Goal: Task Accomplishment & Management: Use online tool/utility

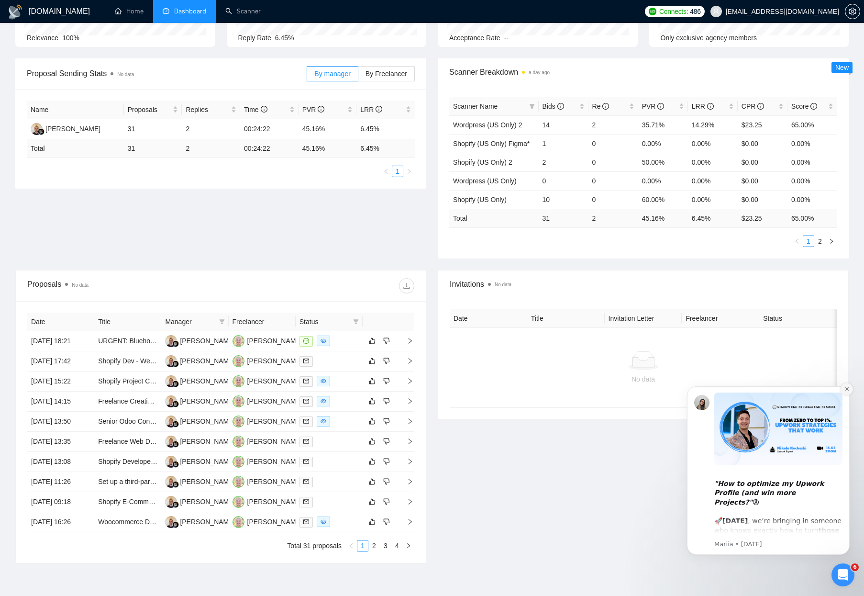
click at [848, 389] on icon "Dismiss notification" at bounding box center [846, 388] width 5 height 5
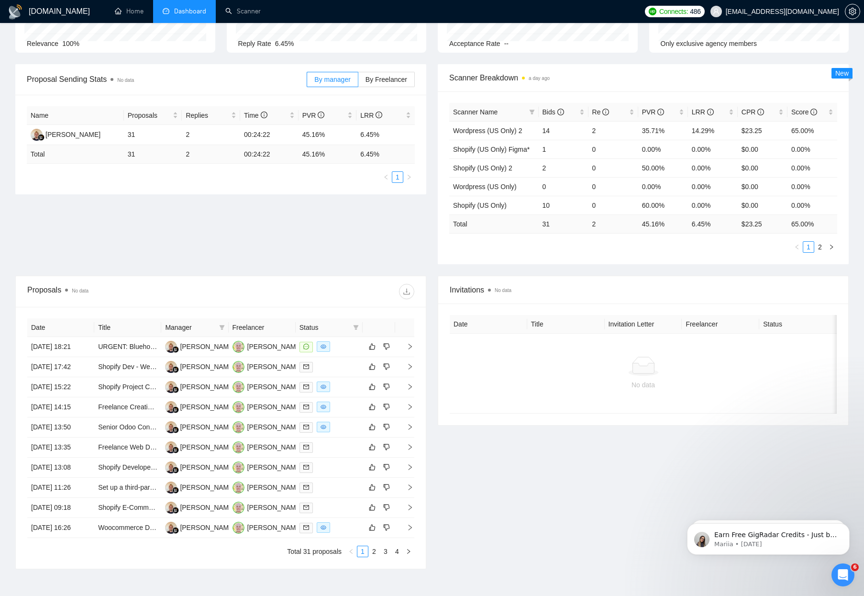
scroll to position [86, 0]
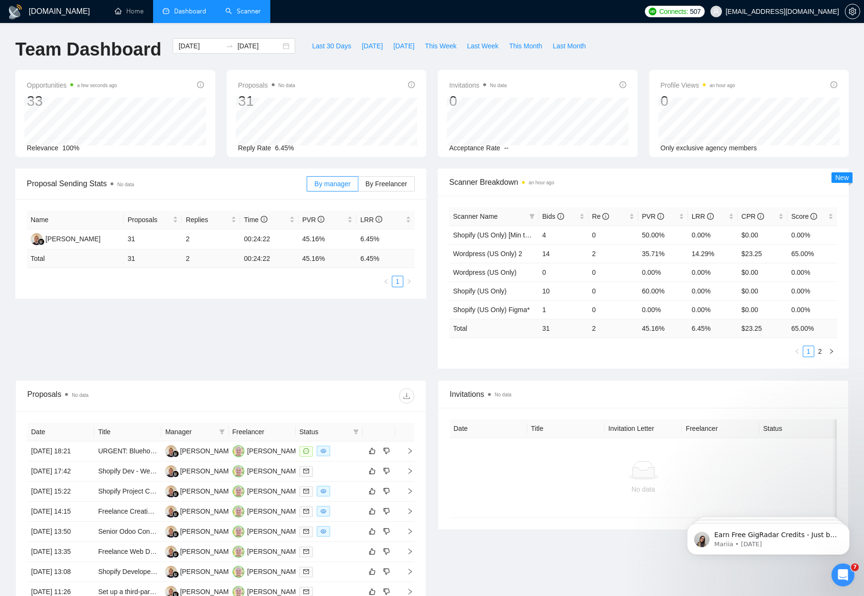
click at [233, 10] on link "Scanner" at bounding box center [242, 11] width 35 height 8
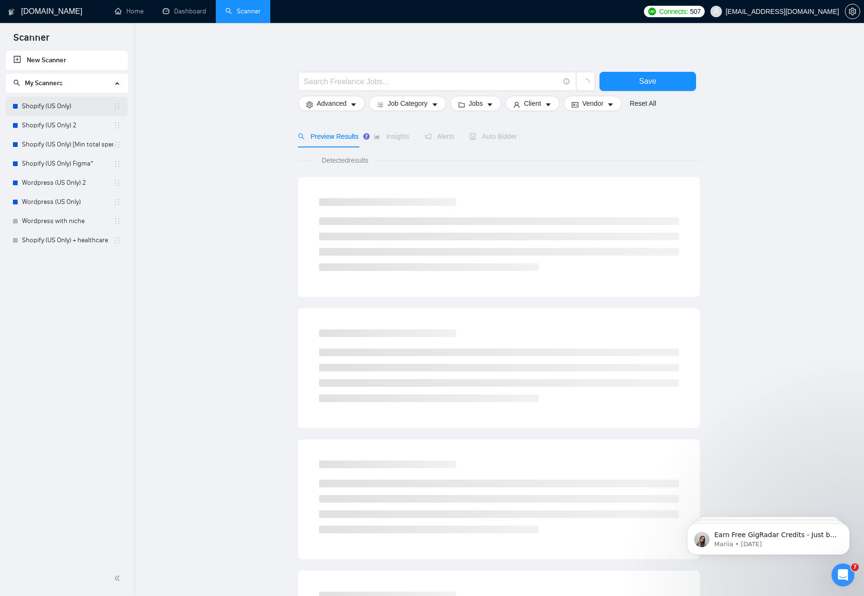
click at [61, 107] on link "Shopify (US Only)" at bounding box center [67, 106] width 91 height 19
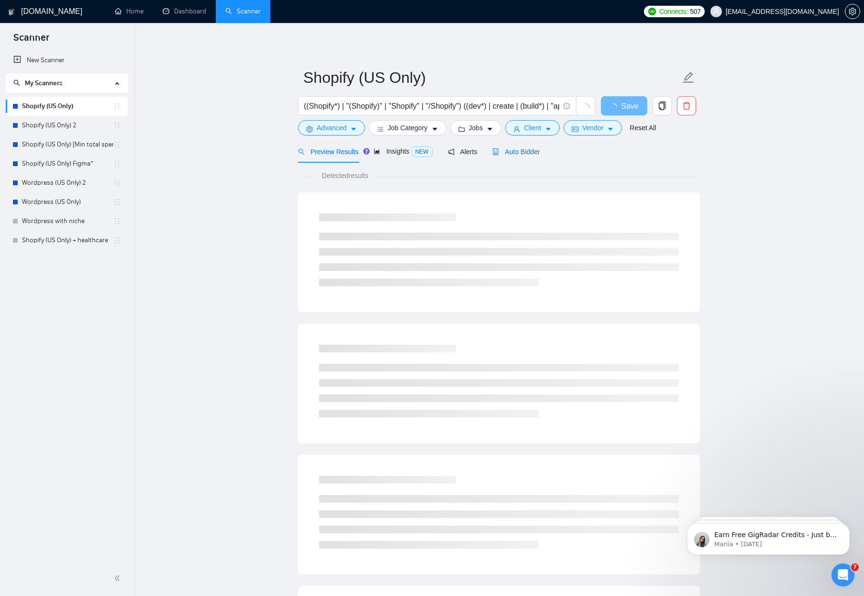
click at [520, 148] on span "Auto Bidder" at bounding box center [515, 152] width 47 height 8
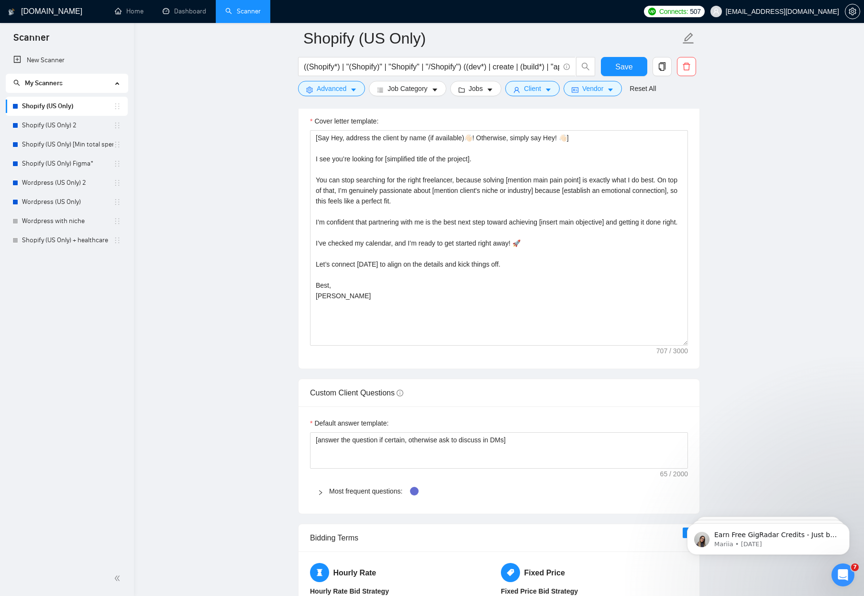
scroll to position [1157, 0]
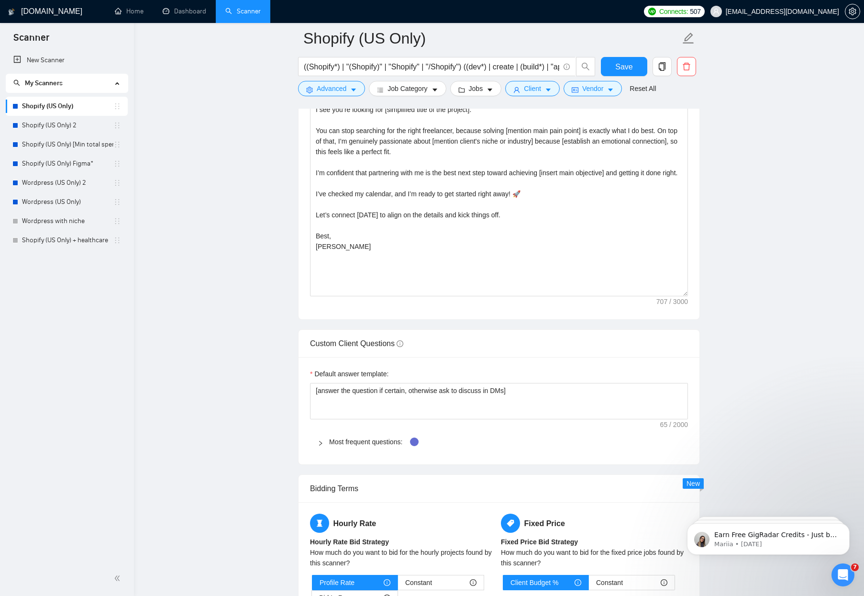
click at [346, 446] on span "Most frequent questions:" at bounding box center [504, 441] width 351 height 11
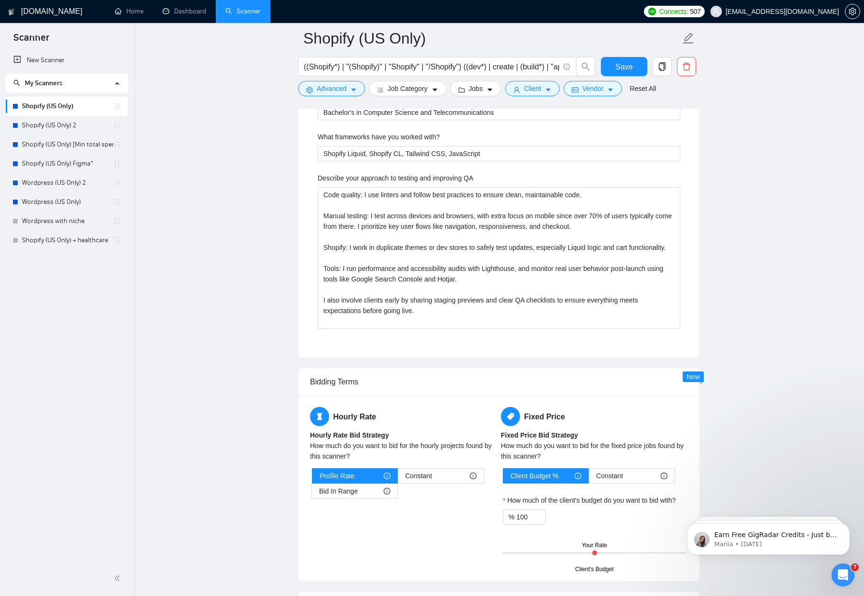
scroll to position [1863, 0]
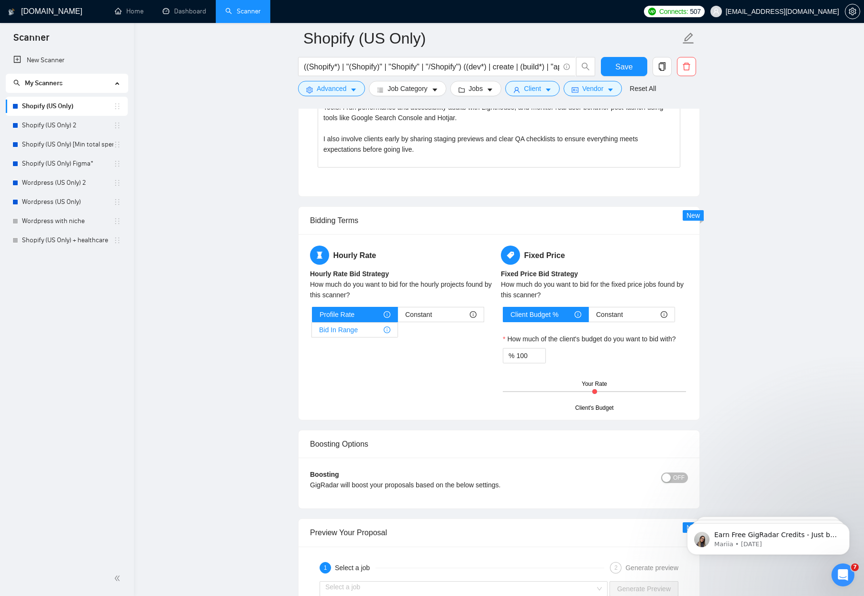
click at [372, 331] on div "Bid In Range" at bounding box center [354, 329] width 71 height 14
click at [312, 332] on input "Bid In Range" at bounding box center [312, 332] width 0 height 0
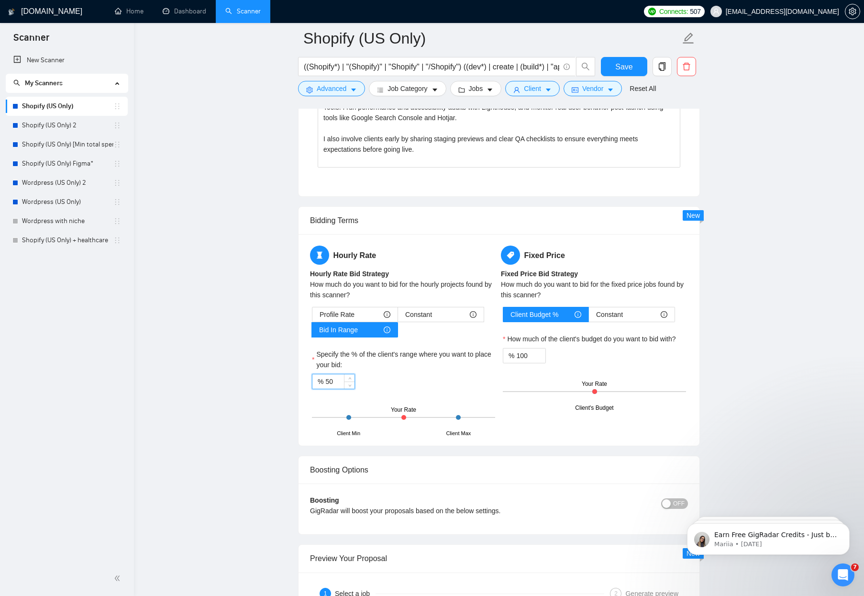
drag, startPoint x: 340, startPoint y: 376, endPoint x: 301, endPoint y: 380, distance: 38.9
click at [301, 380] on div "Hourly Rate Hourly Rate Bid Strategy How much do you want to bid for the hourly…" at bounding box center [498, 339] width 401 height 211
type input "70"
click at [535, 355] on span "Decrease Value" at bounding box center [540, 358] width 11 height 9
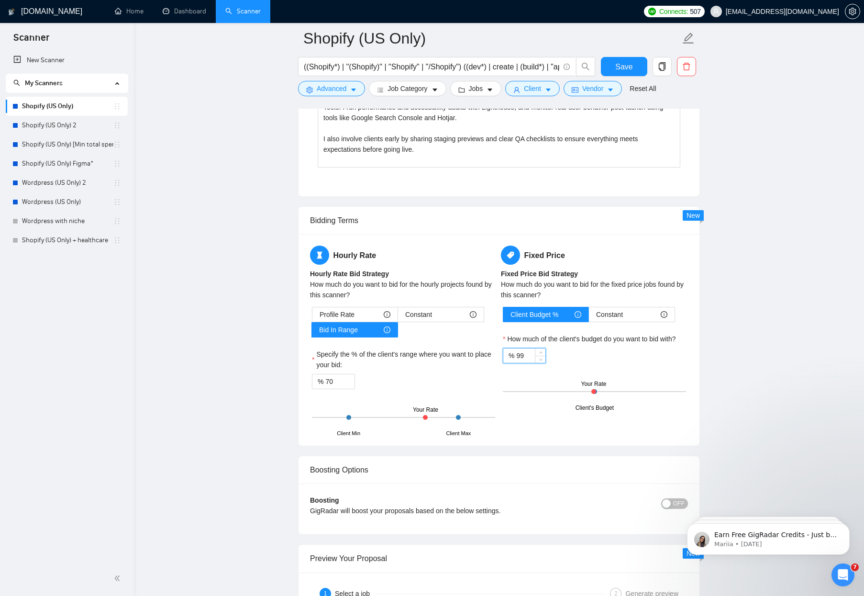
drag, startPoint x: 527, startPoint y: 356, endPoint x: 517, endPoint y: 356, distance: 10.5
click at [517, 356] on input "99" at bounding box center [530, 355] width 29 height 14
type input "100"
click at [635, 348] on div "% 100" at bounding box center [594, 355] width 183 height 15
click at [666, 315] on icon "info-circle" at bounding box center [664, 314] width 7 height 7
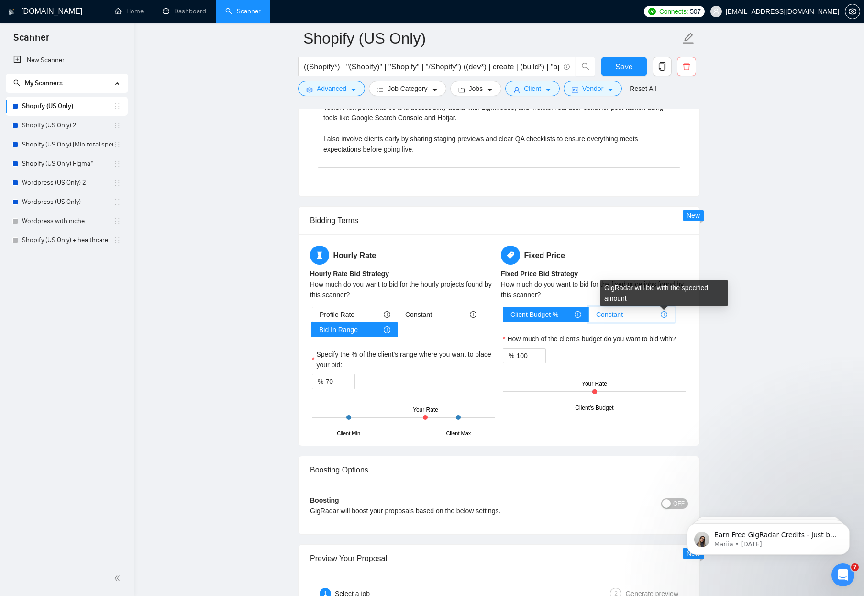
click at [589, 317] on input "Constant" at bounding box center [589, 317] width 0 height 0
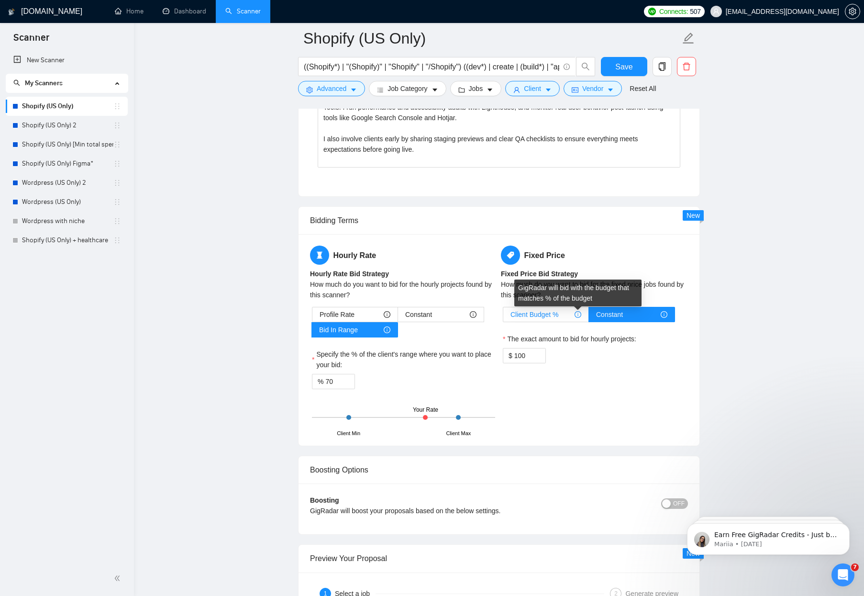
click at [577, 316] on icon "info-circle" at bounding box center [577, 314] width 7 height 7
click at [503, 317] on input "Client Budget %" at bounding box center [503, 317] width 0 height 0
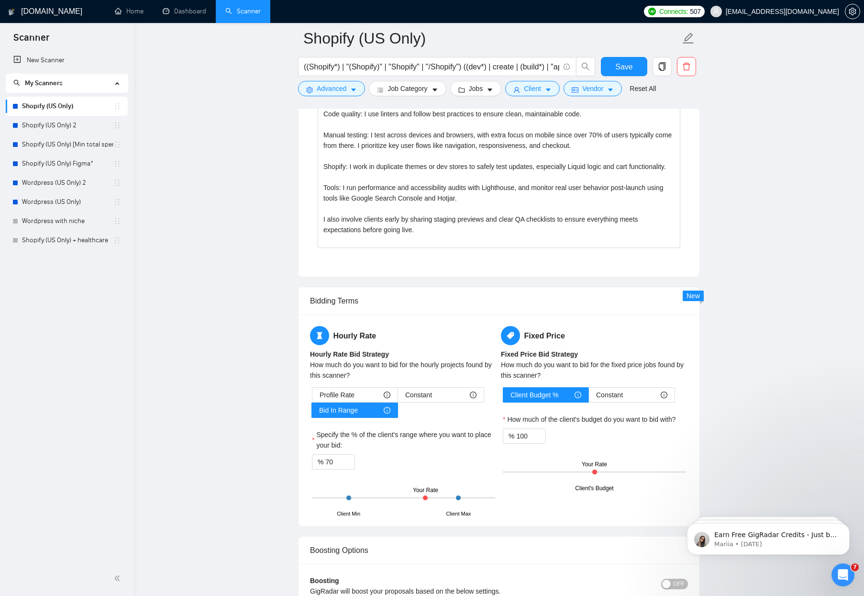
scroll to position [1487, 0]
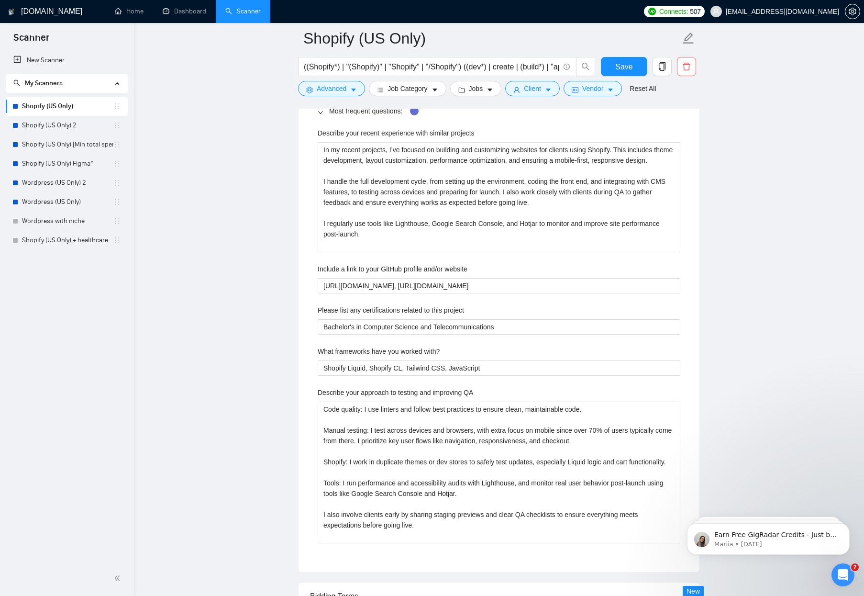
click at [626, 77] on div "Save" at bounding box center [624, 69] width 50 height 24
click at [629, 69] on span "Save" at bounding box center [623, 67] width 17 height 12
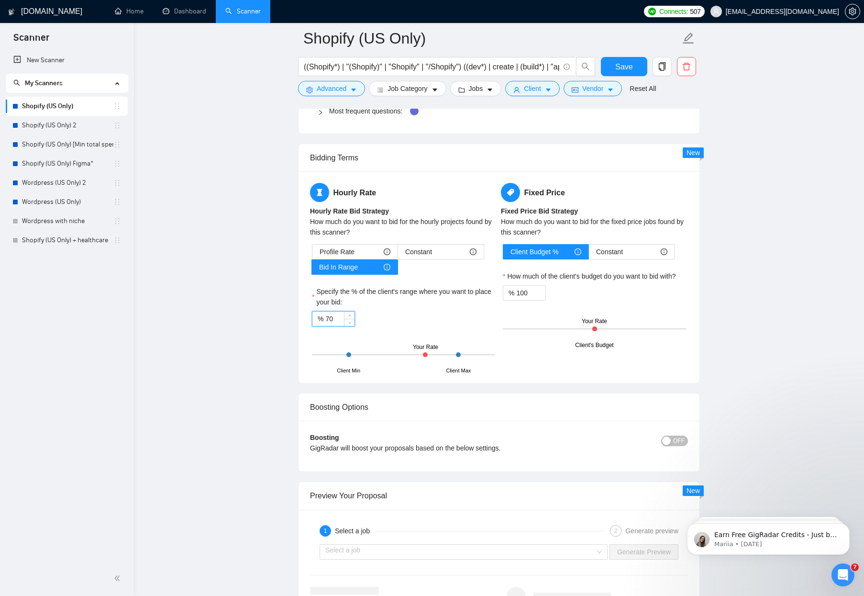
drag, startPoint x: 321, startPoint y: 319, endPoint x: 278, endPoint y: 315, distance: 42.7
click at [278, 315] on main "Shopify (US Only) ((Shopify*) | "(Shopify)" | "Shopify" | "/Shopify") ((dev*) |…" at bounding box center [498, 0] width 699 height 2898
click at [319, 255] on label "Profile Rate" at bounding box center [355, 251] width 86 height 15
click at [312, 254] on input "Profile Rate" at bounding box center [312, 254] width 0 height 0
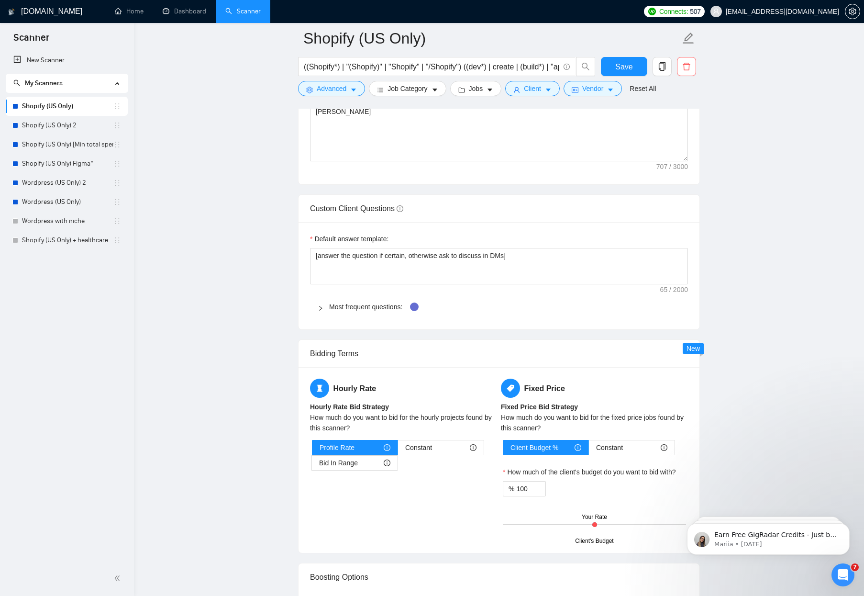
scroll to position [1126, 0]
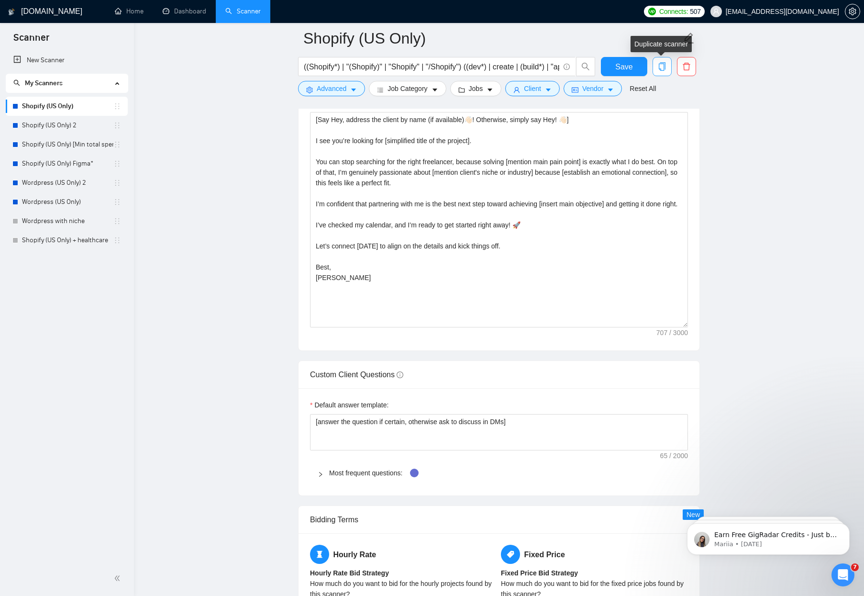
click at [664, 71] on button "button" at bounding box center [661, 66] width 19 height 19
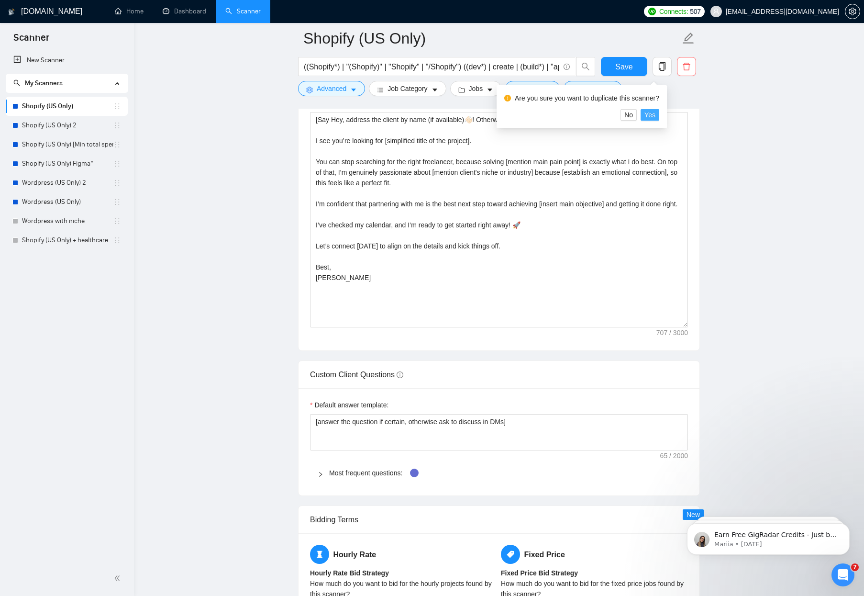
click at [652, 114] on span "Yes" at bounding box center [649, 115] width 11 height 11
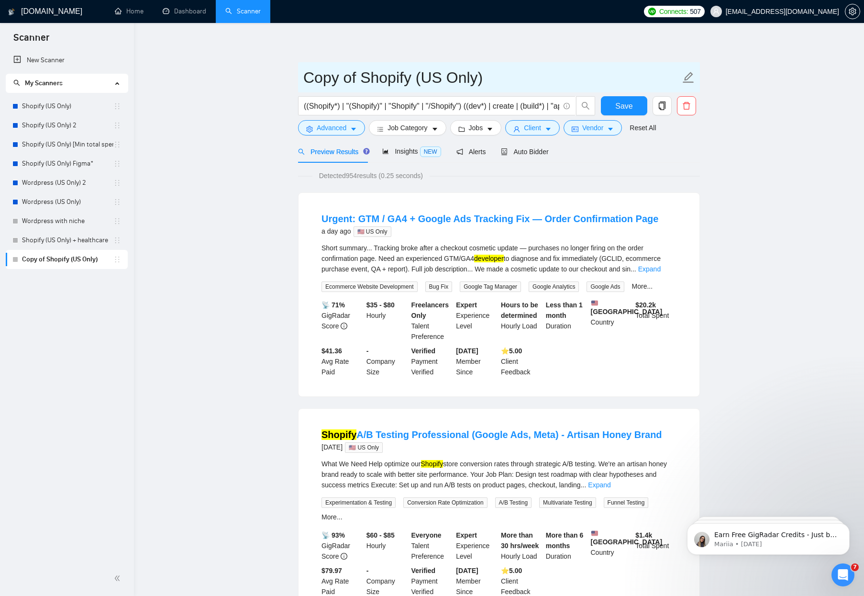
drag, startPoint x: 362, startPoint y: 77, endPoint x: 283, endPoint y: 77, distance: 78.9
click at [431, 78] on input "Shopify (US Only)" at bounding box center [491, 78] width 377 height 24
type input "Shopify (US Only) 2.0"
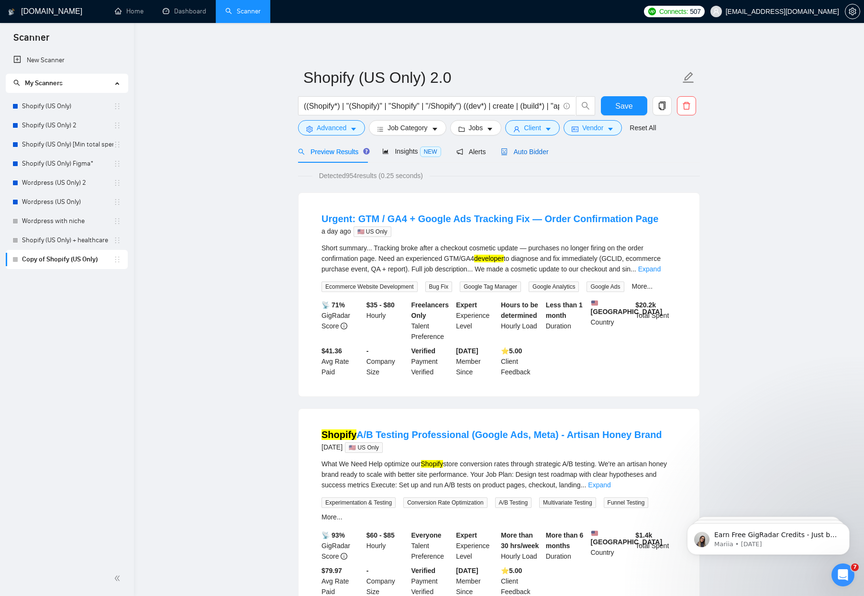
click at [508, 149] on icon "robot" at bounding box center [504, 151] width 7 height 7
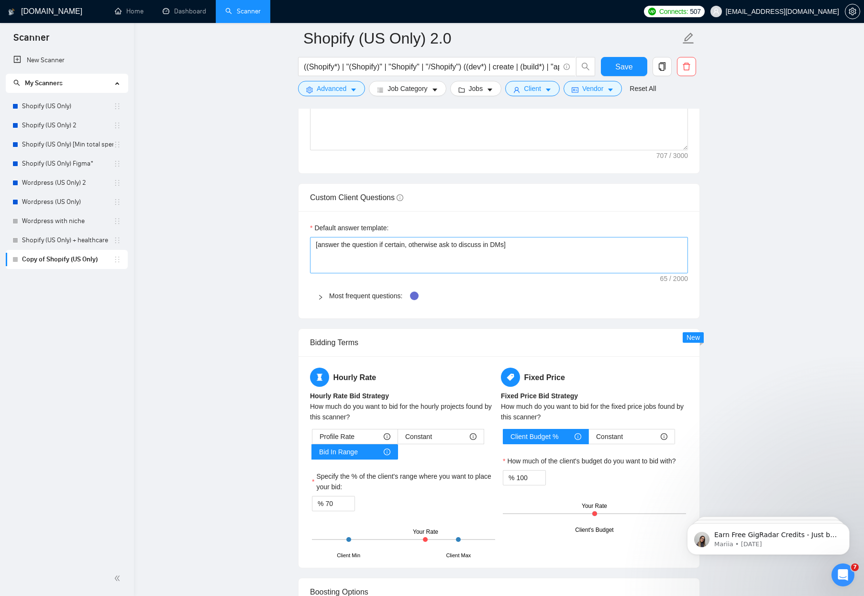
scroll to position [1352, 0]
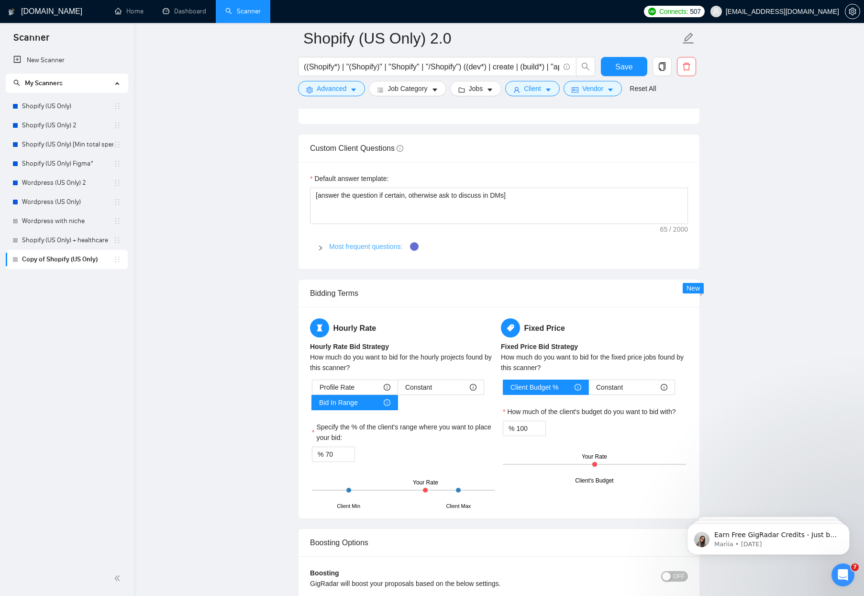
click at [338, 248] on link "Most frequent questions:" at bounding box center [365, 247] width 73 height 8
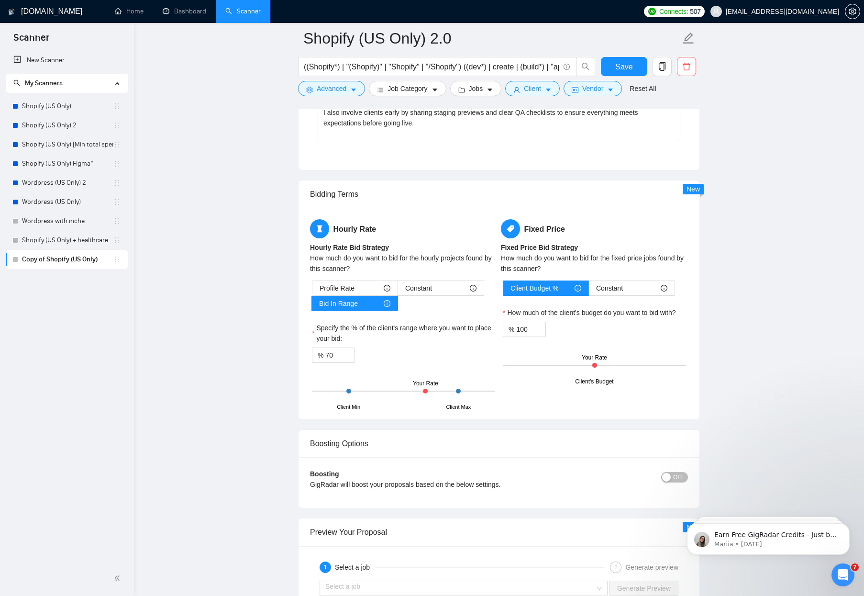
scroll to position [1938, 0]
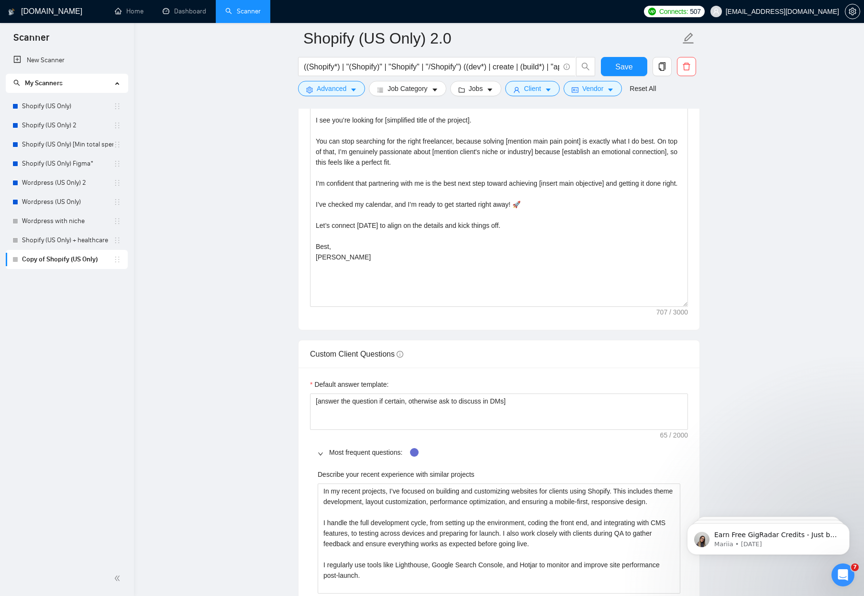
scroll to position [1048, 0]
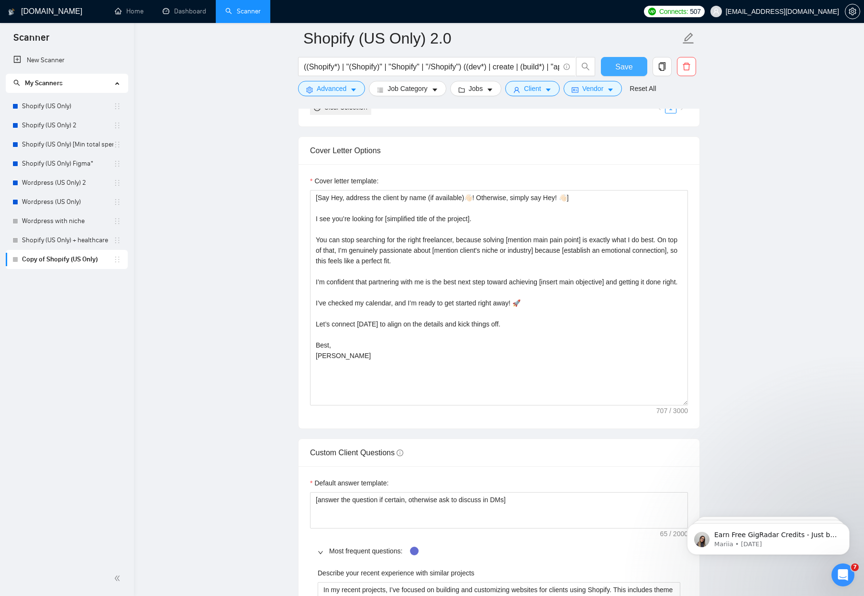
click at [620, 63] on span "Save" at bounding box center [623, 67] width 17 height 12
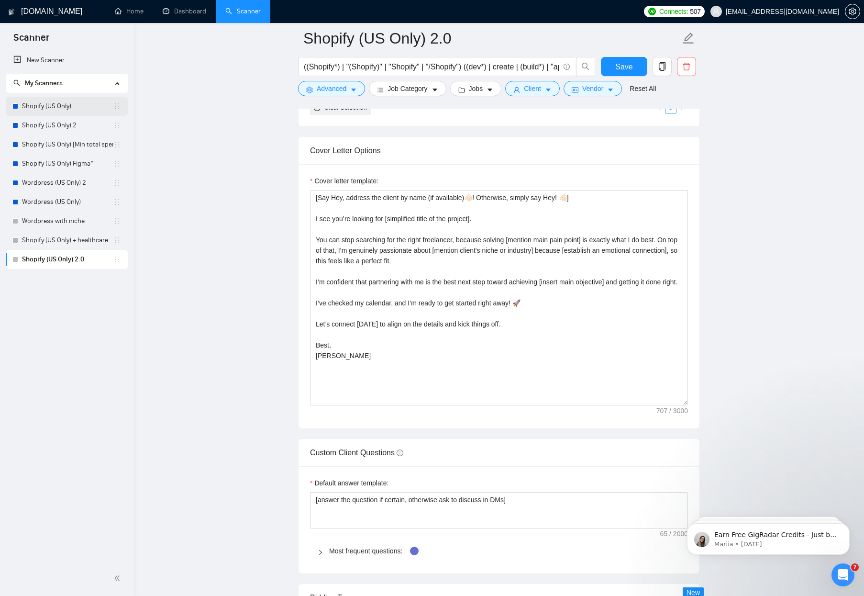
click at [66, 108] on link "Shopify (US Only)" at bounding box center [67, 106] width 91 height 19
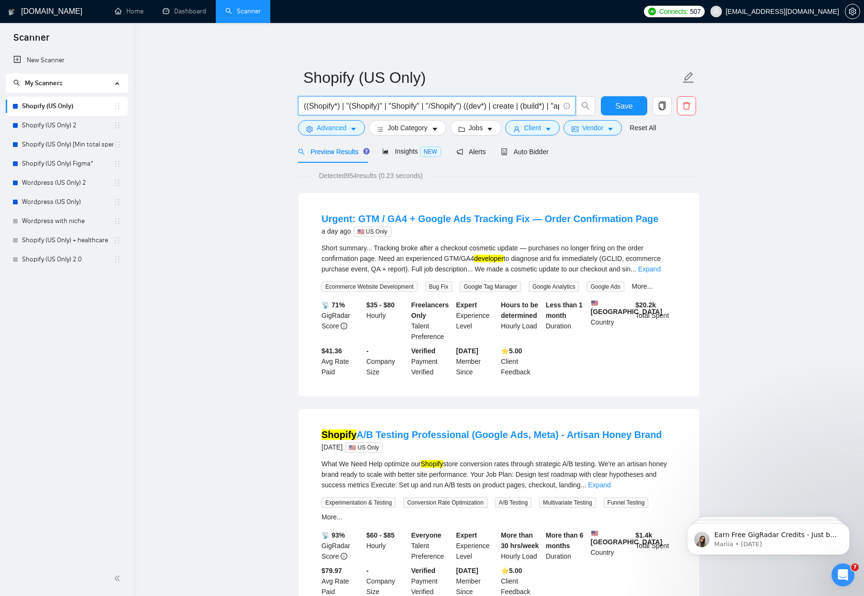
drag, startPoint x: 504, startPoint y: 105, endPoint x: 708, endPoint y: 108, distance: 204.3
drag, startPoint x: 520, startPoint y: 107, endPoint x: 679, endPoint y: 102, distance: 158.9
click at [679, 102] on div "((Shopify*) | "(Shopify)" | "Shopify" | "/Shopify") ((dev*) | create | (build*)…" at bounding box center [497, 108] width 402 height 24
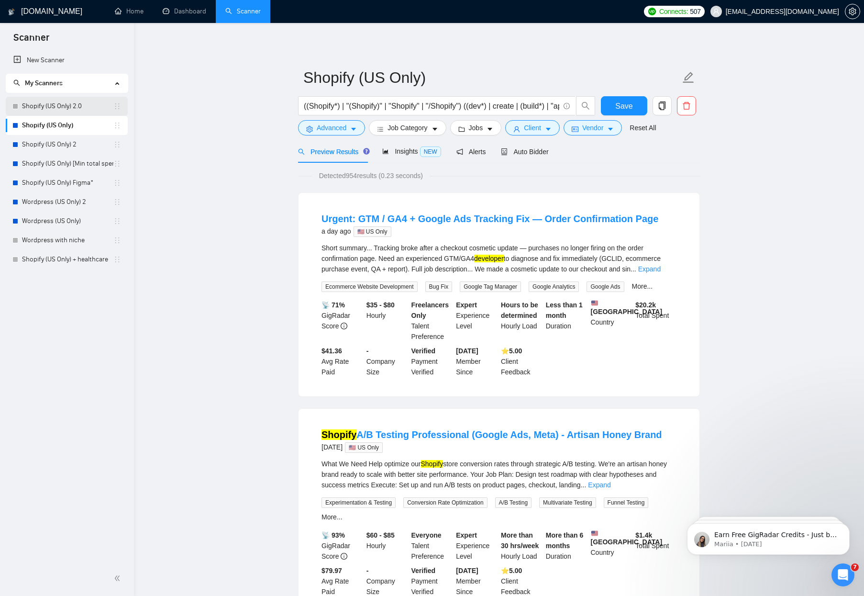
click at [53, 105] on link "Shopify (US Only) 2.0" at bounding box center [67, 106] width 91 height 19
click at [532, 131] on span "Client" at bounding box center [532, 127] width 17 height 11
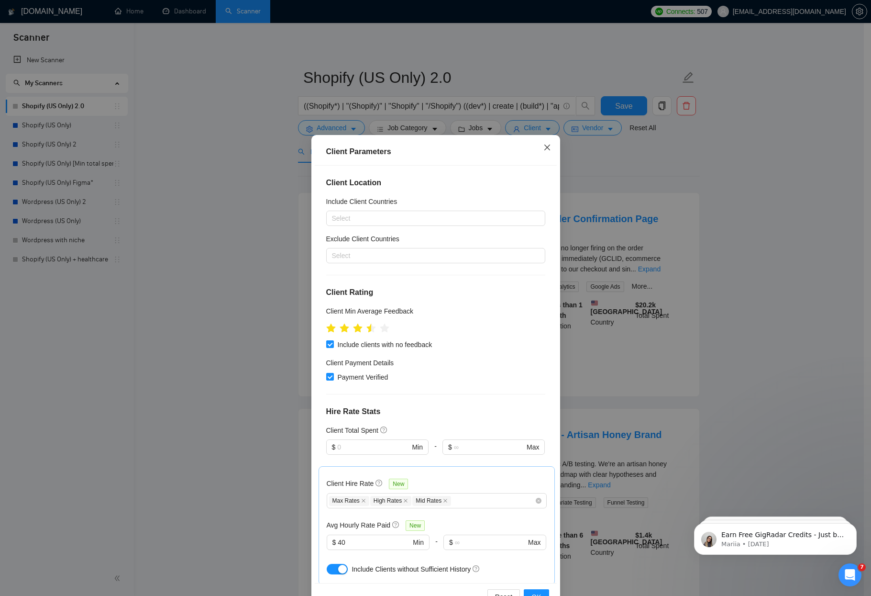
click at [548, 146] on span "Close" at bounding box center [547, 148] width 26 height 26
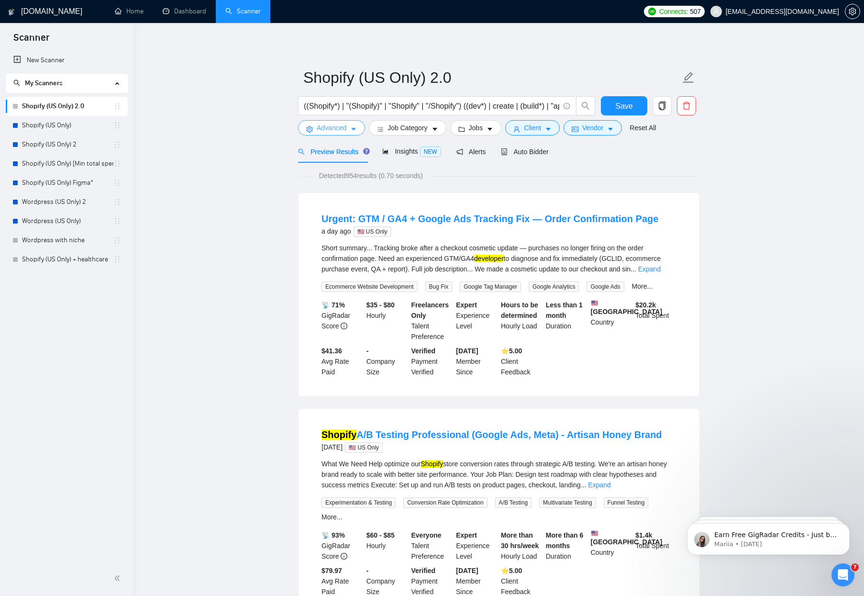
click at [322, 127] on span "Advanced" at bounding box center [332, 127] width 30 height 11
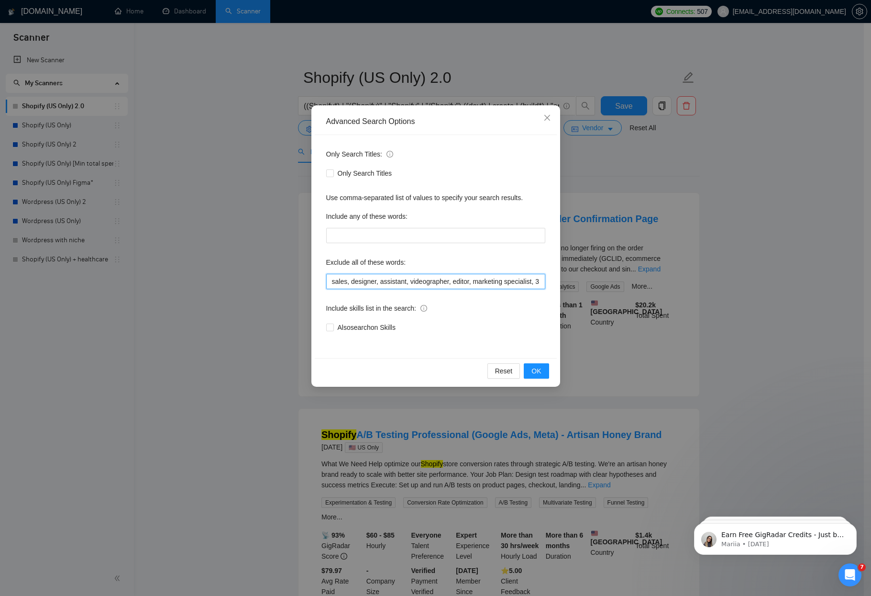
drag, startPoint x: 401, startPoint y: 281, endPoint x: 212, endPoint y: 285, distance: 189.5
click at [212, 285] on div "Advanced Search Options Only Search Titles: Only Search Titles Use comma-separa…" at bounding box center [435, 298] width 871 height 596
click at [327, 279] on input "sales, designer, assistant, videographer, editor, marketing specialist, 3D Mode…" at bounding box center [435, 281] width 219 height 15
drag, startPoint x: 318, startPoint y: 287, endPoint x: 273, endPoint y: 287, distance: 44.5
click at [273, 287] on div "Advanced Search Options Only Search Titles: Only Search Titles Use comma-separa…" at bounding box center [435, 298] width 871 height 596
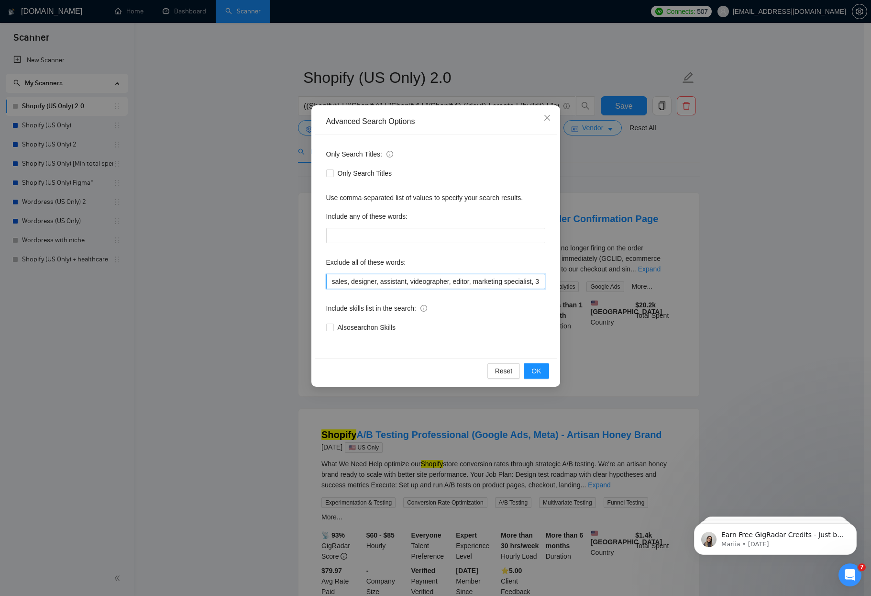
drag, startPoint x: 362, startPoint y: 279, endPoint x: 300, endPoint y: 278, distance: 61.2
click at [300, 278] on div "Advanced Search Options Only Search Titles: Only Search Titles Use comma-separa…" at bounding box center [435, 298] width 871 height 596
click at [323, 279] on div "Only Search Titles: Only Search Titles Use comma-separated list of values to sp…" at bounding box center [436, 246] width 242 height 223
click at [470, 282] on input "sales, designer, assistant, videographer, editor, marketing specialist, 3D Mode…" at bounding box center [435, 281] width 219 height 15
click at [479, 279] on input "sales, designer, assistant, videographer, editor, marketing specialist, 3D Mode…" at bounding box center [435, 281] width 219 height 15
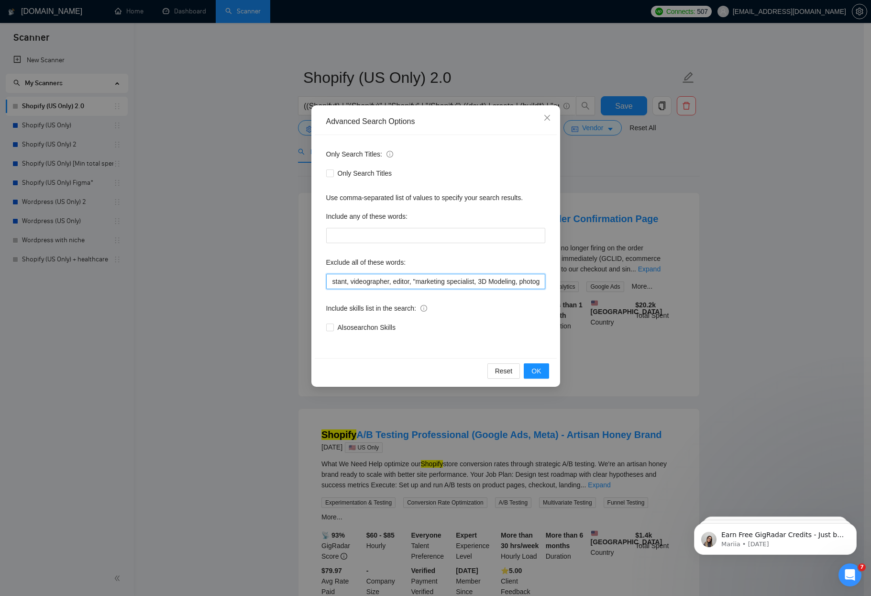
scroll to position [0, 148]
drag, startPoint x: 524, startPoint y: 283, endPoint x: 540, endPoint y: 285, distance: 15.9
click at [540, 285] on input "sales, designer, assistant, videographer, editor, "marketing specialist, 3D Mod…" at bounding box center [435, 281] width 219 height 15
click at [413, 292] on div "Only Search Titles: Only Search Titles Use comma-separated list of values to sp…" at bounding box center [436, 246] width 242 height 223
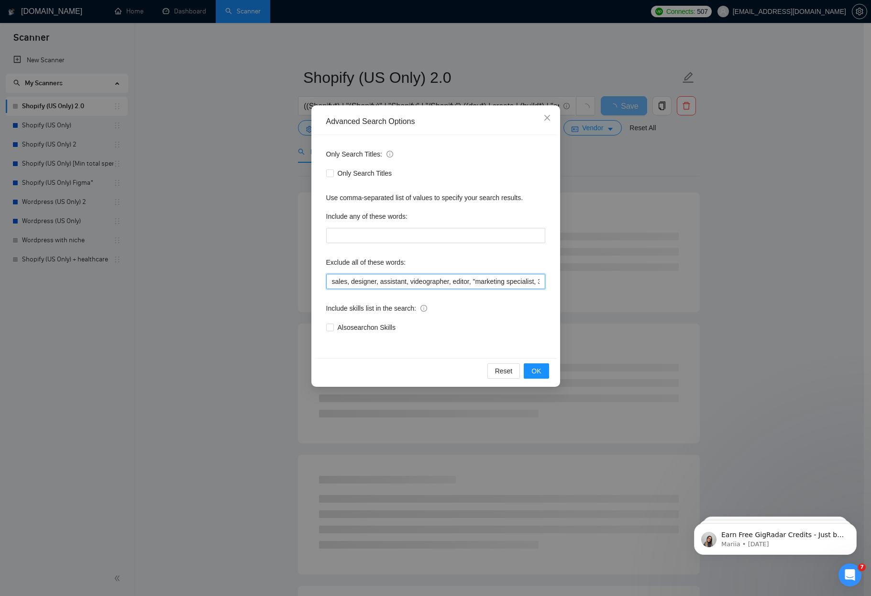
drag, startPoint x: 379, startPoint y: 282, endPoint x: 305, endPoint y: 280, distance: 73.7
click at [305, 280] on div "Advanced Search Options Only Search Titles: Only Search Titles Use comma-separa…" at bounding box center [435, 298] width 871 height 596
drag, startPoint x: 415, startPoint y: 284, endPoint x: 437, endPoint y: 282, distance: 22.6
click at [415, 284] on input "sales, designer, assistant, videographer, editor, "marketing specialist, 3D Mod…" at bounding box center [435, 281] width 219 height 15
drag, startPoint x: 496, startPoint y: 282, endPoint x: 503, endPoint y: 281, distance: 7.2
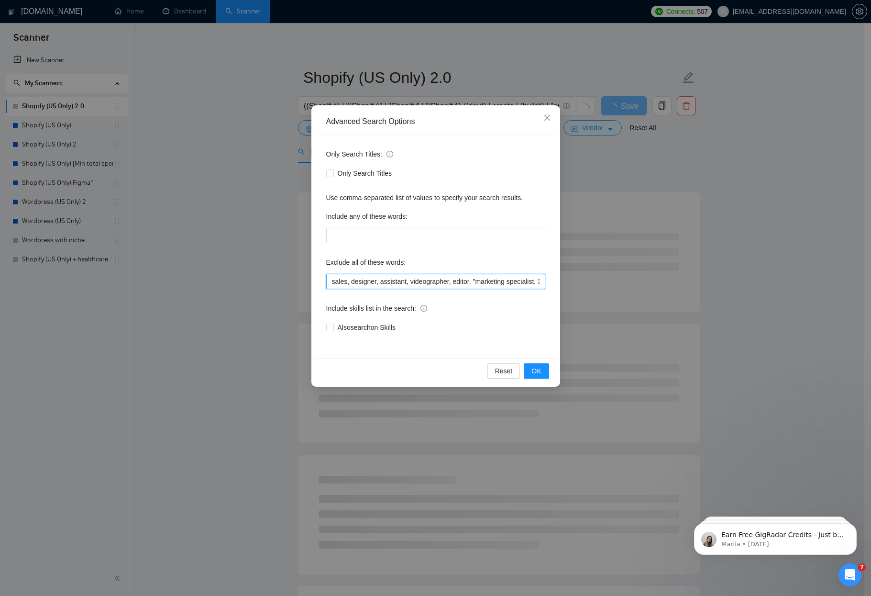
click at [503, 281] on input "sales, designer, assistant, videographer, editor, "marketing specialist, 3D Mod…" at bounding box center [435, 281] width 219 height 15
click at [535, 281] on input "sales, designer, assistant, videographer, editor, "marketing specialist, 3D Mod…" at bounding box center [435, 281] width 219 height 15
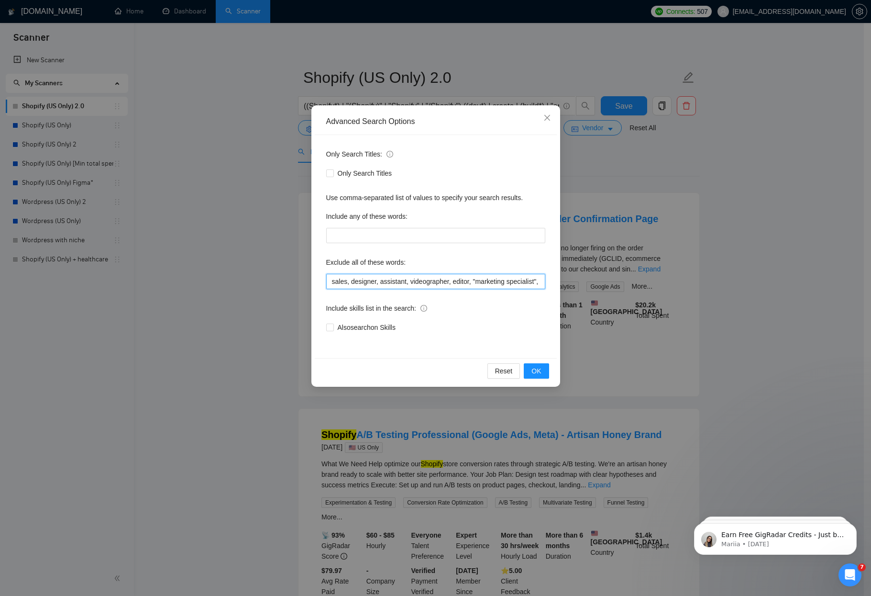
click at [423, 284] on input "sales, designer, assistant, videographer, editor, "marketing specialist", 3D Mo…" at bounding box center [435, 281] width 219 height 15
click at [445, 280] on input "sales, designer, assistant, videographer, editor, "marketing specialist", 3D Mo…" at bounding box center [435, 281] width 219 height 15
click at [453, 282] on input "sales, designer, assistant, videographer, editor, "marketing specialist", 3D Mo…" at bounding box center [435, 281] width 219 height 15
paste input ""3D Modeling", photographer, "email marketing", "marketing strategist", AWS, de…"
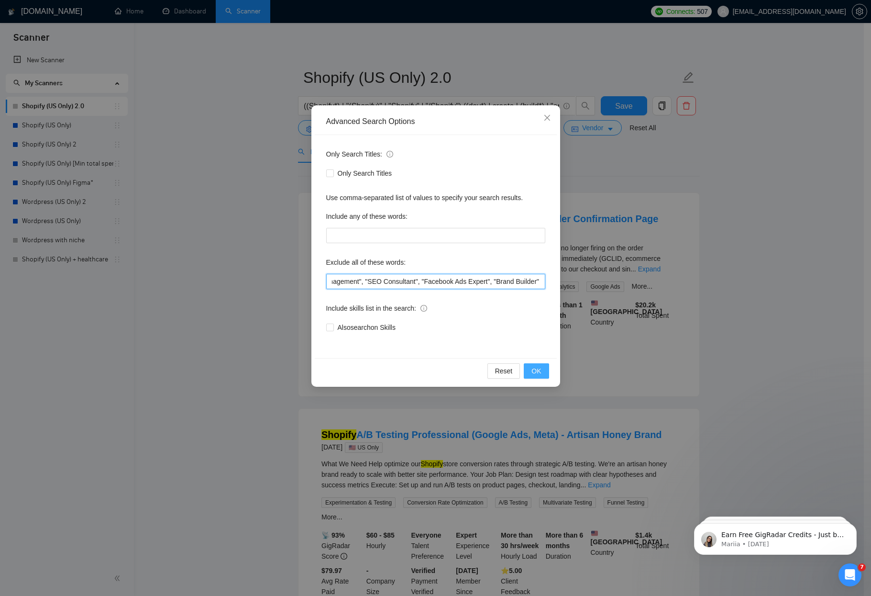
type input "sales, designer, assistant, videographer, editor, "marketing specialist", "3D M…"
click at [538, 374] on span "OK" at bounding box center [536, 370] width 10 height 11
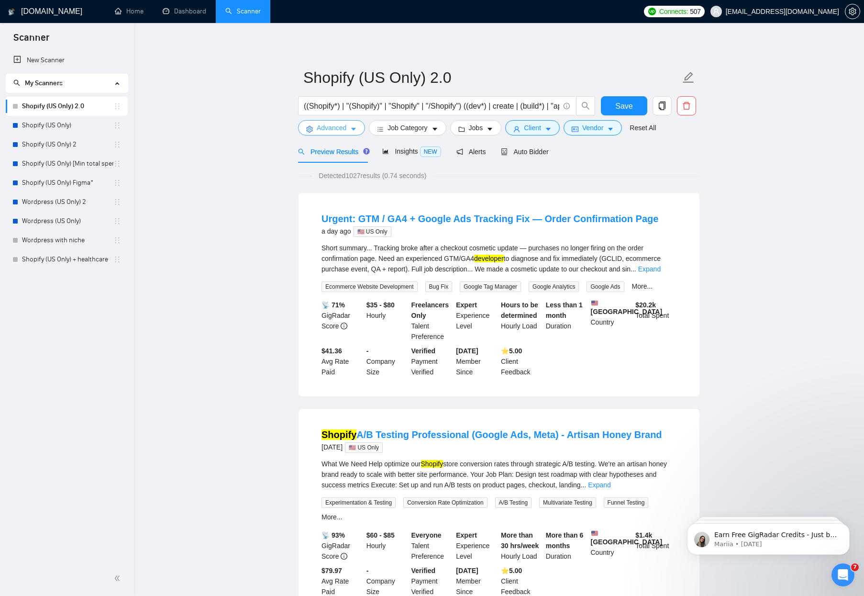
click at [348, 133] on button "Advanced" at bounding box center [331, 127] width 67 height 15
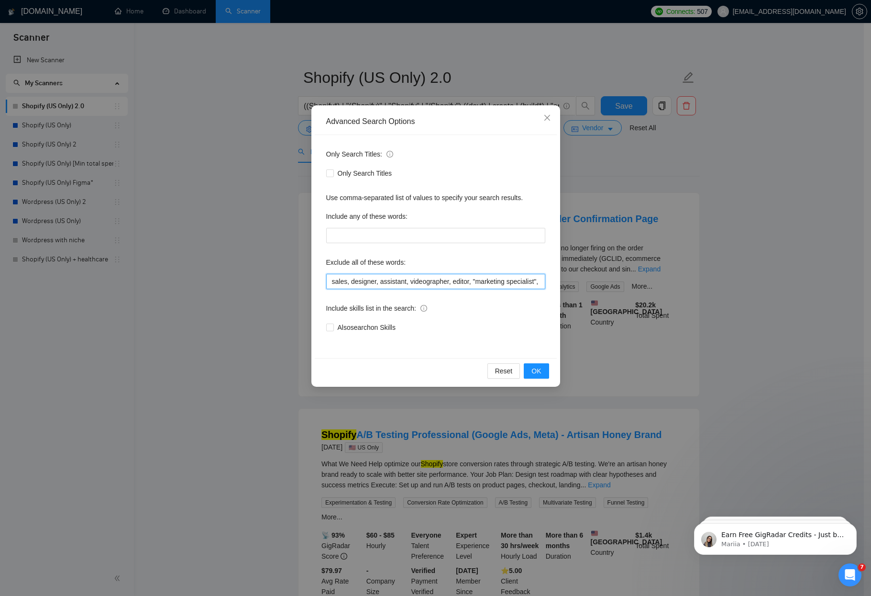
drag, startPoint x: 397, startPoint y: 280, endPoint x: 445, endPoint y: 281, distance: 48.3
click at [445, 281] on input "sales, designer, assistant, videographer, editor, "marketing specialist", "3D M…" at bounding box center [435, 281] width 219 height 15
click at [529, 371] on button "OK" at bounding box center [536, 370] width 25 height 15
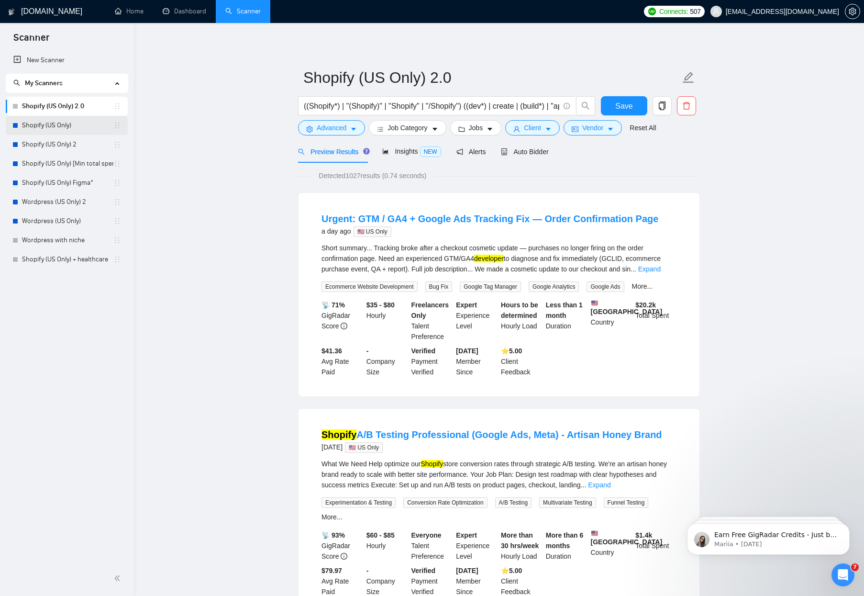
click at [47, 123] on link "Shopify (US Only)" at bounding box center [67, 125] width 91 height 19
click at [625, 111] on span "Save" at bounding box center [623, 106] width 17 height 12
click at [42, 124] on link "Shopify (US Only)" at bounding box center [67, 125] width 91 height 19
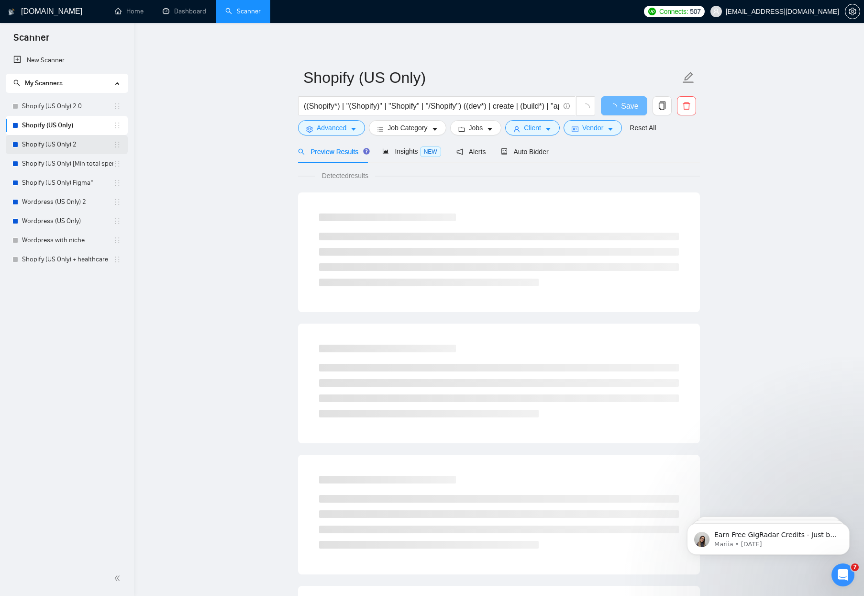
click at [53, 146] on link "Shopify (US Only) 2" at bounding box center [67, 144] width 91 height 19
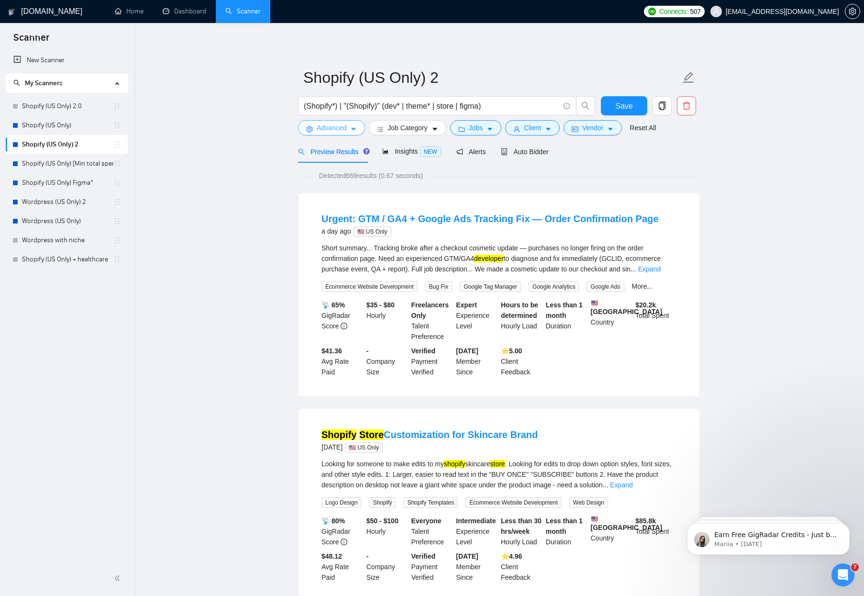
click at [338, 133] on span "Advanced" at bounding box center [332, 127] width 30 height 11
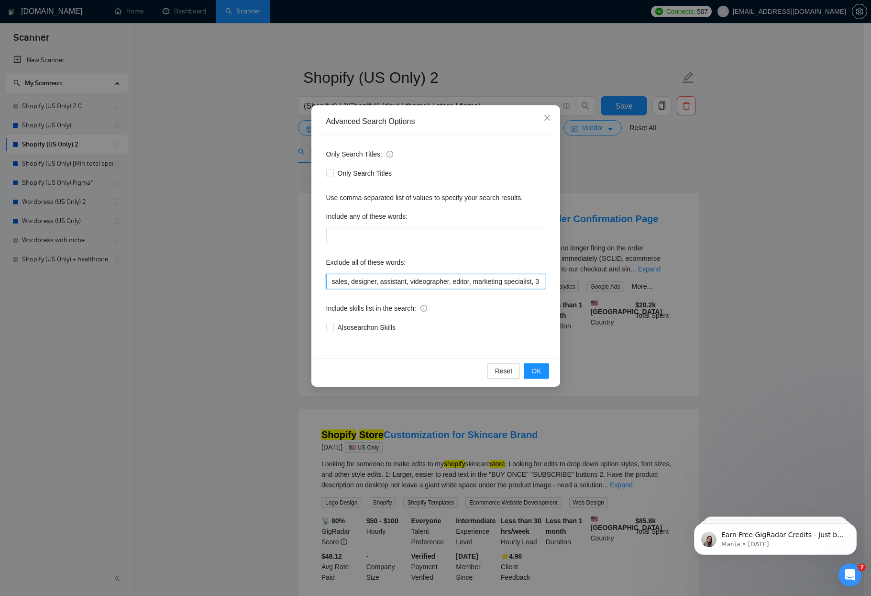
click at [420, 284] on input "sales, designer, assistant, videographer, editor, marketing specialist, 3D Mode…" at bounding box center [435, 281] width 219 height 15
paste input ""marketing specialist", "3D Modeling", photographer, "email marketing", "market…"
type input "sales, designer, assistant, videographer, editor, "marketing specialist", "3D M…"
click at [536, 371] on span "OK" at bounding box center [536, 370] width 10 height 11
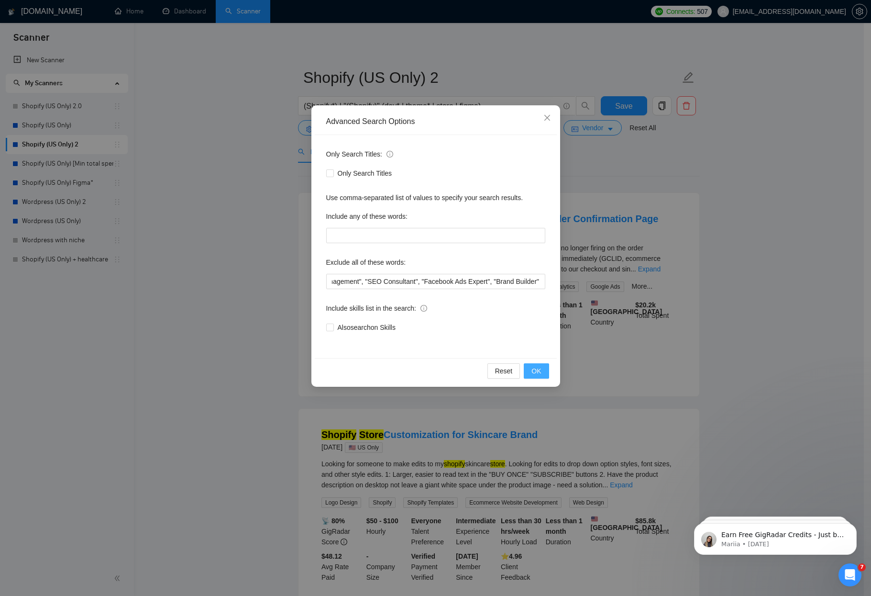
scroll to position [0, 0]
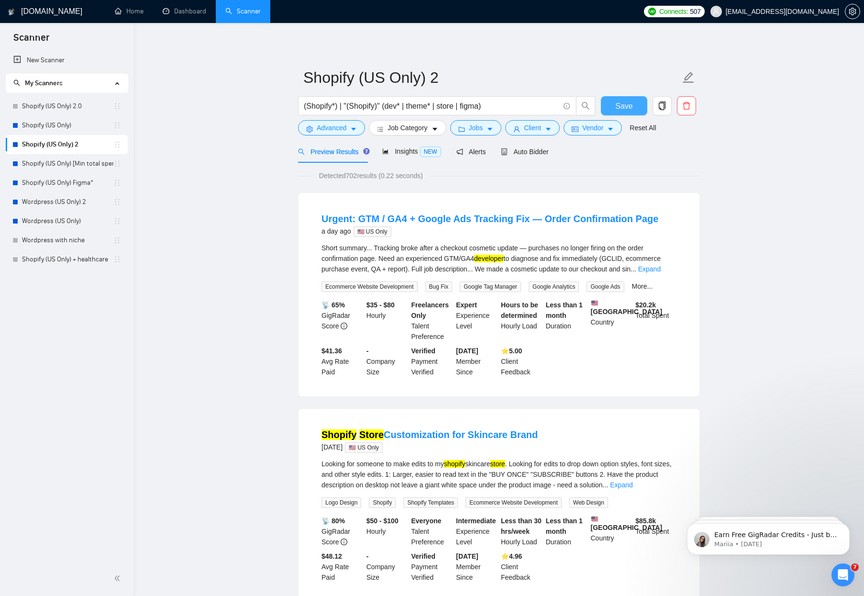
click at [620, 111] on span "Save" at bounding box center [623, 106] width 17 height 12
click at [88, 199] on link "Wordpress (US Only) 2" at bounding box center [67, 201] width 91 height 19
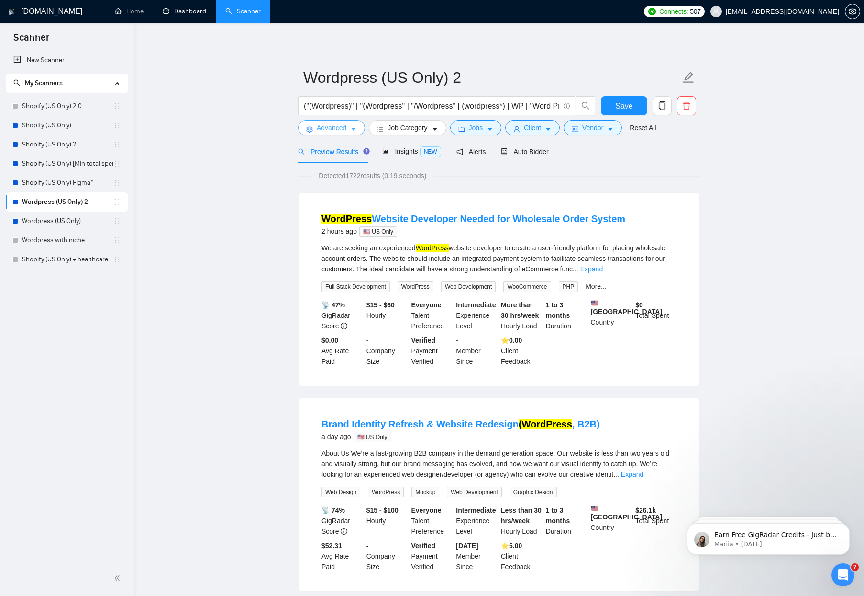
click at [350, 129] on button "Advanced" at bounding box center [331, 127] width 67 height 15
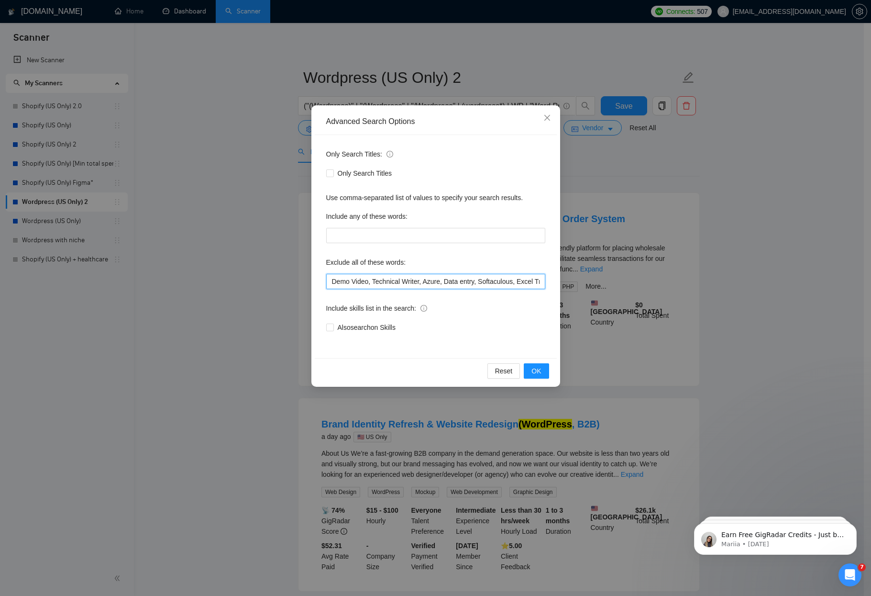
click at [424, 284] on input "Demo Video, Technical Writer, Azure, Data entry, Softaculous, Excel Tracking, S…" at bounding box center [435, 281] width 219 height 15
click at [445, 301] on div "Include skills list in the search:" at bounding box center [435, 309] width 219 height 19
click at [334, 283] on input "Demo Video, Technical Writer, Azure, Data entry, Softaculous, Excel Tracking, S…" at bounding box center [435, 281] width 219 height 15
paste input ""Demo Video", "Technical Writer", Azure, "Data entry", Softaculous, "Excel Trac…"
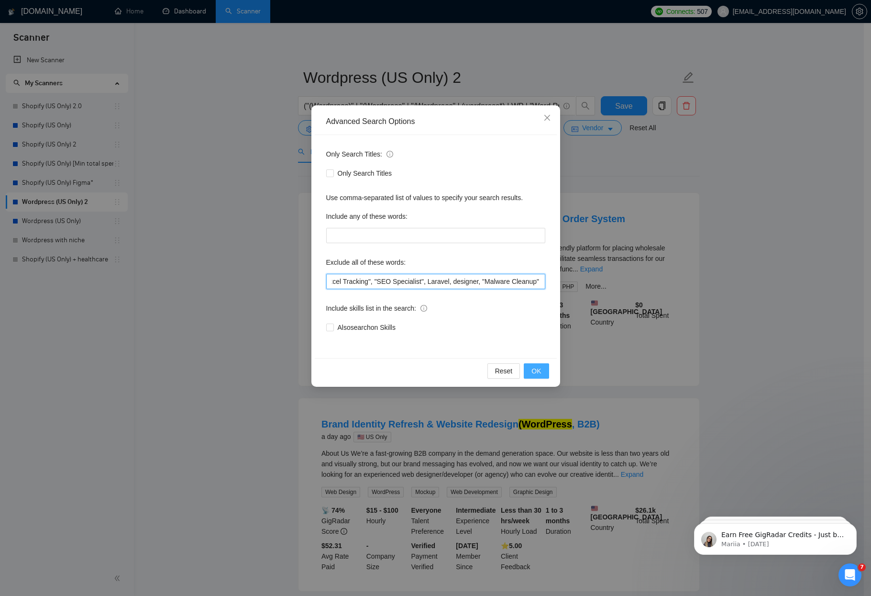
type input ""Demo Video", "Technical Writer", Azure, "Data entry", Softaculous, "Excel Trac…"
click at [541, 377] on button "OK" at bounding box center [536, 370] width 25 height 15
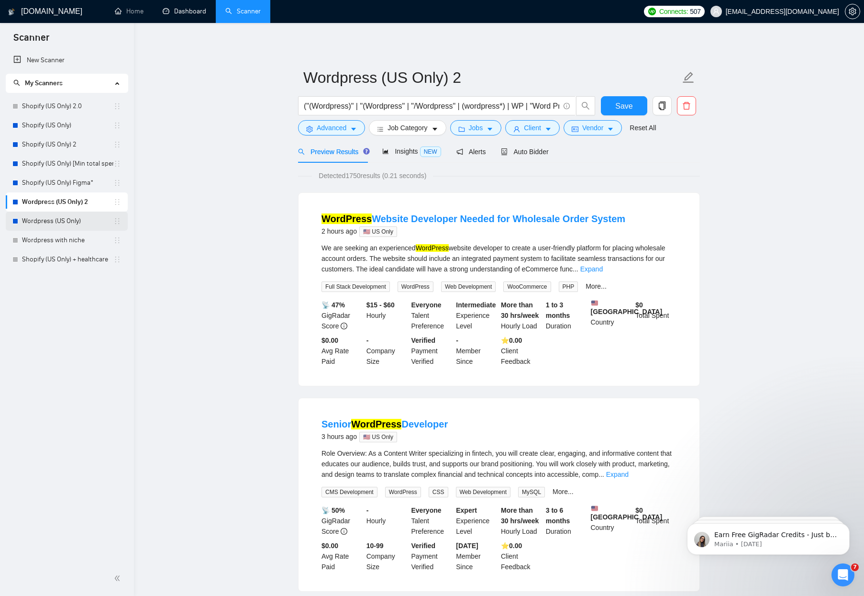
click at [67, 222] on link "Wordpress (US Only)" at bounding box center [67, 220] width 91 height 19
click at [627, 110] on span "Save" at bounding box center [623, 106] width 17 height 12
click at [42, 223] on link "Wordpress (US Only)" at bounding box center [67, 220] width 91 height 19
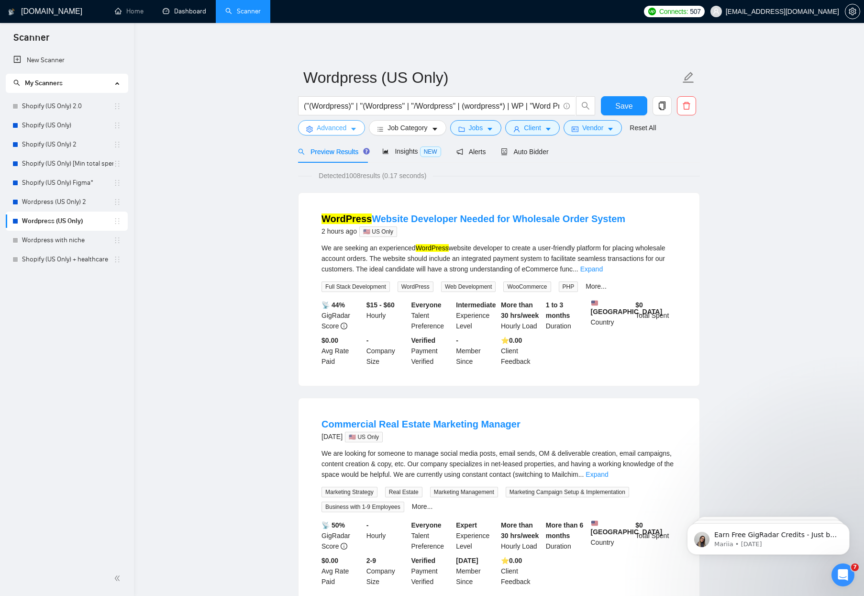
click at [344, 130] on span "Advanced" at bounding box center [332, 127] width 30 height 11
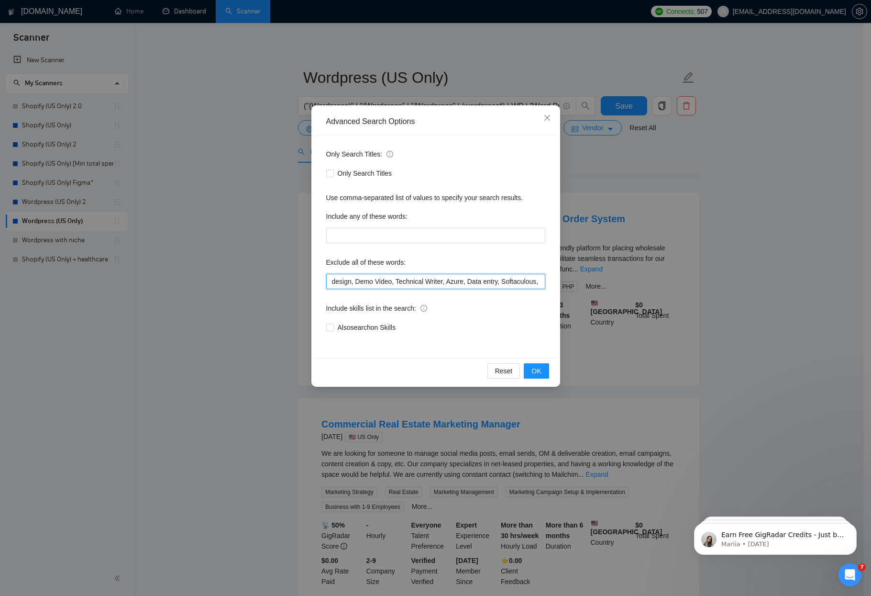
click at [382, 278] on input "design, Demo Video, Technical Writer, Azure, Data entry, Softaculous, Excel Tra…" at bounding box center [435, 281] width 219 height 15
paste input ""Demo Video", "Technical Writer", Azure, "Data entry", Softaculous, "Excel Trac…"
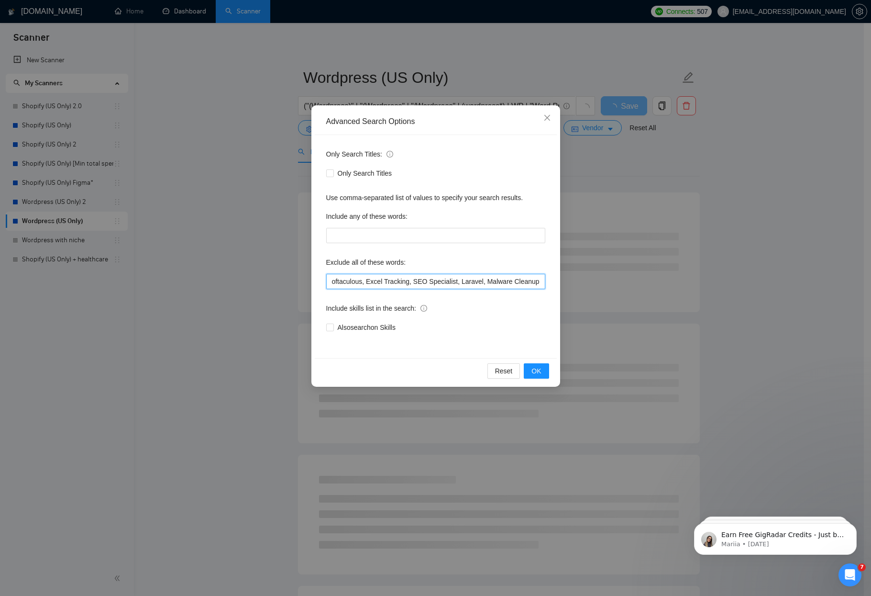
drag, startPoint x: 506, startPoint y: 283, endPoint x: 583, endPoint y: 283, distance: 76.5
click at [583, 283] on div "Advanced Search Options Only Search Titles: Only Search Titles Use comma-separa…" at bounding box center [435, 298] width 871 height 596
paste input ""Demo Video", "Technical Writer", Azure, "Data entry", Softaculous, "Excel Trac…"
type input ""Demo Video", "Technical Writer", Azure, "Data entry", Softaculous, "Excel Trac…"
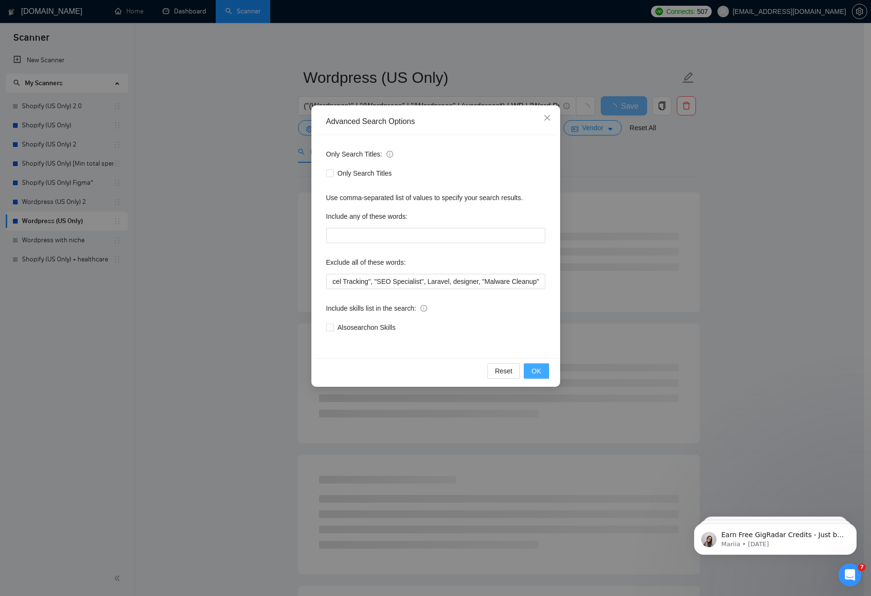
click at [543, 373] on button "OK" at bounding box center [536, 370] width 25 height 15
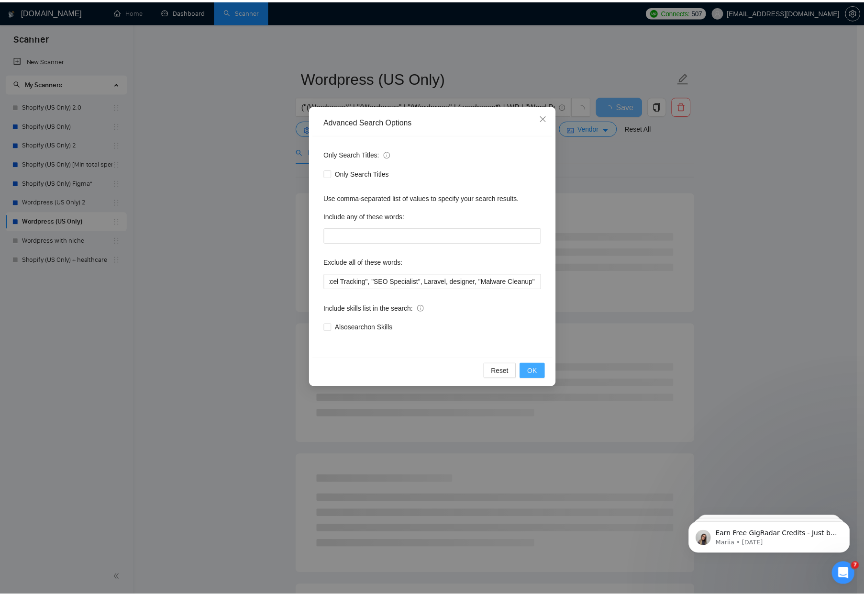
scroll to position [0, 0]
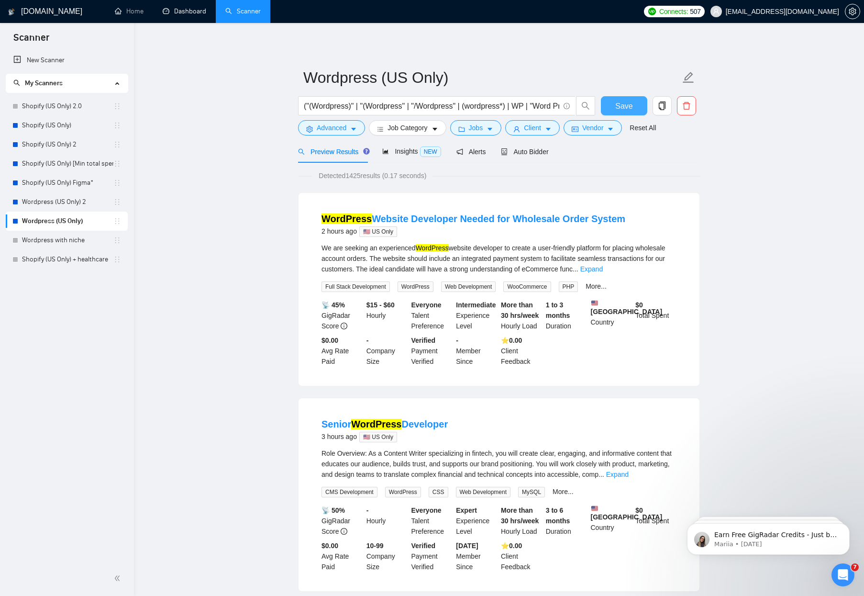
click at [619, 111] on span "Save" at bounding box center [623, 106] width 17 height 12
click at [48, 110] on link "Shopify (US Only) 2.0" at bounding box center [67, 106] width 91 height 19
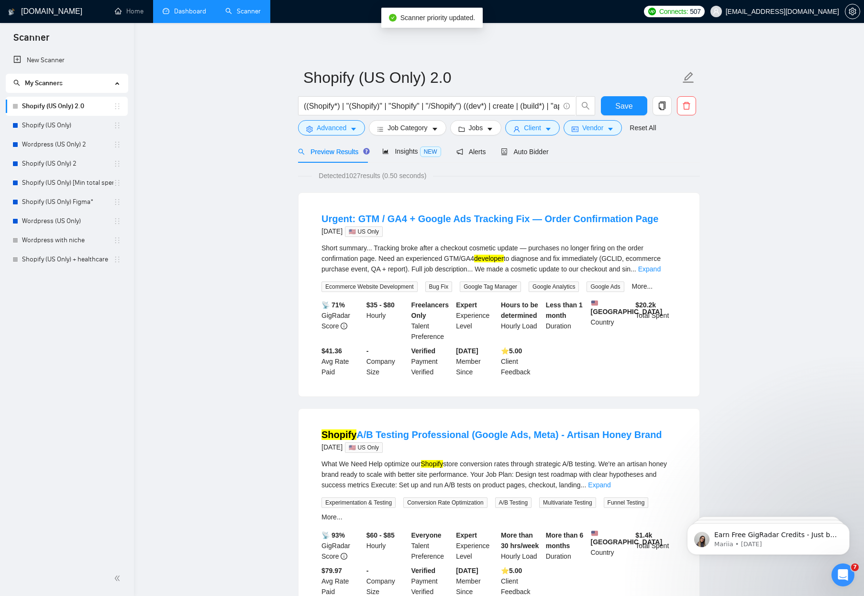
drag, startPoint x: 119, startPoint y: 202, endPoint x: 189, endPoint y: 12, distance: 202.7
drag, startPoint x: 121, startPoint y: 183, endPoint x: 121, endPoint y: 173, distance: 10.1
click at [121, 173] on li "Shopify (US Only) [Min total spent $10k]" at bounding box center [67, 182] width 122 height 19
drag, startPoint x: 115, startPoint y: 221, endPoint x: 236, endPoint y: 0, distance: 251.1
click at [51, 166] on link "Shopify (US Only) [Min total spent $10k]" at bounding box center [67, 163] width 91 height 19
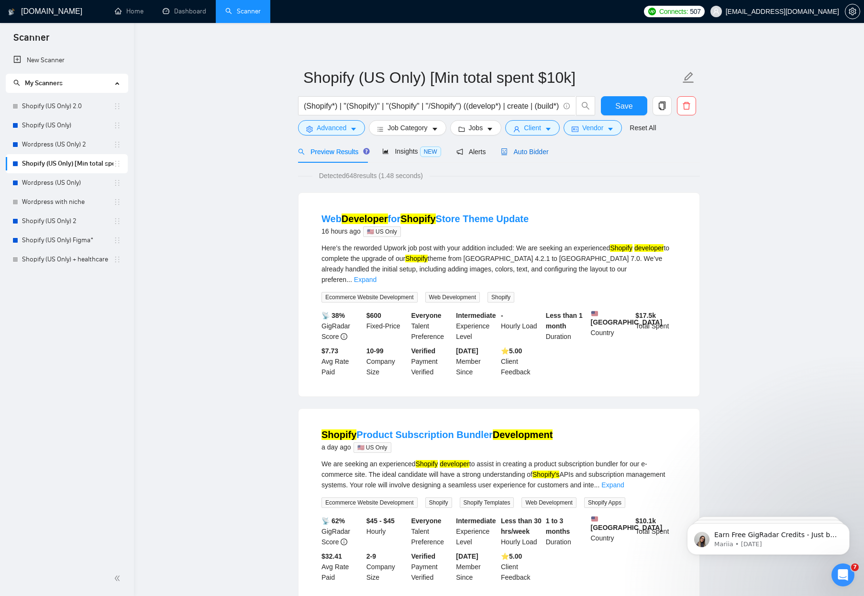
click at [540, 150] on span "Auto Bidder" at bounding box center [524, 152] width 47 height 8
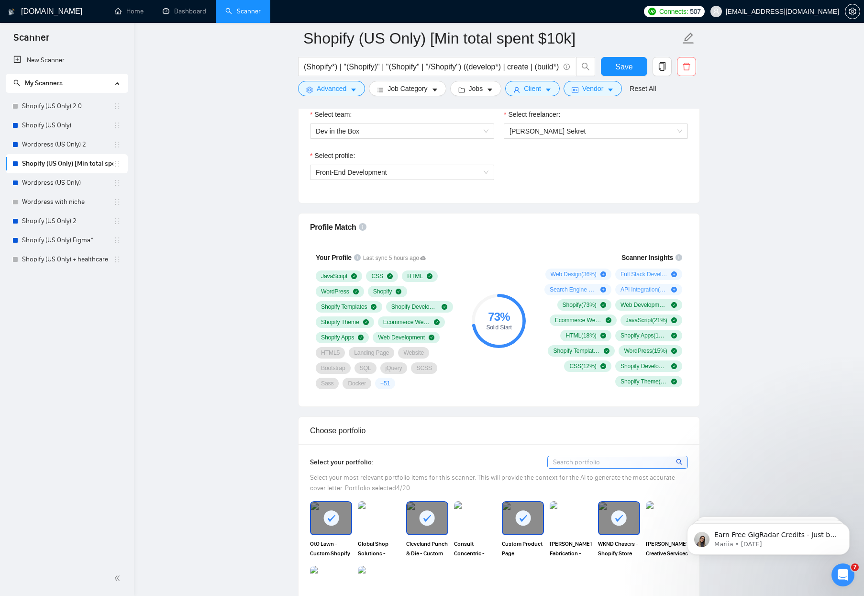
scroll to position [125, 0]
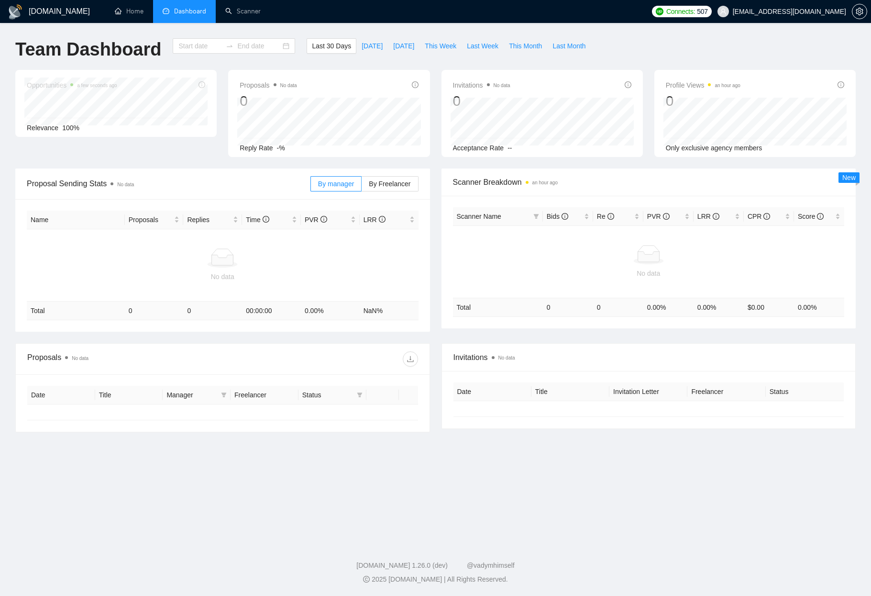
type input "[DATE]"
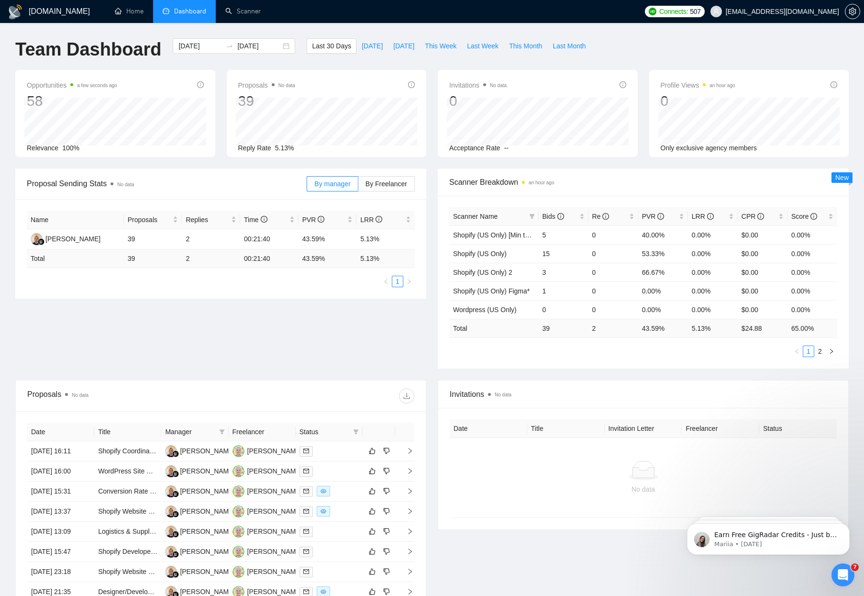
click at [492, 217] on span "Scanner Name" at bounding box center [475, 216] width 44 height 8
click at [818, 351] on link "2" at bounding box center [820, 351] width 11 height 11
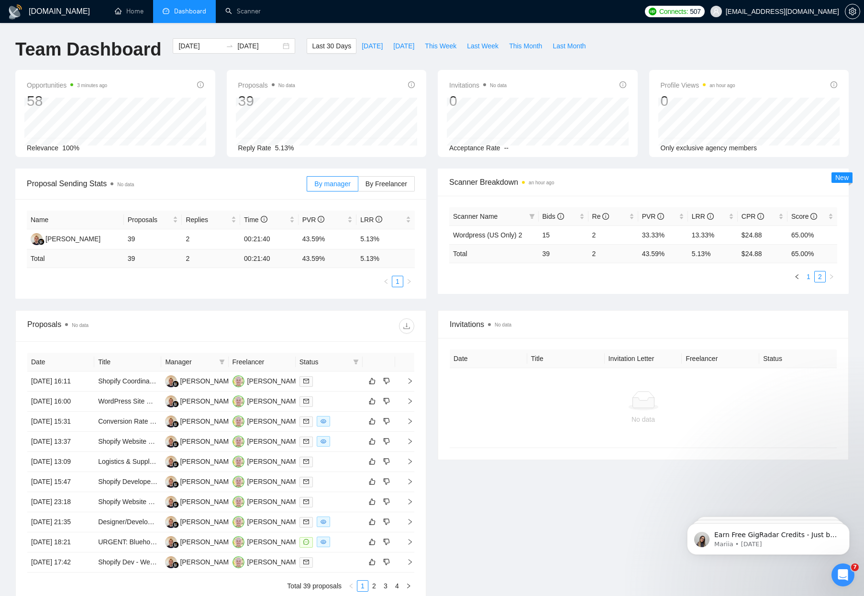
click at [806, 277] on link "1" at bounding box center [808, 276] width 11 height 11
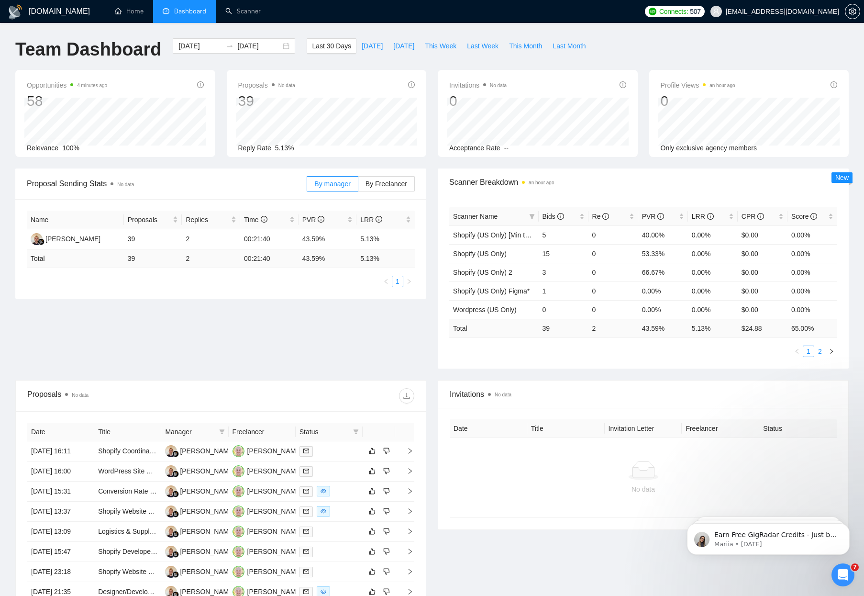
click at [823, 353] on link "2" at bounding box center [820, 351] width 11 height 11
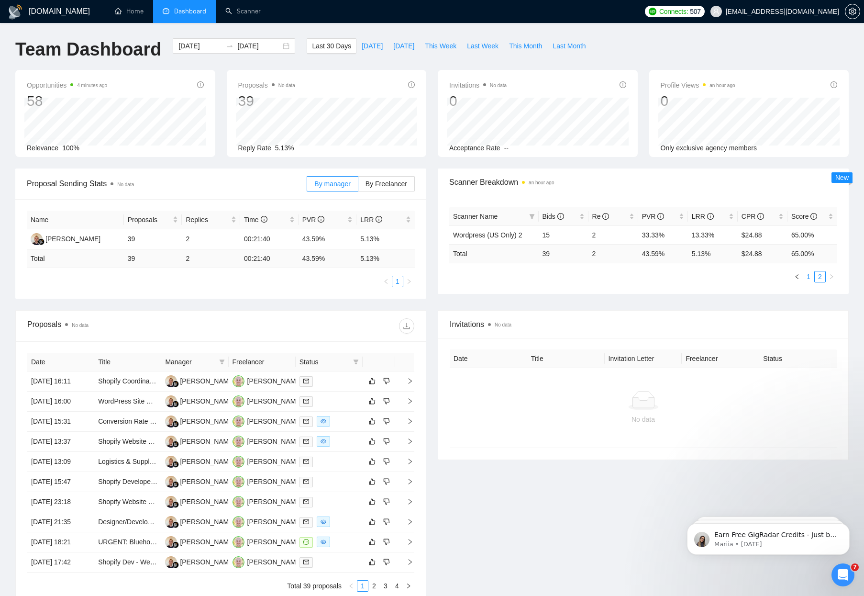
click at [805, 276] on link "1" at bounding box center [808, 276] width 11 height 11
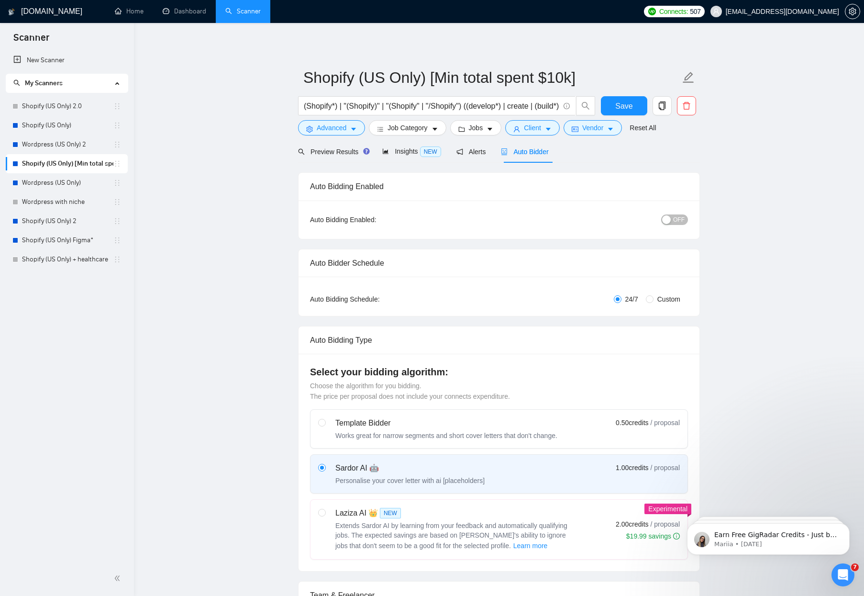
click at [55, 105] on link "Shopify (US Only) 2.0" at bounding box center [67, 106] width 91 height 19
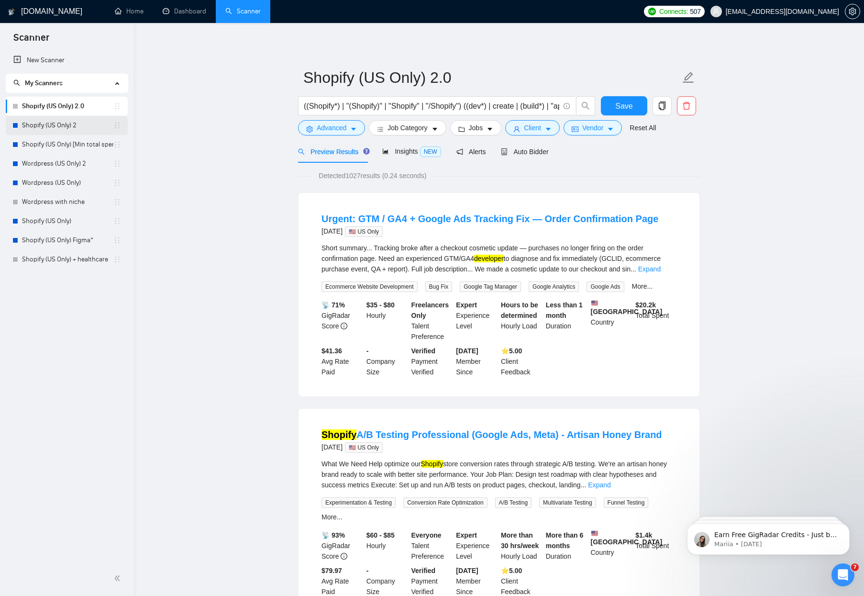
click at [33, 126] on link "Shopify (US Only) 2" at bounding box center [67, 125] width 91 height 19
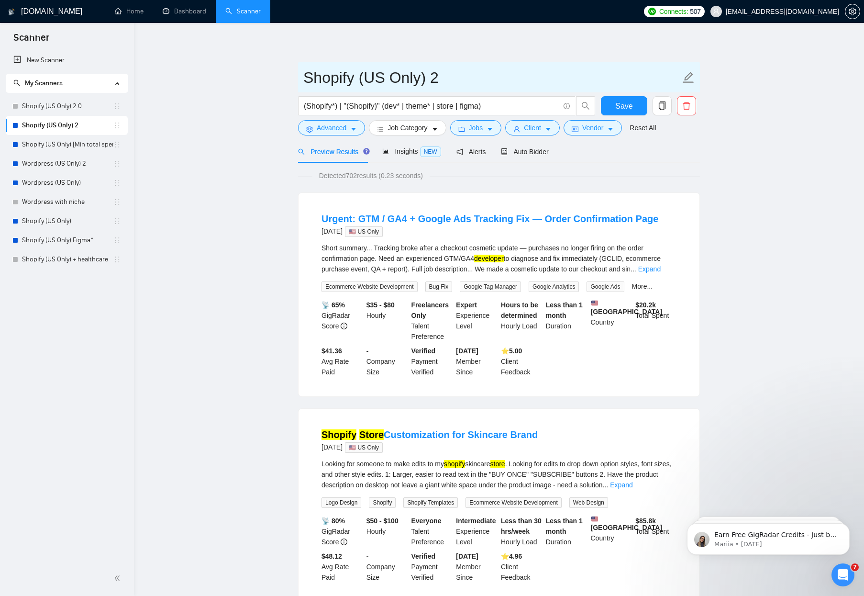
click at [494, 81] on input "Shopify (US Only) 2" at bounding box center [491, 78] width 377 height 24
type input "Shopify (US Only) 2 2.0"
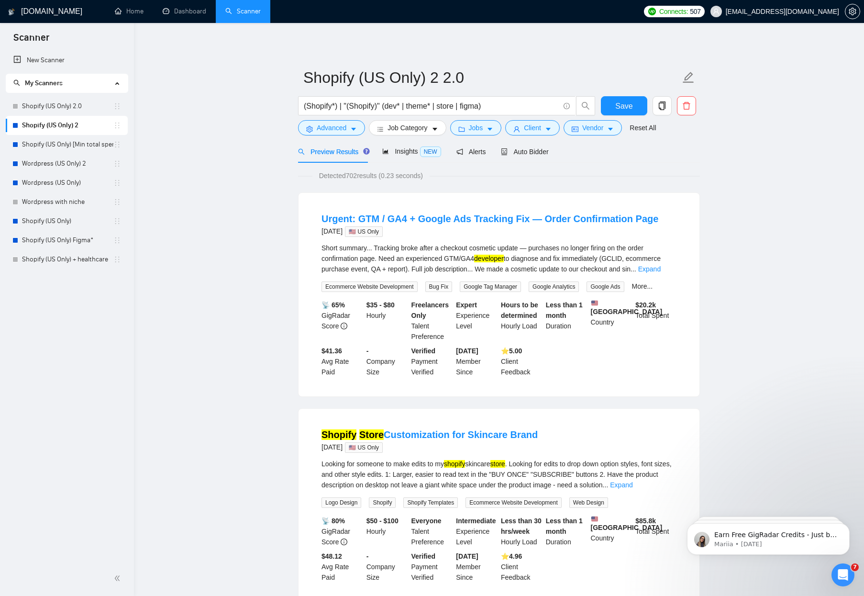
click at [608, 102] on button "Save" at bounding box center [624, 105] width 46 height 19
click at [51, 147] on link "Shopify (US Only) [Min total spent $10k]" at bounding box center [67, 144] width 91 height 19
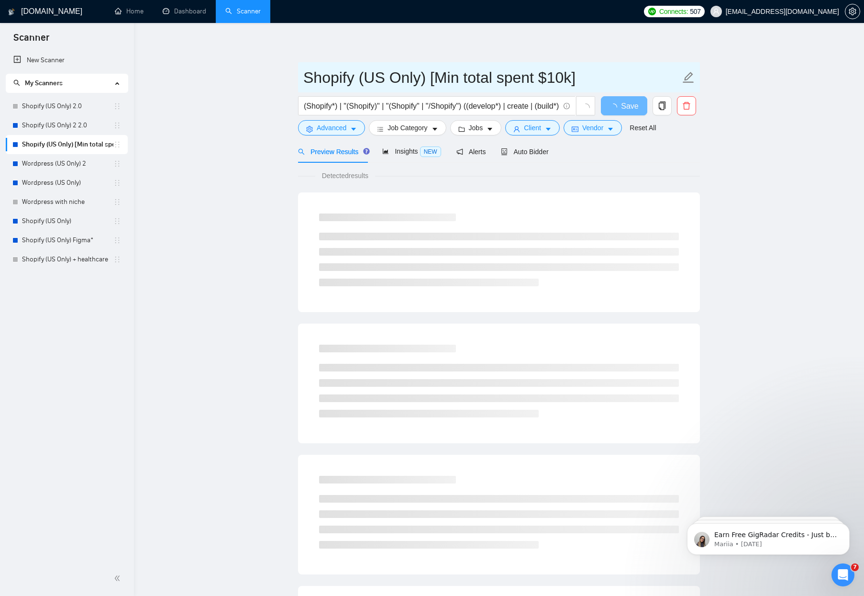
click at [605, 79] on input "Shopify (US Only) [Min total spent $10k]" at bounding box center [491, 78] width 377 height 24
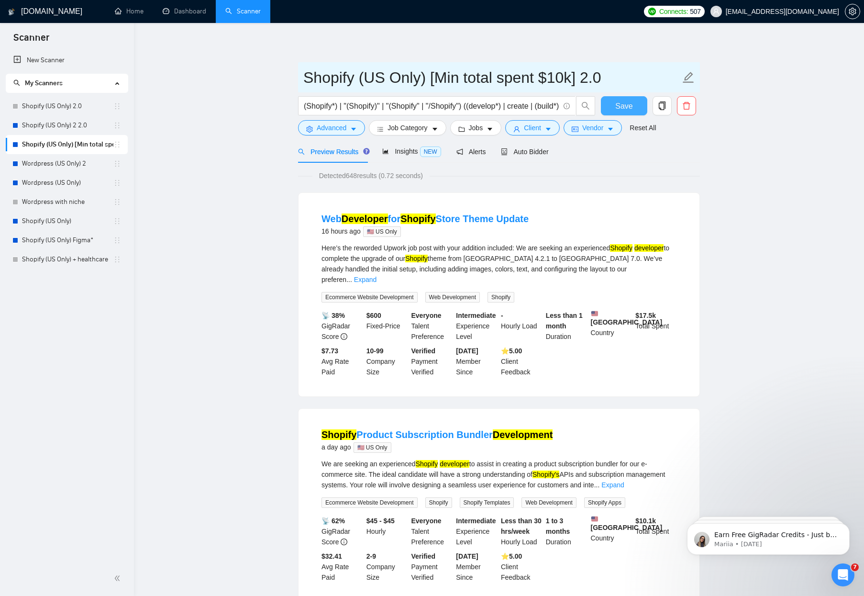
type input "Shopify (US Only) [Min total spent $10k] 2.0"
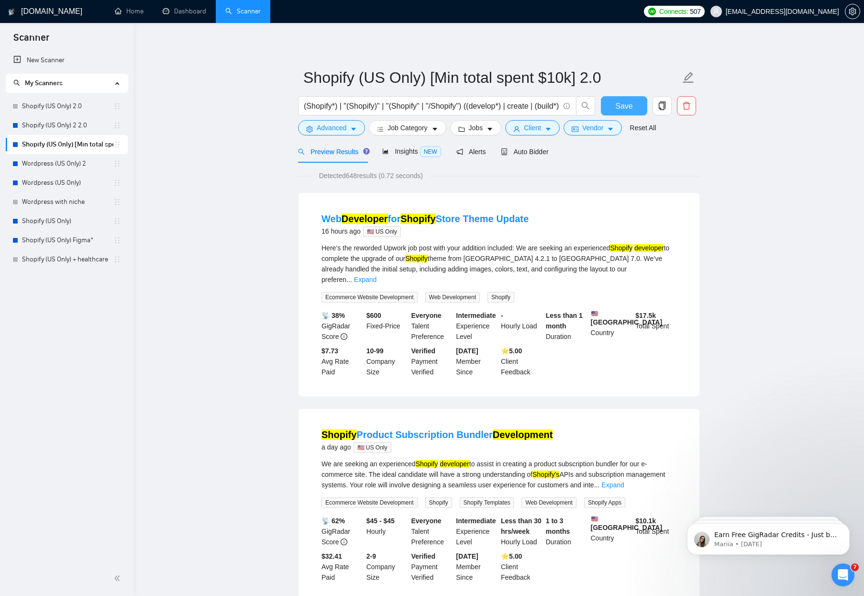
click at [627, 107] on span "Save" at bounding box center [623, 106] width 17 height 12
click at [57, 164] on link "Wordpress (US Only) 2" at bounding box center [67, 163] width 91 height 19
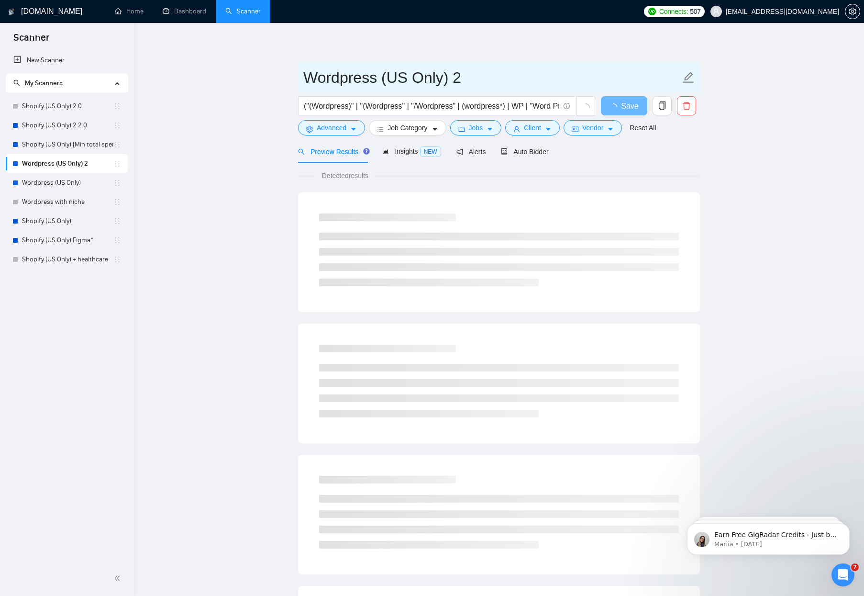
click at [552, 80] on input "Wordpress (US Only) 2" at bounding box center [491, 78] width 377 height 24
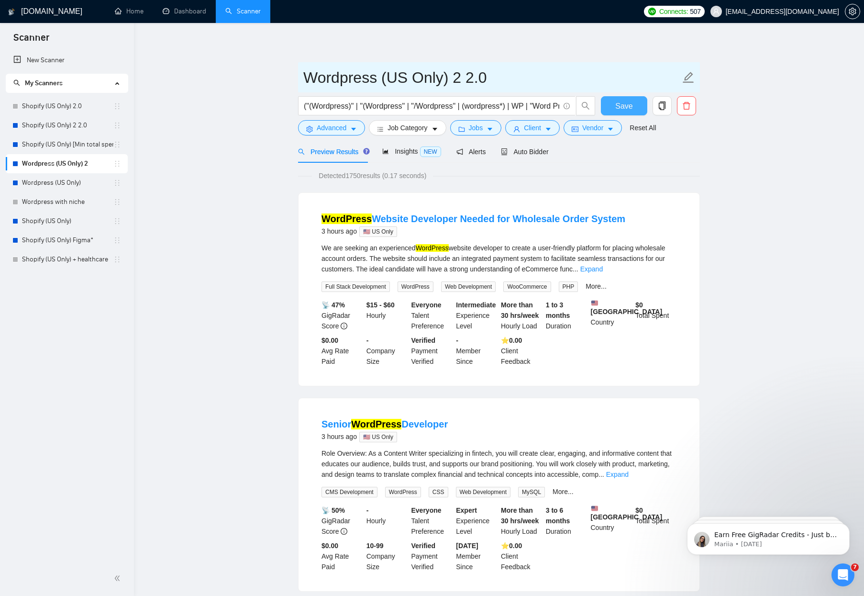
type input "Wordpress (US Only) 2 2.0"
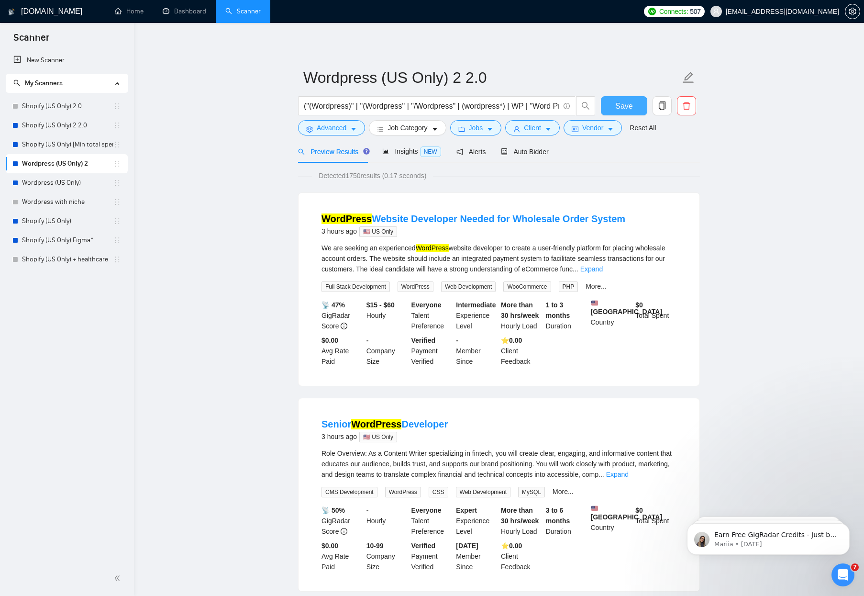
click at [612, 110] on button "Save" at bounding box center [624, 105] width 46 height 19
click at [66, 189] on link "Wordpress (US Only)" at bounding box center [67, 182] width 91 height 19
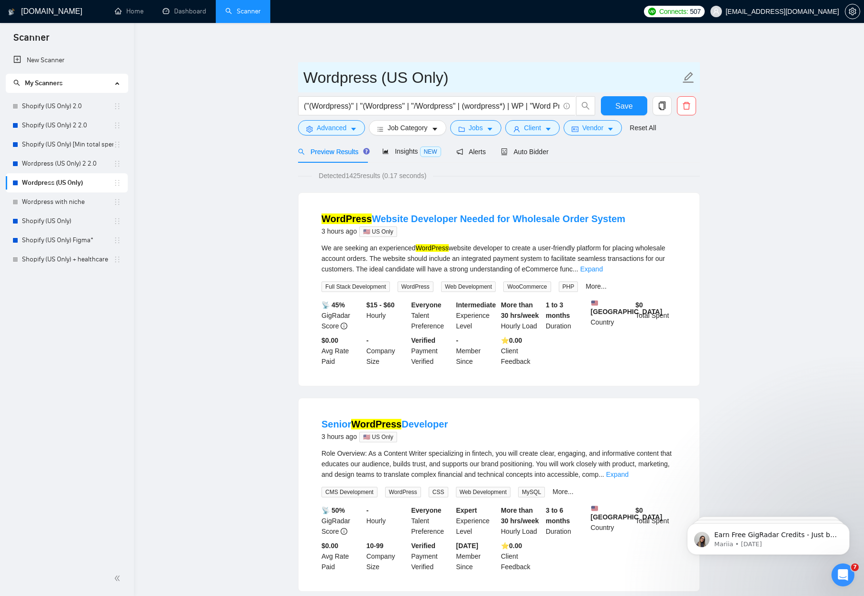
click at [467, 82] on input "Wordpress (US Only)" at bounding box center [491, 78] width 377 height 24
type input "Wordpress (US Only) 2.0"
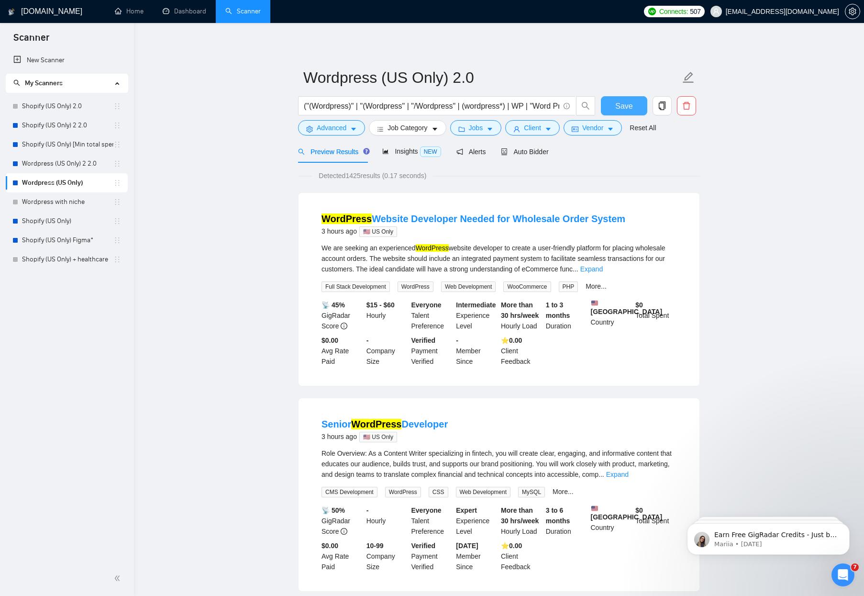
click at [612, 105] on button "Save" at bounding box center [624, 105] width 46 height 19
click at [51, 101] on link "Shopify (US Only) 2.0" at bounding box center [67, 106] width 91 height 19
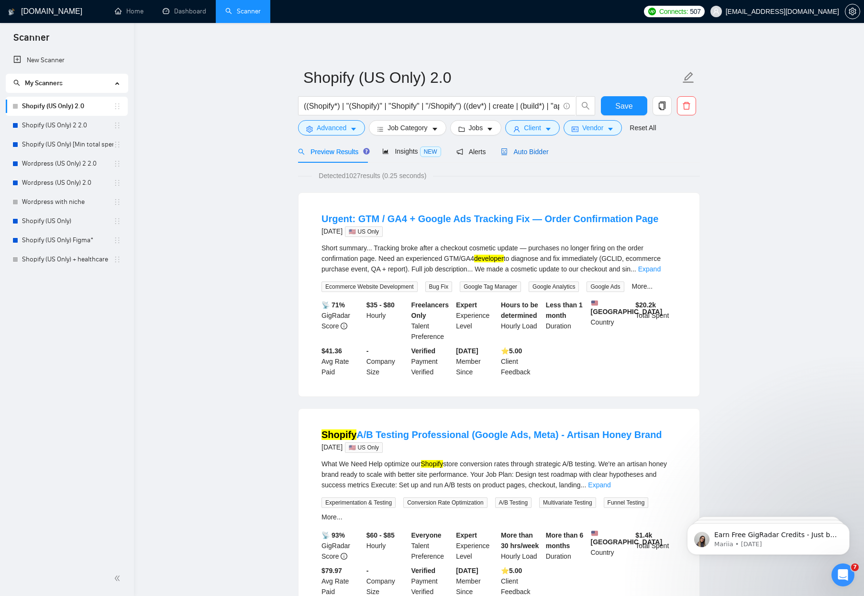
click at [530, 154] on span "Auto Bidder" at bounding box center [524, 152] width 47 height 8
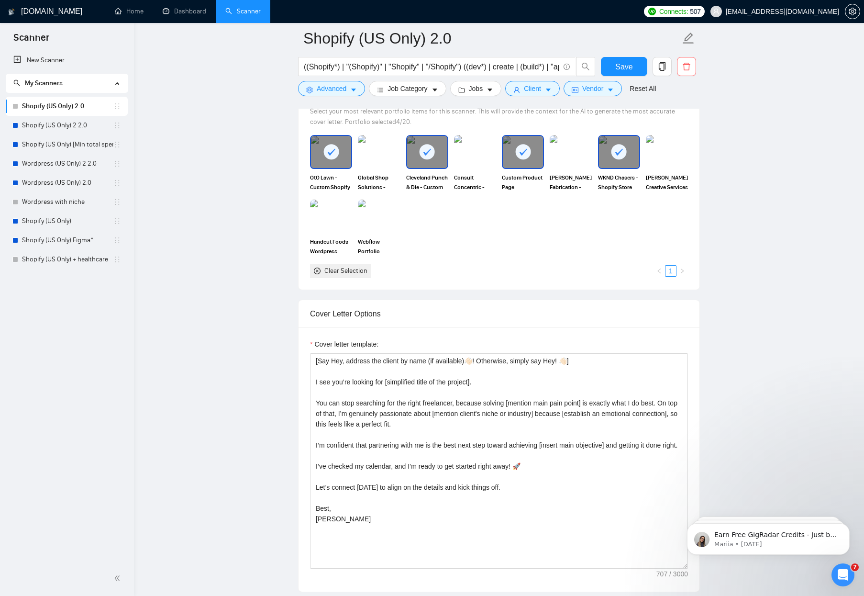
scroll to position [1050, 0]
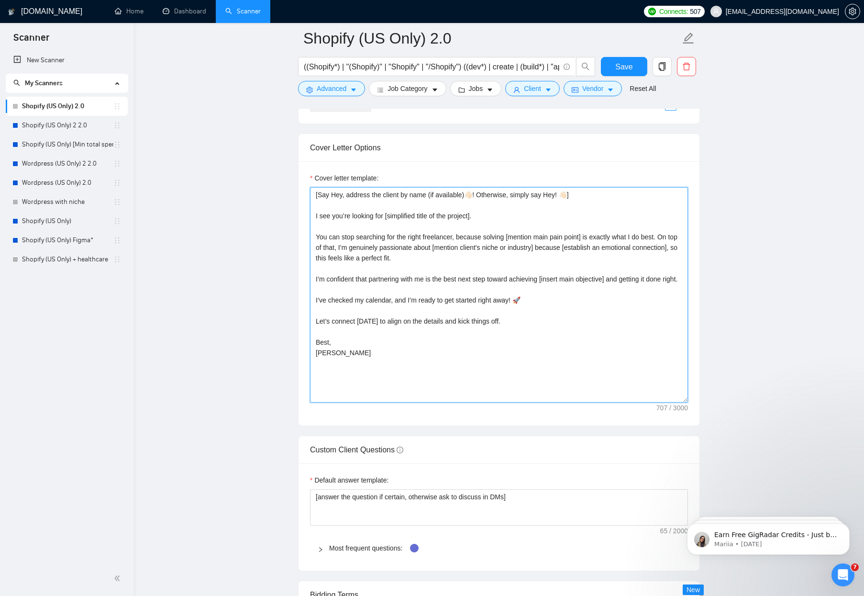
click at [469, 257] on textarea "[Say Hey, address the client by name (if available)👋🏻! Otherwise, simply say He…" at bounding box center [499, 294] width 378 height 215
paste textarea "don’t write the following, use it as context, | is a separator PRJPOOL: Project…"
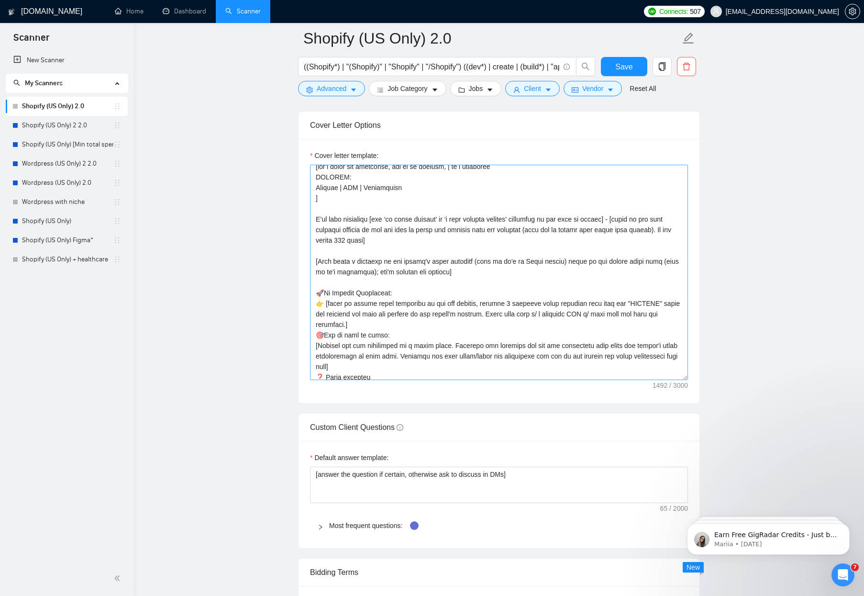
scroll to position [0, 0]
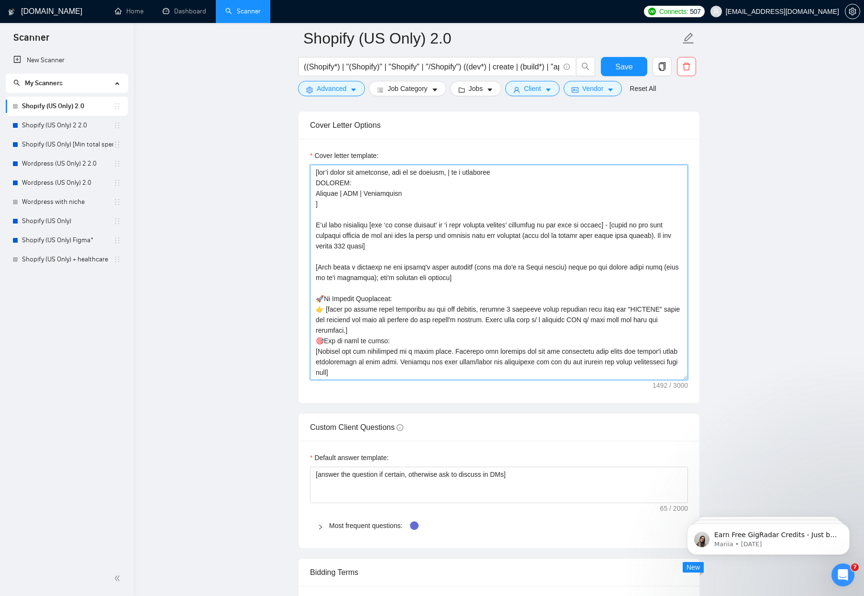
click at [446, 276] on textarea "Cover letter template:" at bounding box center [499, 272] width 378 height 215
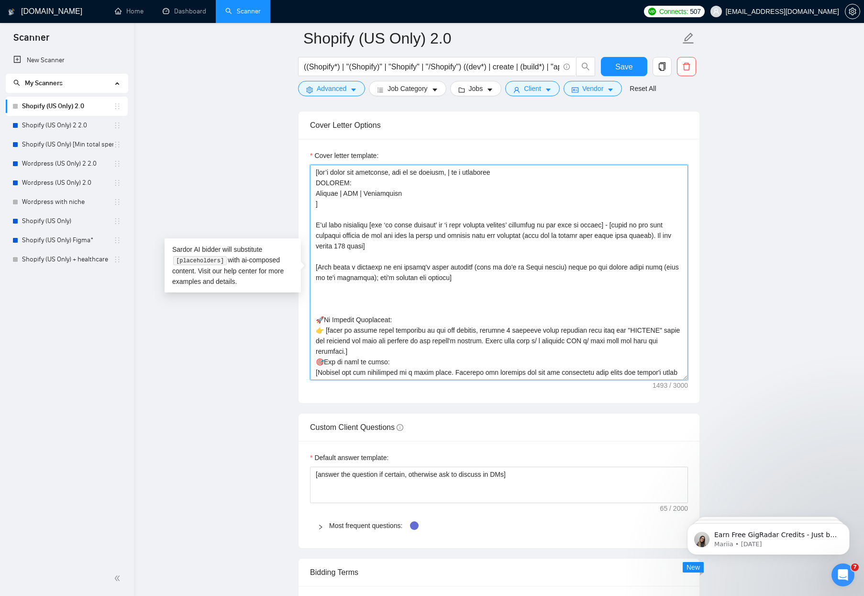
paste textarea "mstrift means il and only tasked le. ll cient doesnt menton arranno labeled man…"
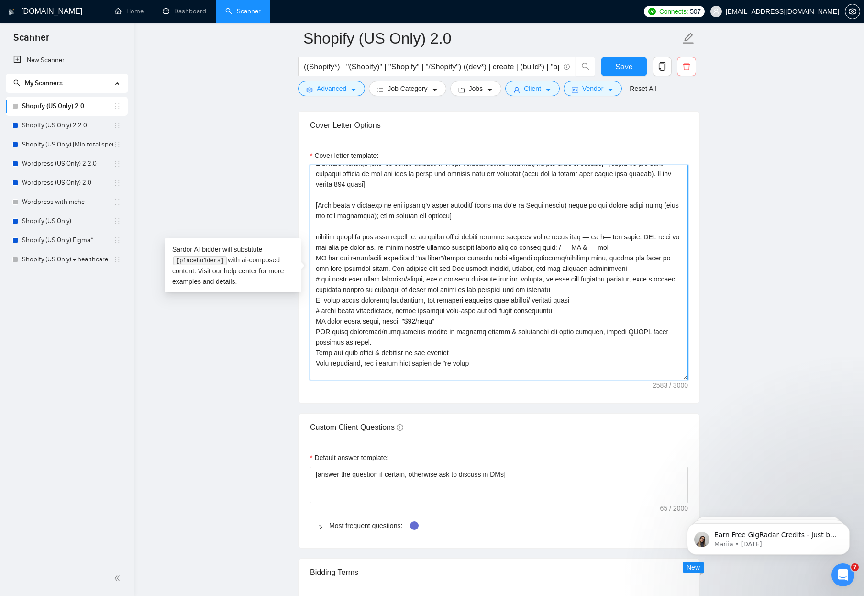
scroll to position [68, 0]
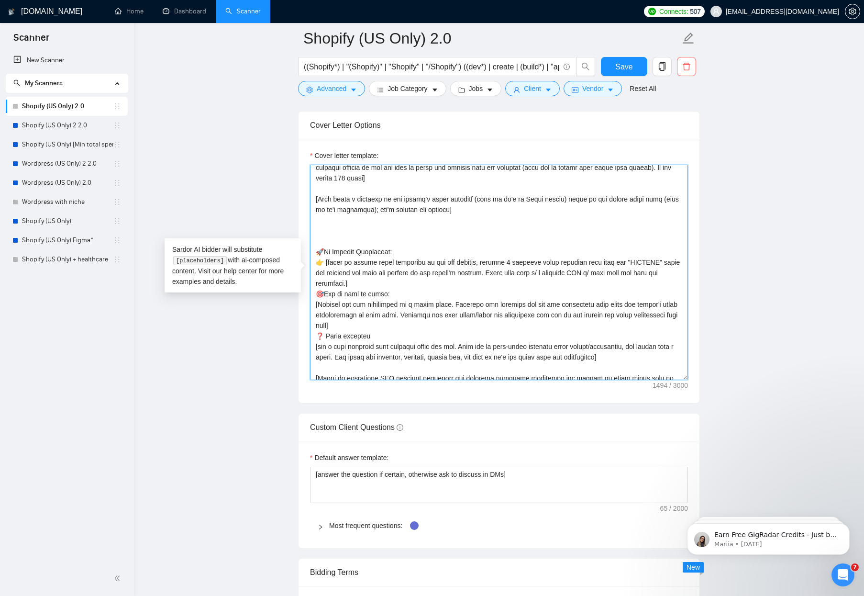
paste textarea "instr IFF means if and only if asked' ie. if client doesn't mention anything la…"
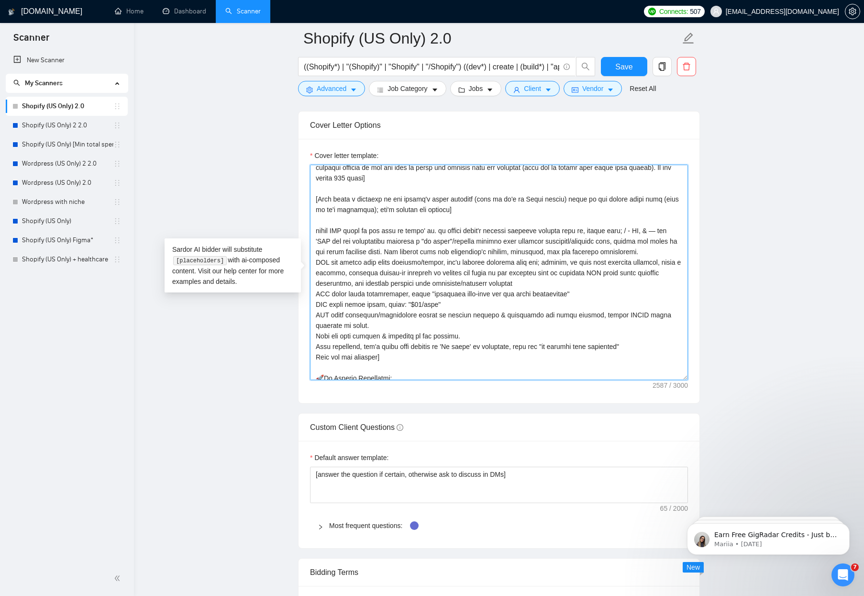
click at [316, 229] on textarea "Cover letter template:" at bounding box center [499, 272] width 378 height 215
click at [657, 255] on textarea "Cover letter template:" at bounding box center [499, 272] width 378 height 215
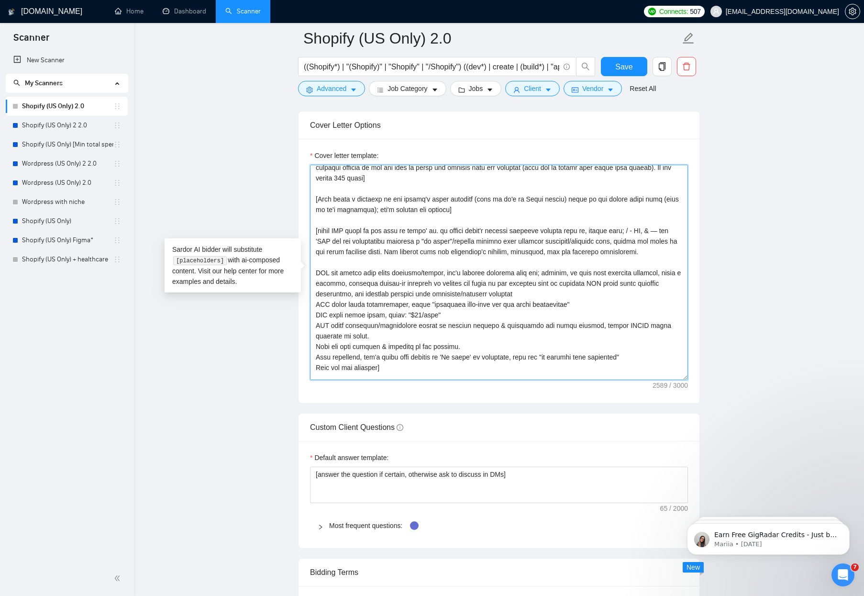
click at [417, 314] on textarea "Cover letter template:" at bounding box center [499, 272] width 378 height 215
drag, startPoint x: 323, startPoint y: 316, endPoint x: 307, endPoint y: 315, distance: 16.3
click at [307, 315] on div "Cover letter template:" at bounding box center [498, 271] width 401 height 264
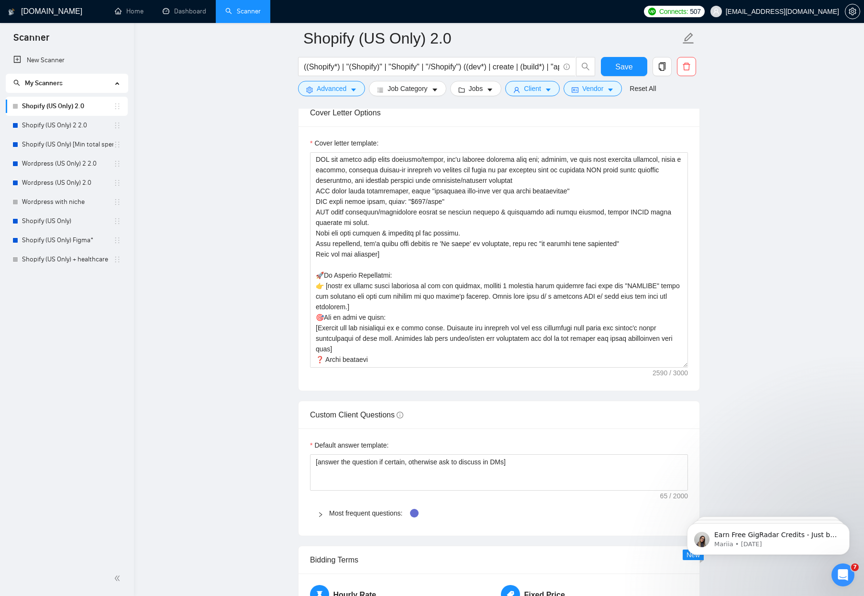
scroll to position [253, 0]
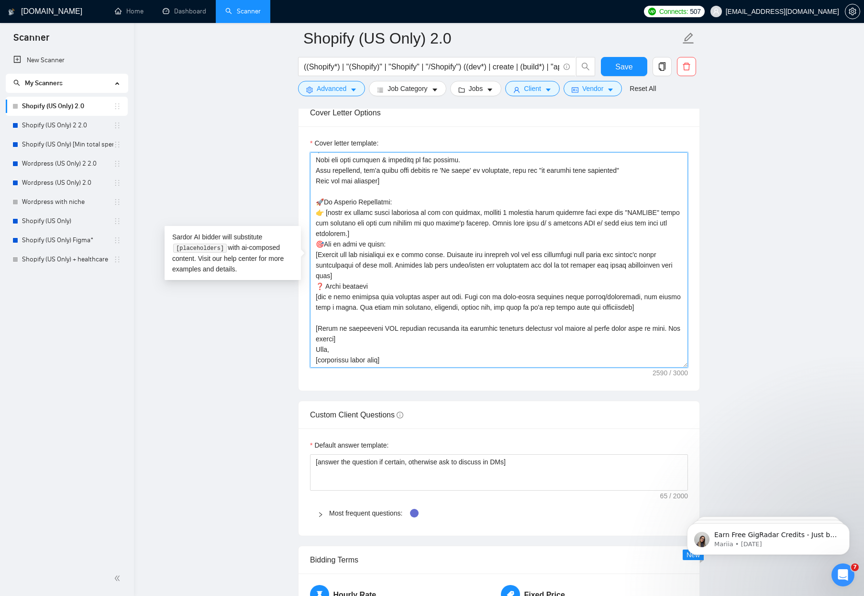
drag, startPoint x: 351, startPoint y: 330, endPoint x: 319, endPoint y: 318, distance: 34.0
click at [319, 318] on textarea "Cover letter template:" at bounding box center [499, 259] width 378 height 215
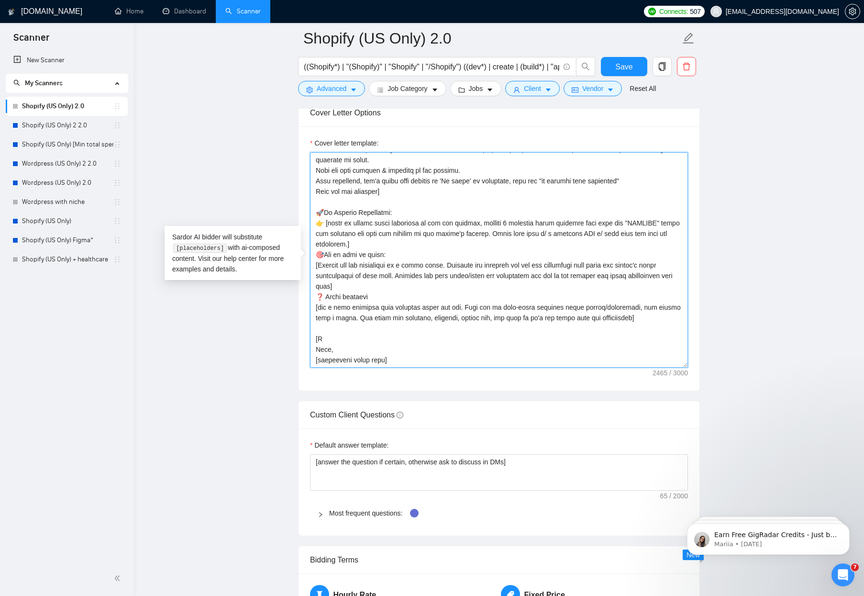
scroll to position [242, 0]
type textarea "[don’t write the following, use it as context, | is a separator PRJPOOL: Projec…"
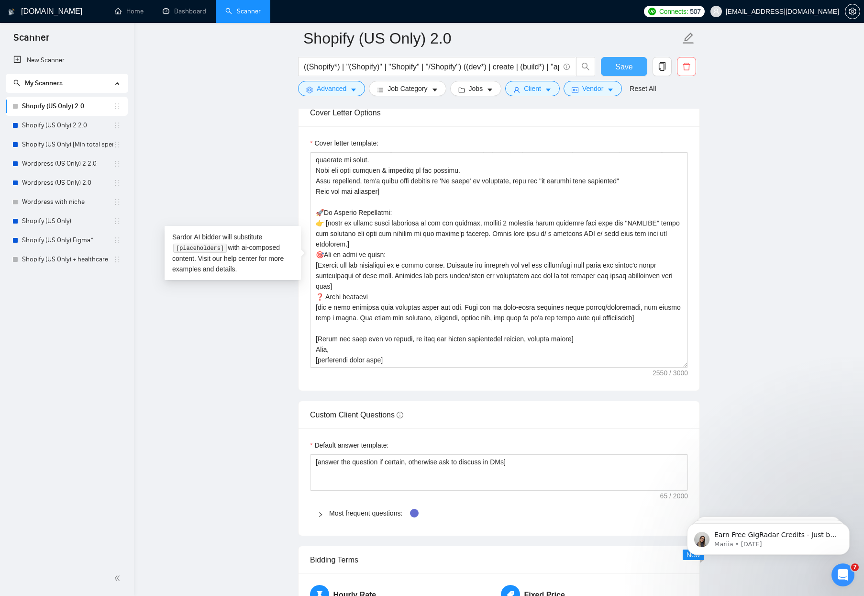
click at [626, 62] on span "Save" at bounding box center [623, 67] width 17 height 12
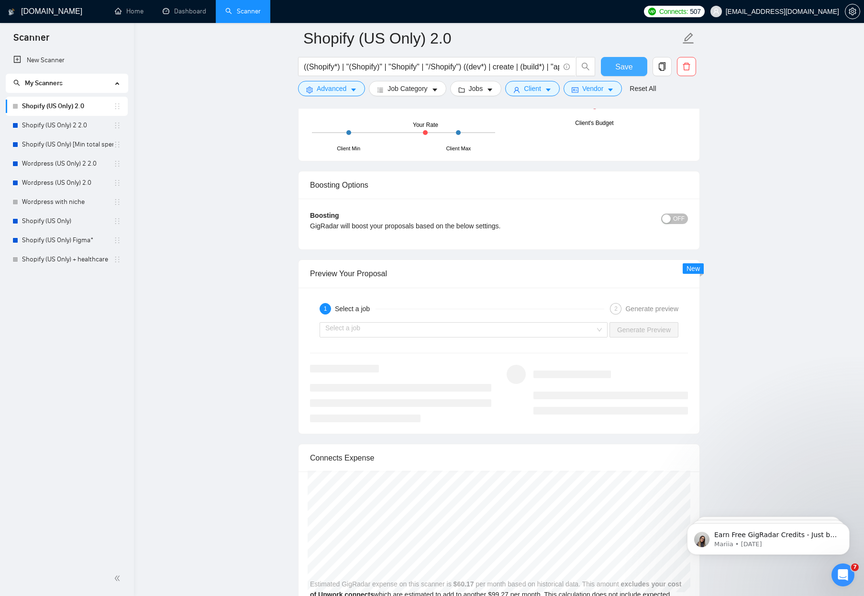
scroll to position [1712, 0]
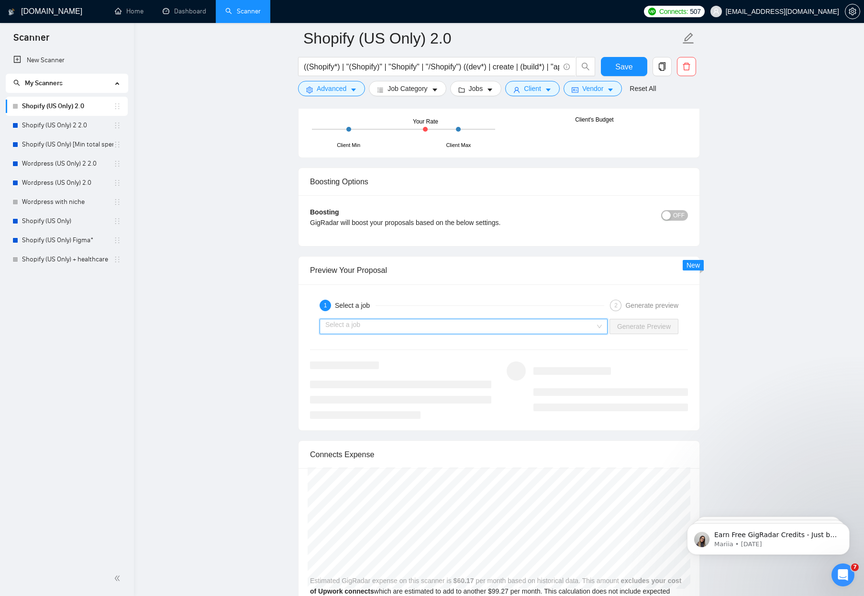
click at [568, 330] on input "search" at bounding box center [460, 326] width 270 height 14
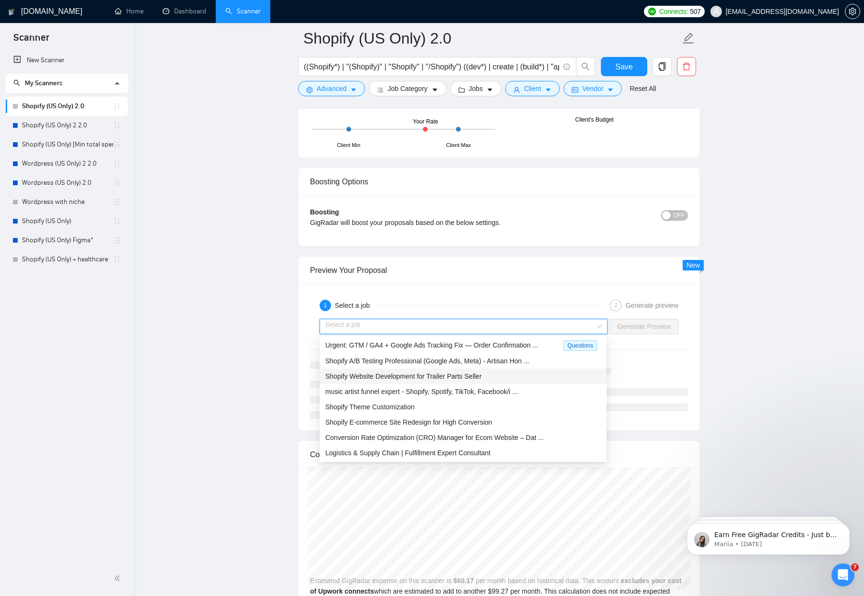
click at [520, 378] on div "Shopify Website Development for Trailer Parts Seller" at bounding box center [463, 376] width 276 height 11
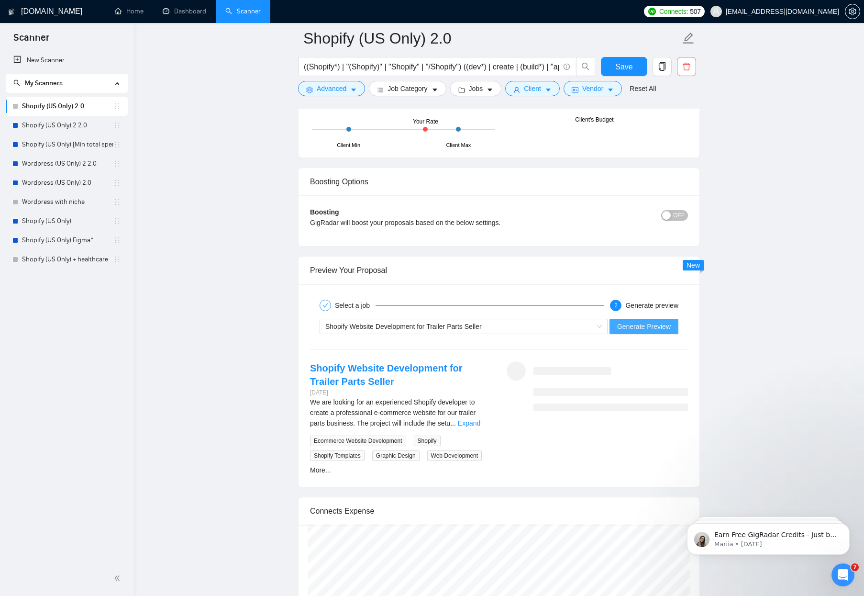
click at [668, 330] on span "Generate Preview" at bounding box center [644, 326] width 54 height 11
click at [13, 250] on div "Shopify (US Only) + healthcare" at bounding box center [66, 259] width 109 height 19
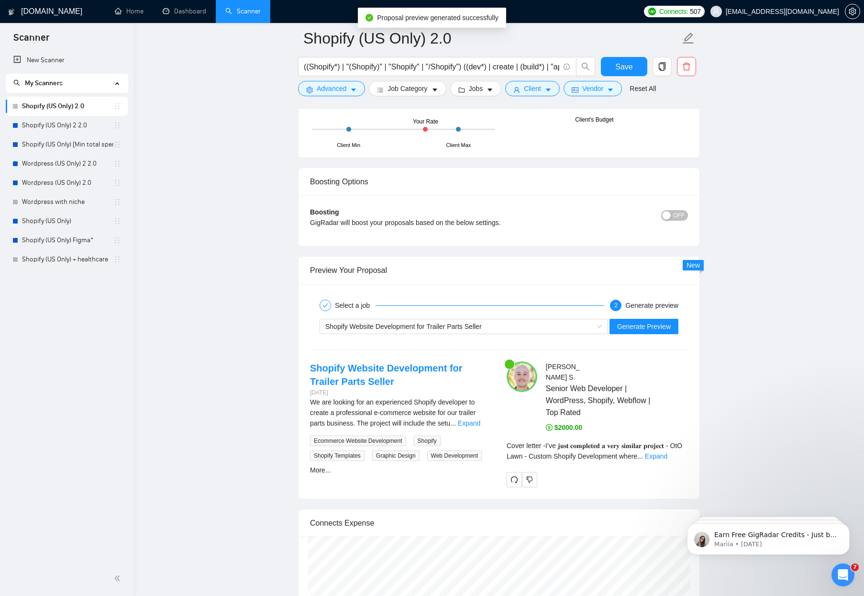
scroll to position [1725, 0]
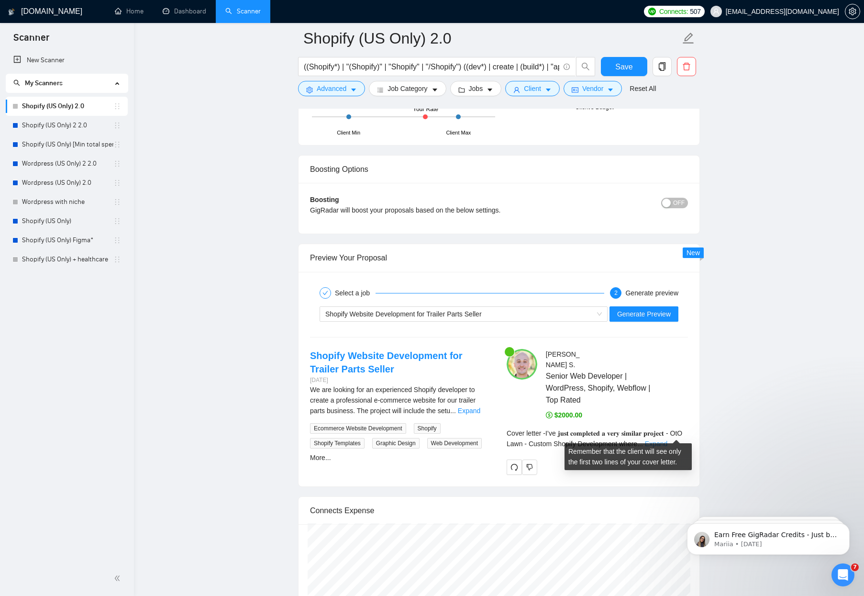
click at [667, 440] on link "Expand" at bounding box center [656, 444] width 22 height 8
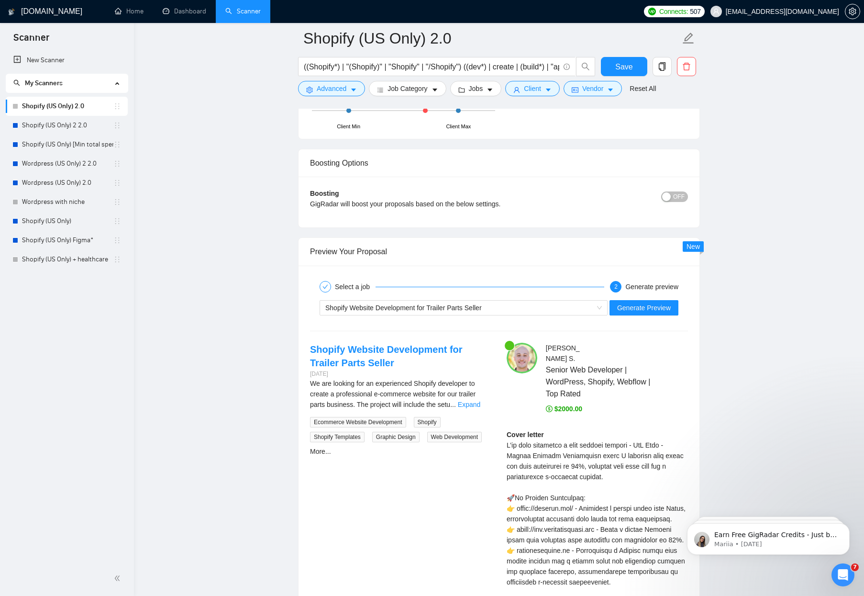
scroll to position [1744, 0]
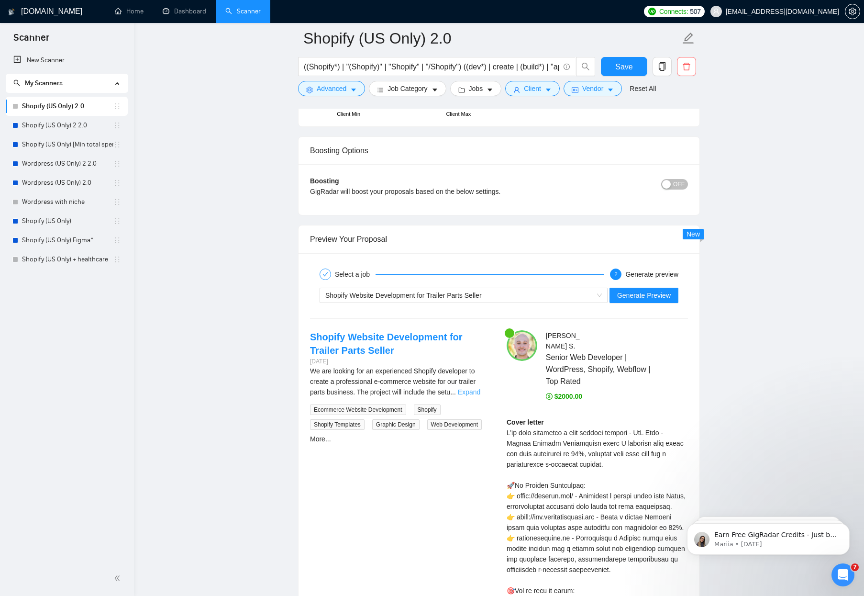
click at [469, 393] on link "Expand" at bounding box center [469, 392] width 22 height 8
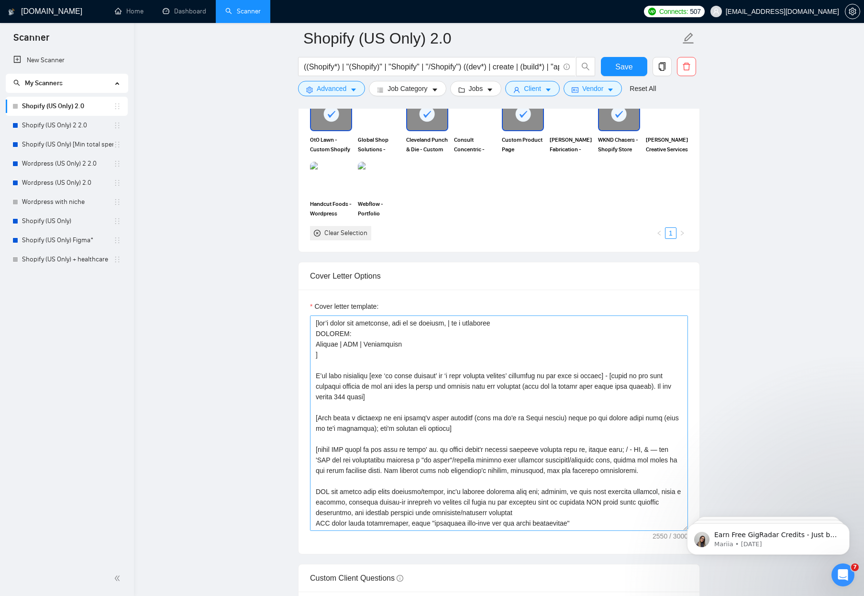
scroll to position [916, 0]
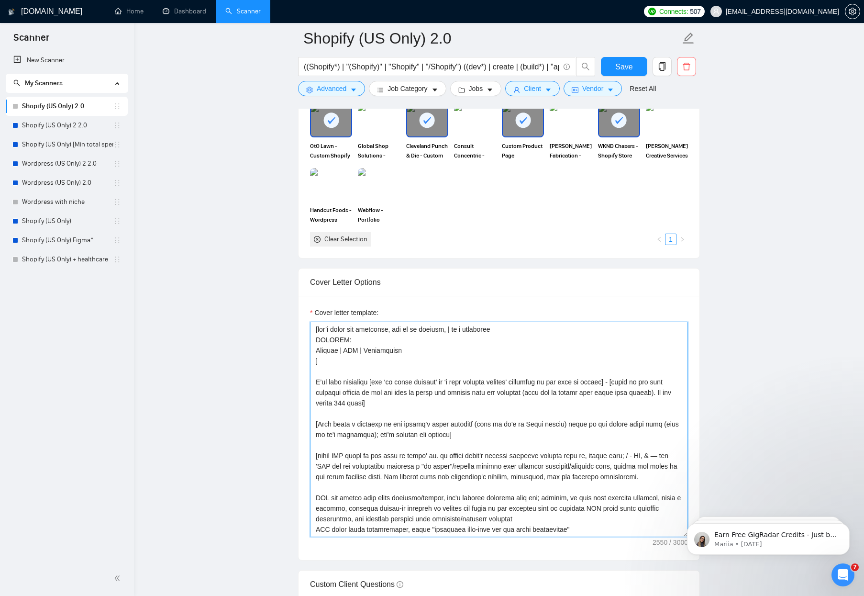
click at [419, 352] on textarea "Cover letter template:" at bounding box center [499, 428] width 378 height 215
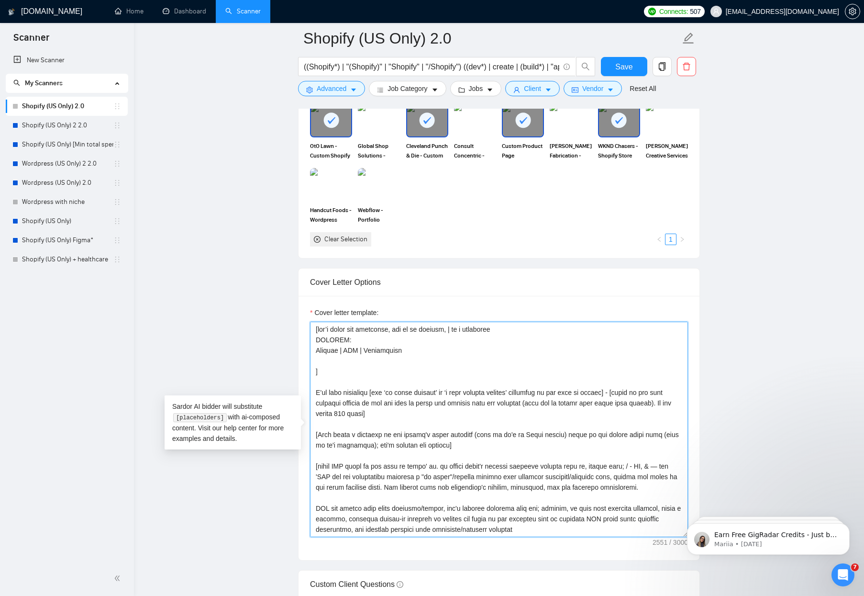
paste textarea "always provide links without https://www"
type textarea "[don’t write the following, use it as context, | is a separator PRJPOOL: Projec…"
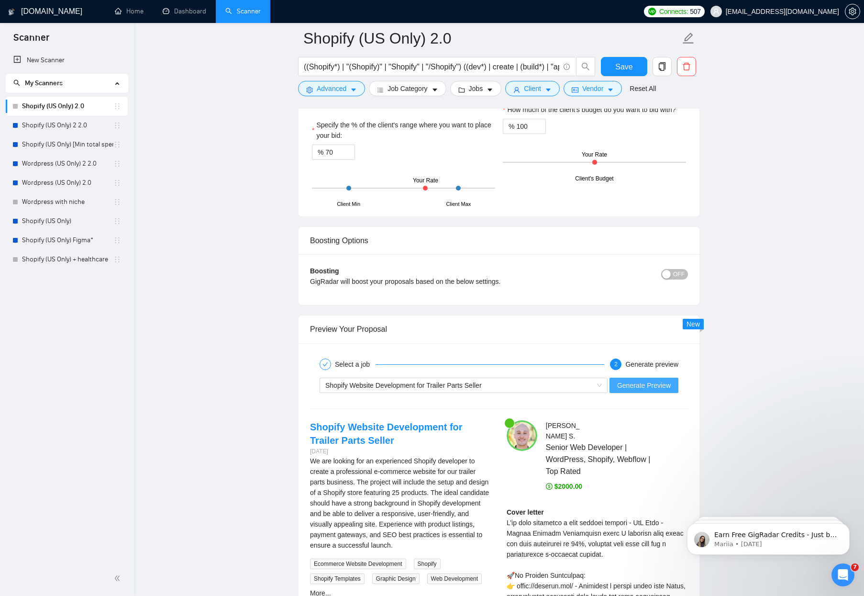
scroll to position [1660, 0]
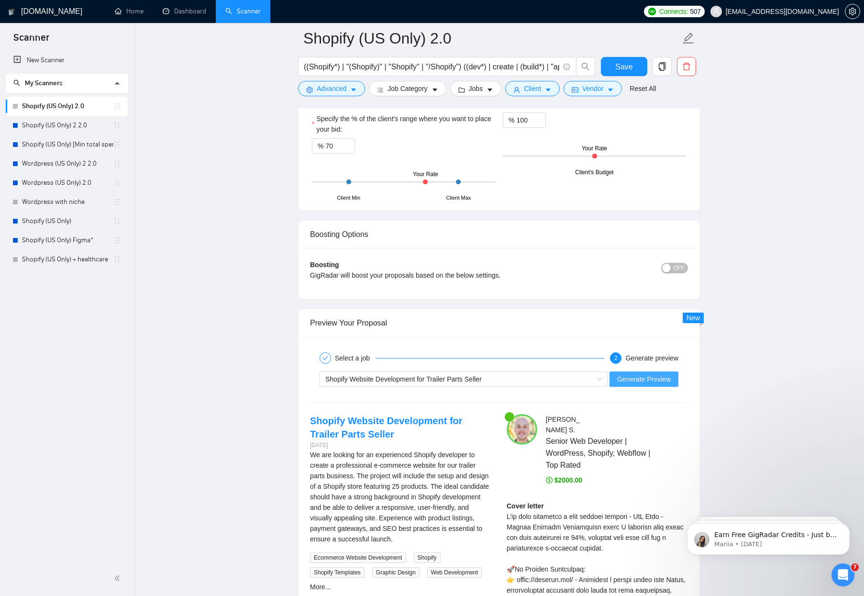
click at [667, 375] on span "Generate Preview" at bounding box center [644, 379] width 54 height 11
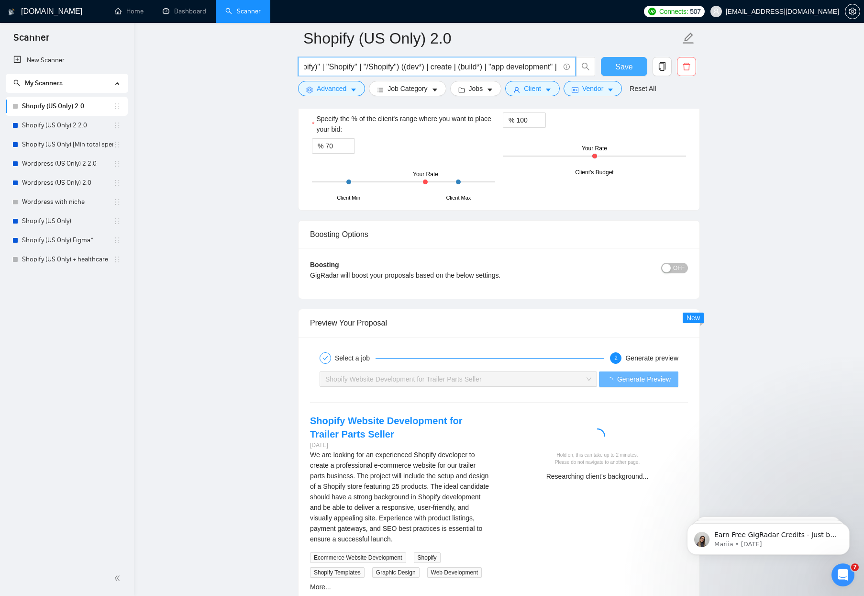
scroll to position [0, 303]
drag, startPoint x: 530, startPoint y: 67, endPoint x: 606, endPoint y: 69, distance: 76.5
click at [606, 69] on div "((Shopify*) | "(Shopify)" | "Shopify" | "/Shopify") ((dev*) | create | (build*)…" at bounding box center [497, 69] width 402 height 24
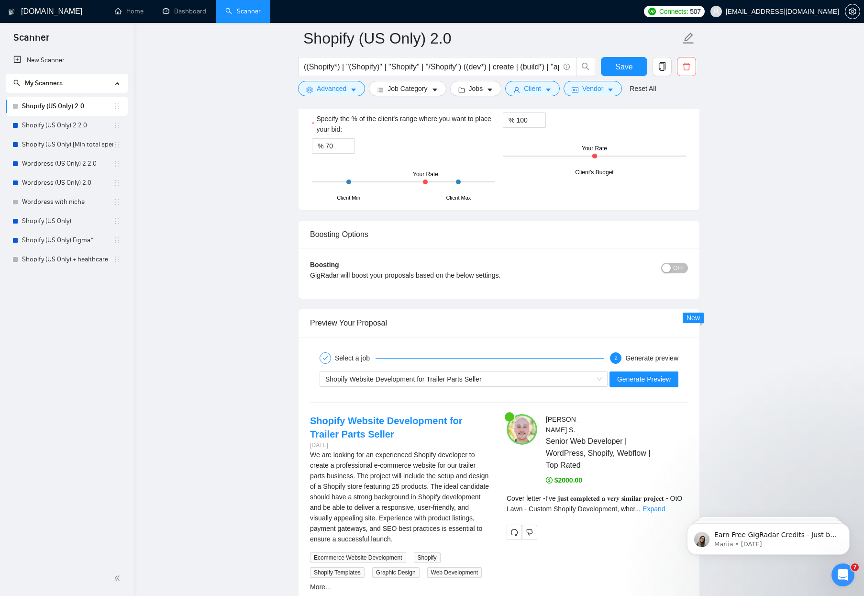
scroll to position [1828, 0]
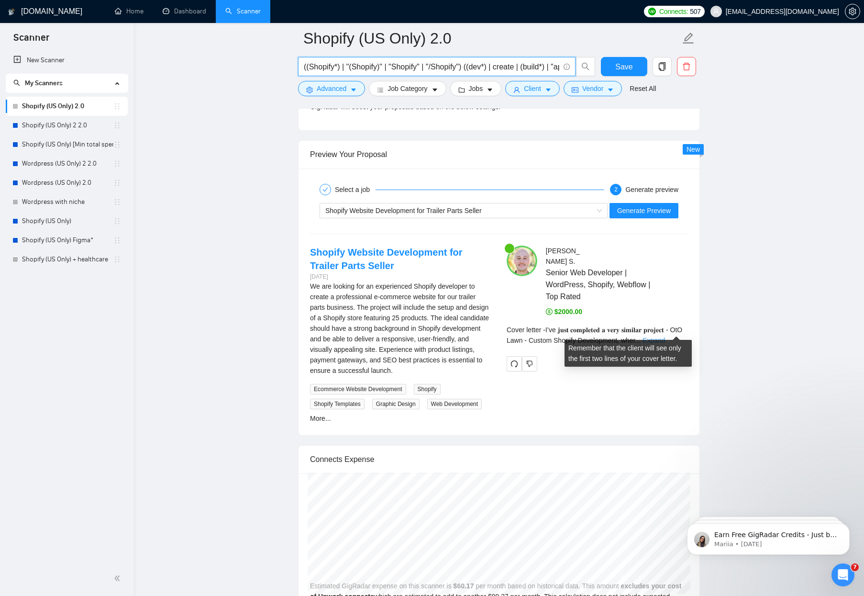
click at [665, 336] on link "Expand" at bounding box center [653, 340] width 22 height 8
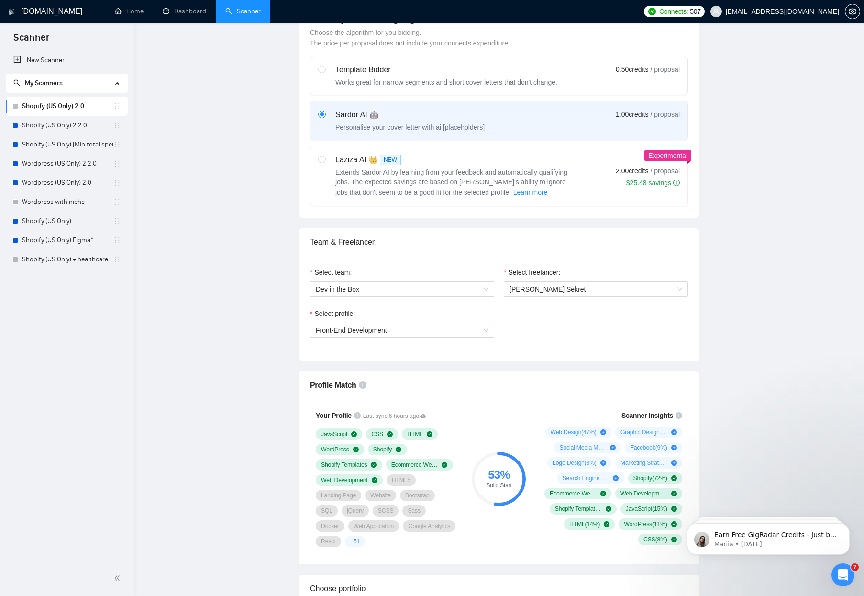
scroll to position [0, 0]
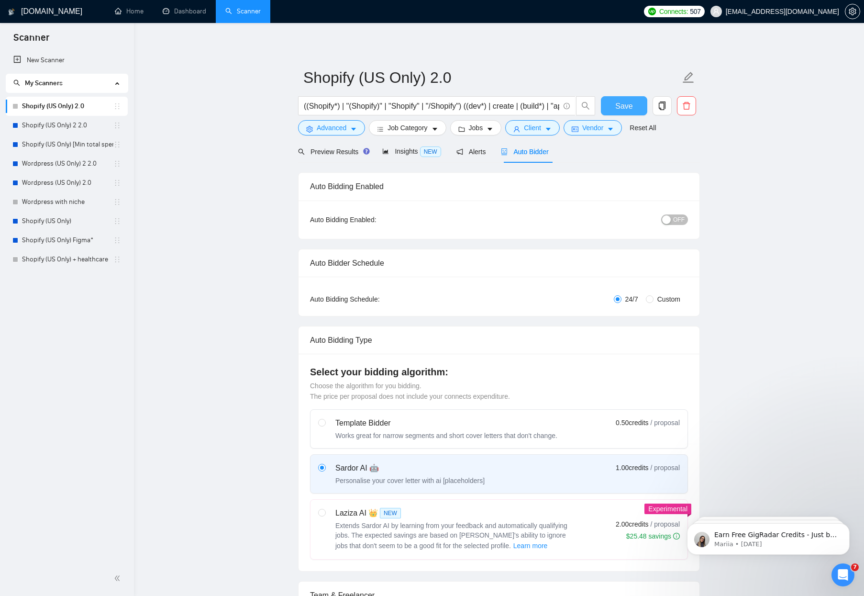
click at [622, 101] on span "Save" at bounding box center [623, 106] width 17 height 12
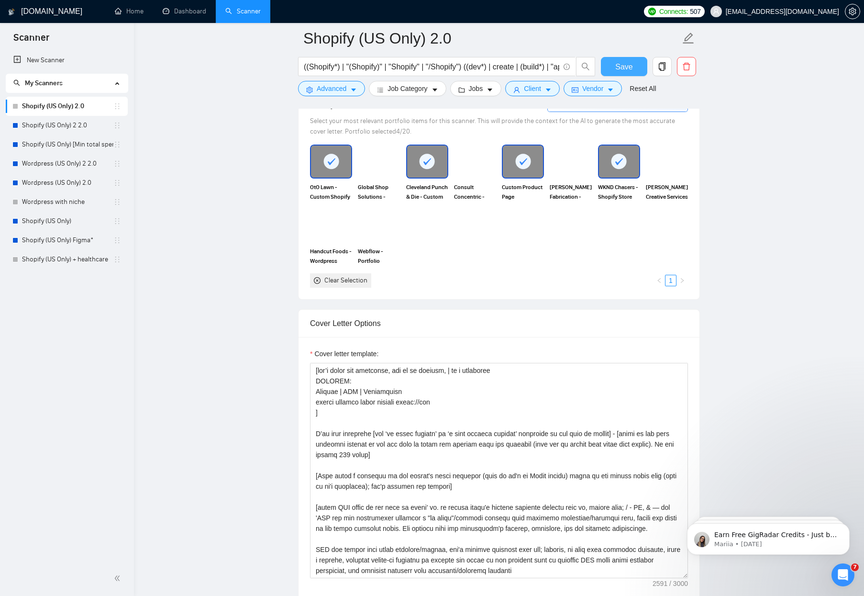
scroll to position [992, 0]
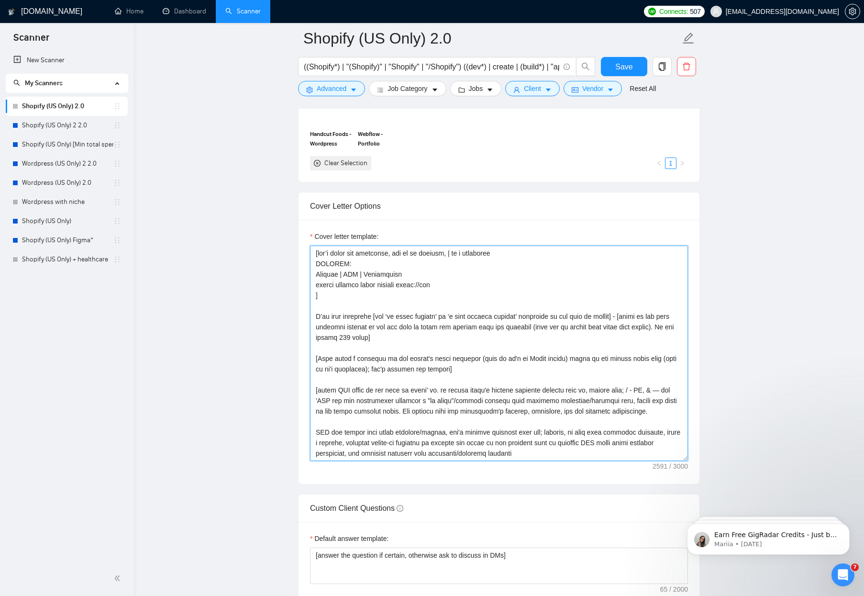
click at [453, 372] on textarea "Cover letter template:" at bounding box center [499, 352] width 378 height 215
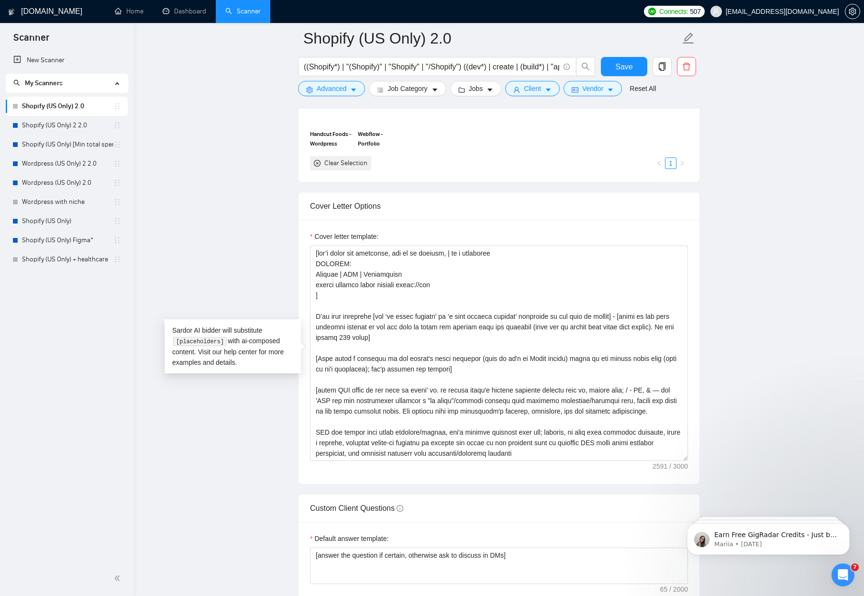
click at [190, 207] on main "Shopify (US Only) 2.0 ((Shopify*) | "(Shopify)" | "Shopify" | "/Shopify") ((dev…" at bounding box center [498, 566] width 699 height 3041
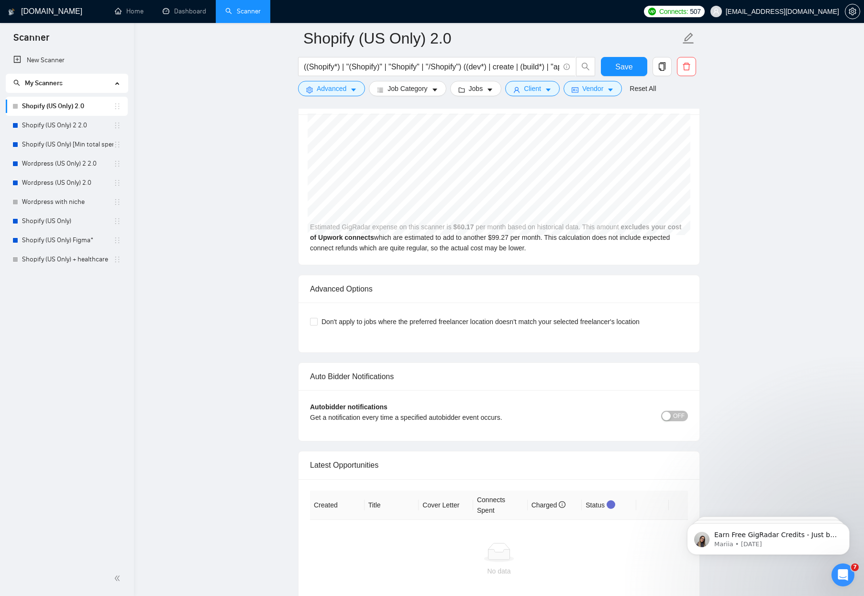
scroll to position [2558, 0]
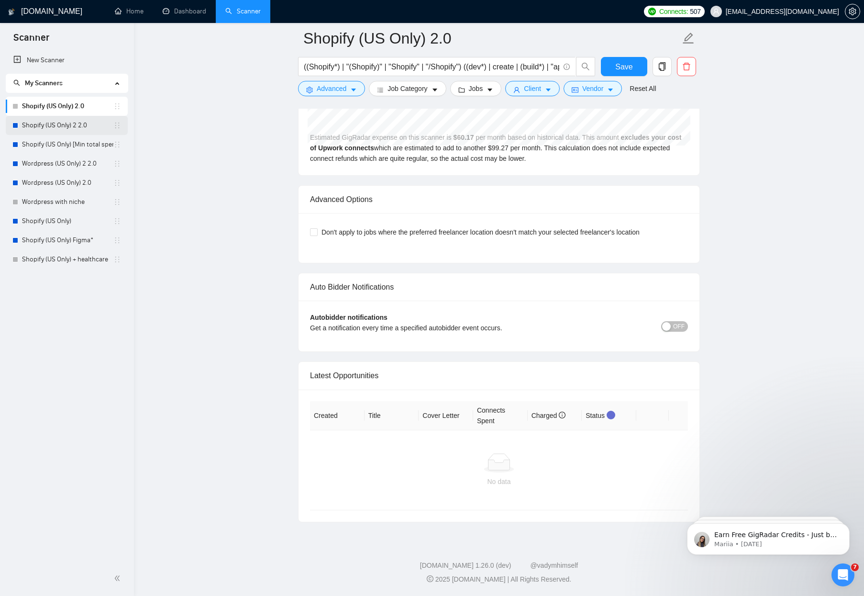
click at [40, 126] on link "Shopify (US Only) 2 2.0" at bounding box center [67, 125] width 91 height 19
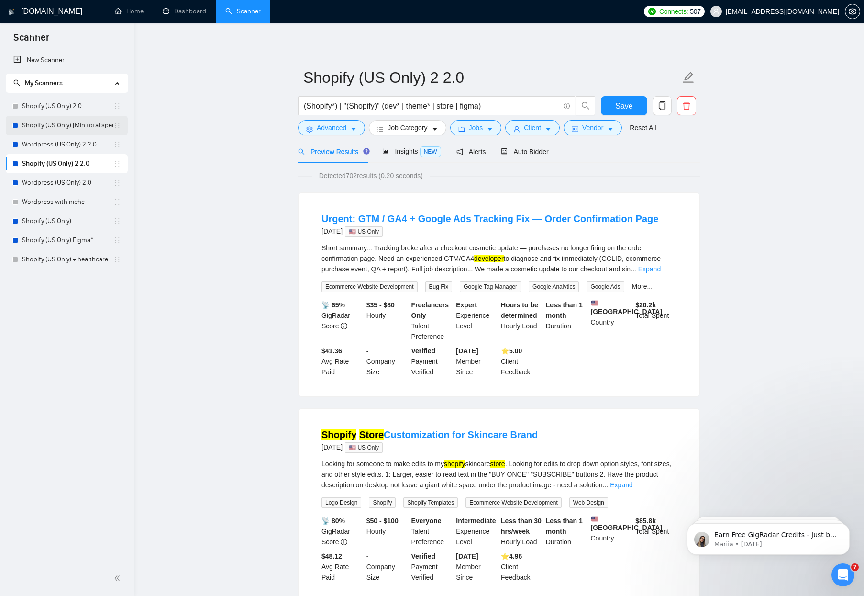
click at [62, 122] on link "Shopify (US Only) [Min total spent $10k] 2.0" at bounding box center [67, 125] width 91 height 19
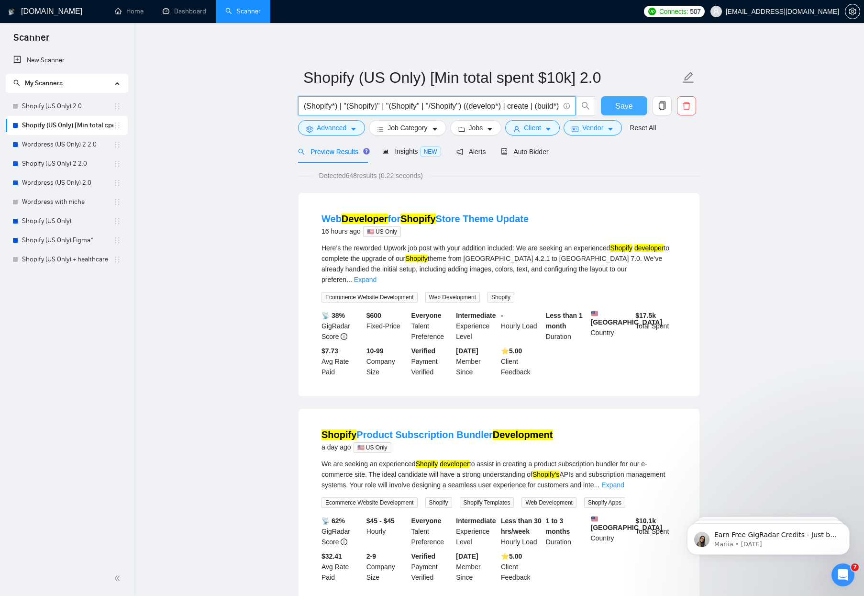
scroll to position [0, 318]
drag, startPoint x: 361, startPoint y: 103, endPoint x: 629, endPoint y: 106, distance: 267.4
click at [629, 106] on div "(Shopify*) | "(Shopify)" | "(Shopify" | "/Shopify") ((develop*) | create | (bui…" at bounding box center [497, 108] width 402 height 24
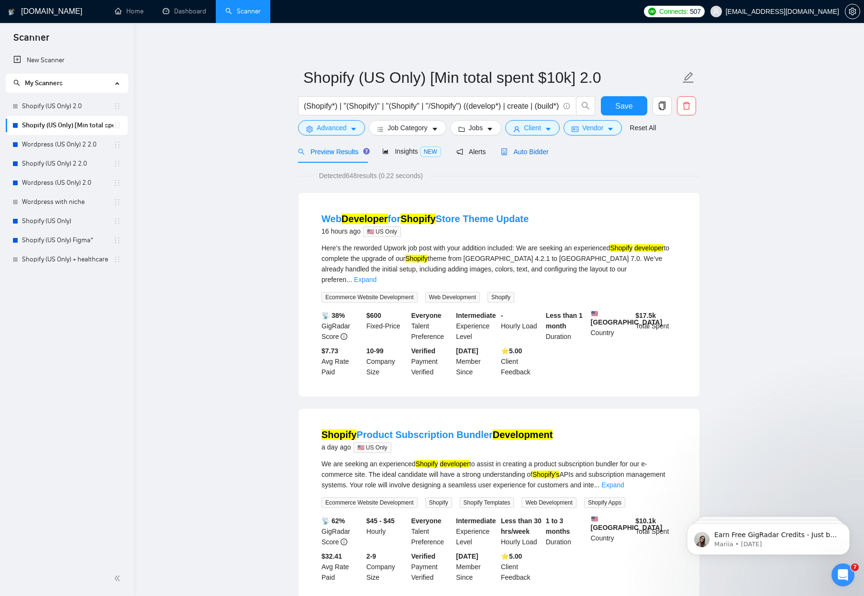
click at [546, 151] on span "Auto Bidder" at bounding box center [524, 152] width 47 height 8
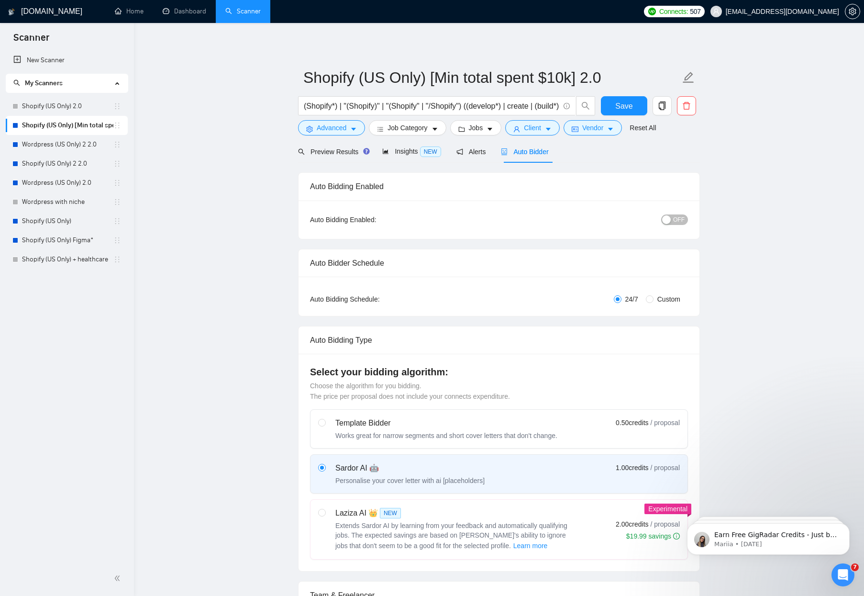
checkbox input "true"
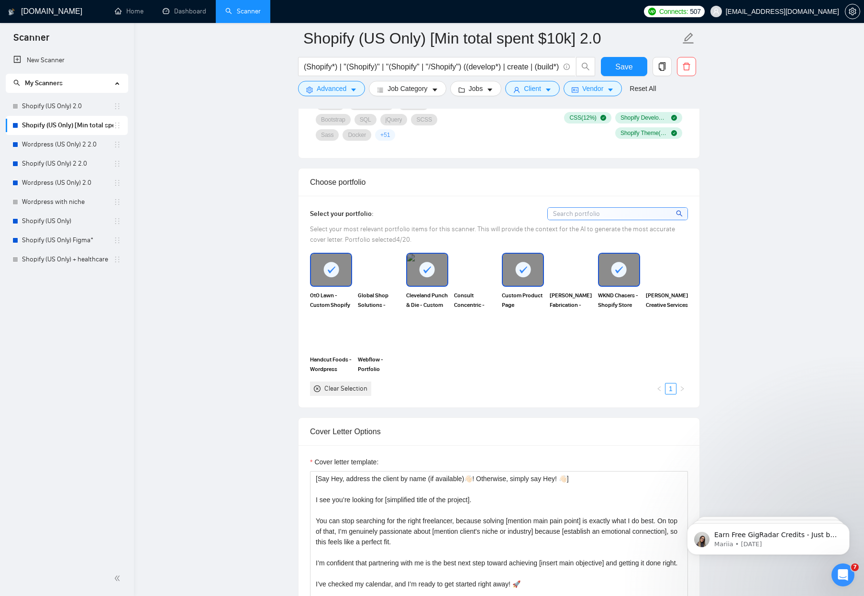
scroll to position [982, 0]
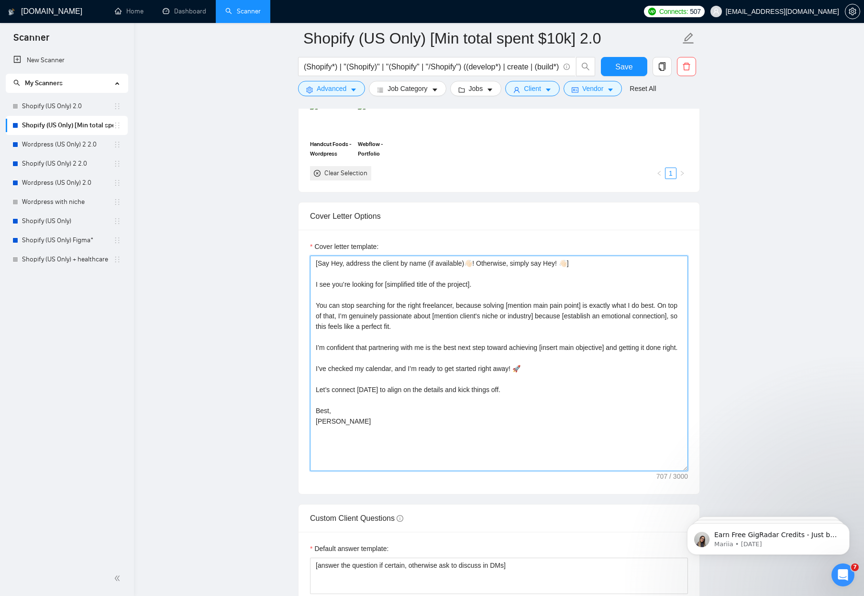
click at [427, 335] on textarea "[Say Hey, address the client by name (if available)👋🏻! Otherwise, simply say He…" at bounding box center [499, 362] width 378 height 215
paste textarea "don’t write the following, use it as context, | is a separator PRJPOOL: Project…"
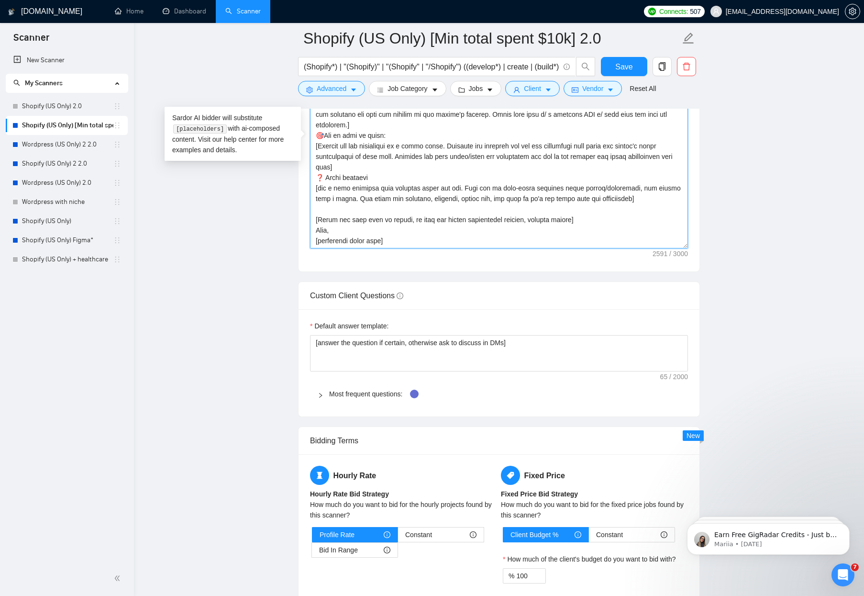
scroll to position [1371, 0]
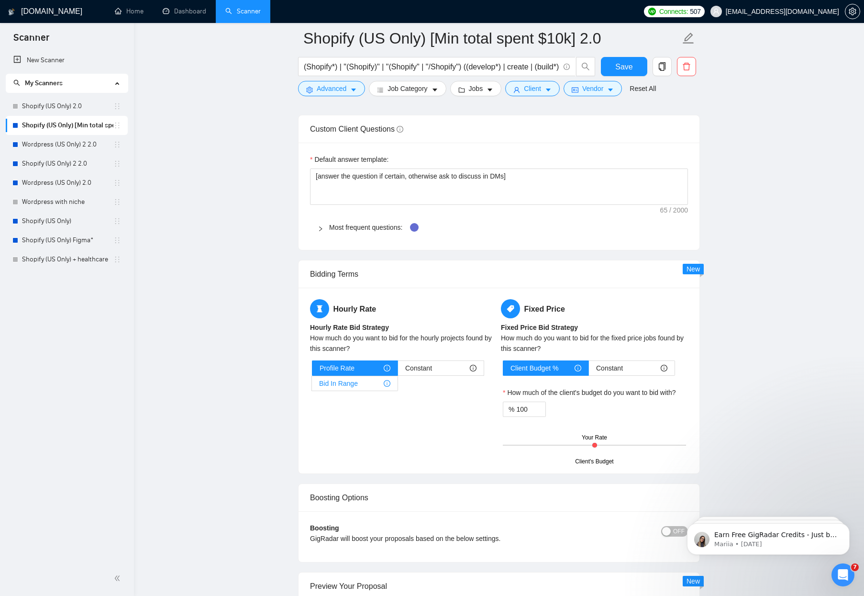
type textarea "[don’t write the following, use it as context, | is a separator PRJPOOL: Projec…"
click at [345, 385] on span "Bid In Range" at bounding box center [338, 383] width 39 height 14
click at [312, 386] on input "Bid In Range" at bounding box center [312, 386] width 0 height 0
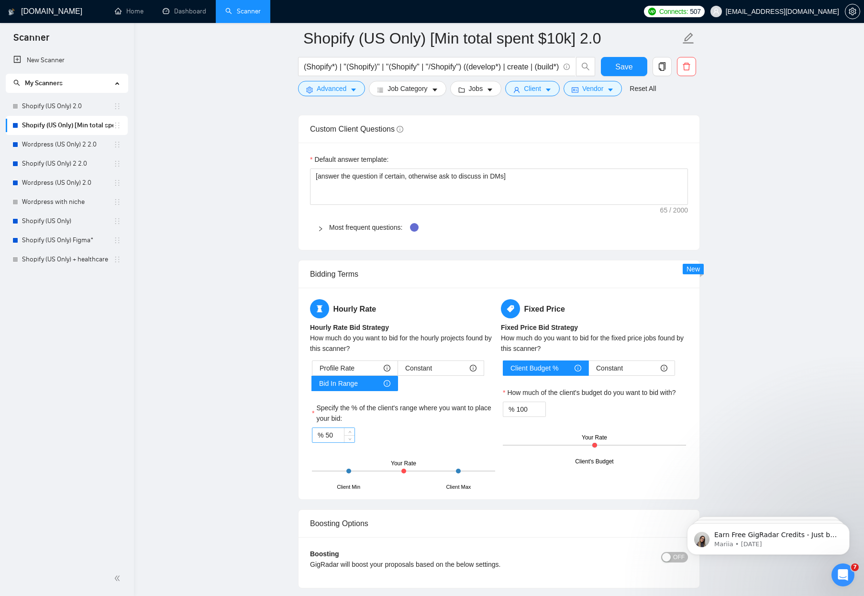
click at [331, 434] on input "50" at bounding box center [339, 435] width 29 height 14
type input "70"
click at [207, 391] on main "Shopify (US Only) [Min total spent $10k] 2.0 (Shopify*) | "(Shopify)" | "(Shopi…" at bounding box center [498, 116] width 699 height 2898
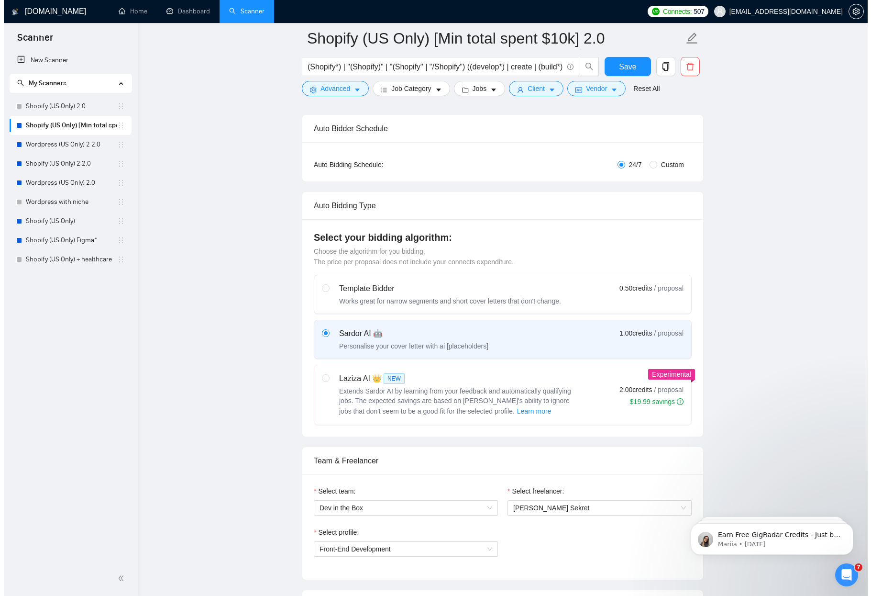
scroll to position [0, 0]
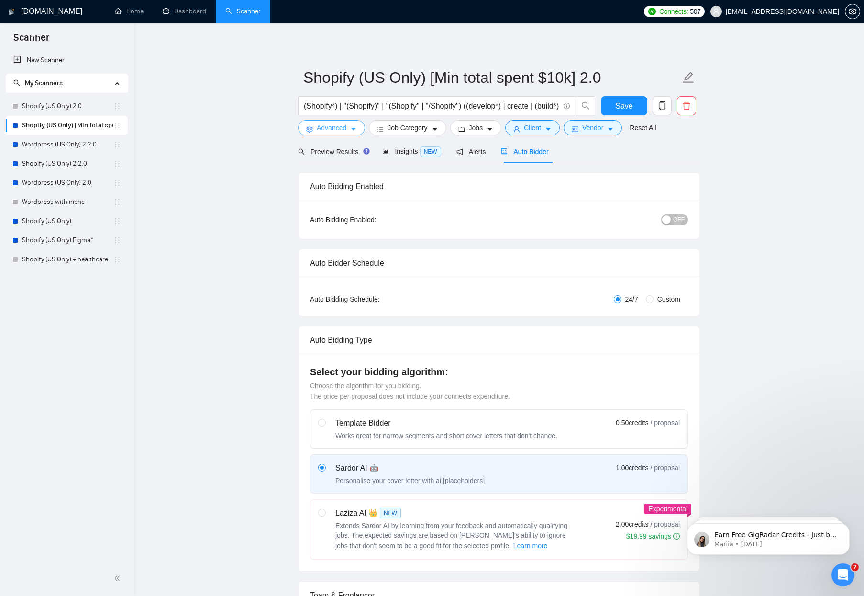
click at [342, 126] on span "Advanced" at bounding box center [332, 127] width 30 height 11
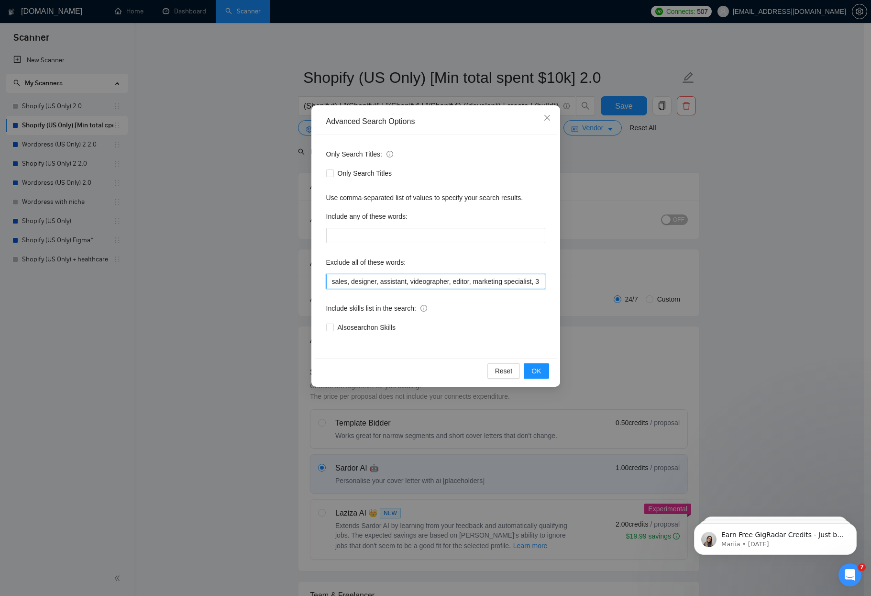
scroll to position [0, 454]
drag, startPoint x: 455, startPoint y: 285, endPoint x: 627, endPoint y: 281, distance: 171.8
click at [627, 281] on div "Advanced Search Options Only Search Titles: Only Search Titles Use comma-separa…" at bounding box center [435, 298] width 871 height 596
click at [532, 339] on div "Only Search Titles: Only Search Titles Use comma-separated list of values to sp…" at bounding box center [436, 246] width 242 height 223
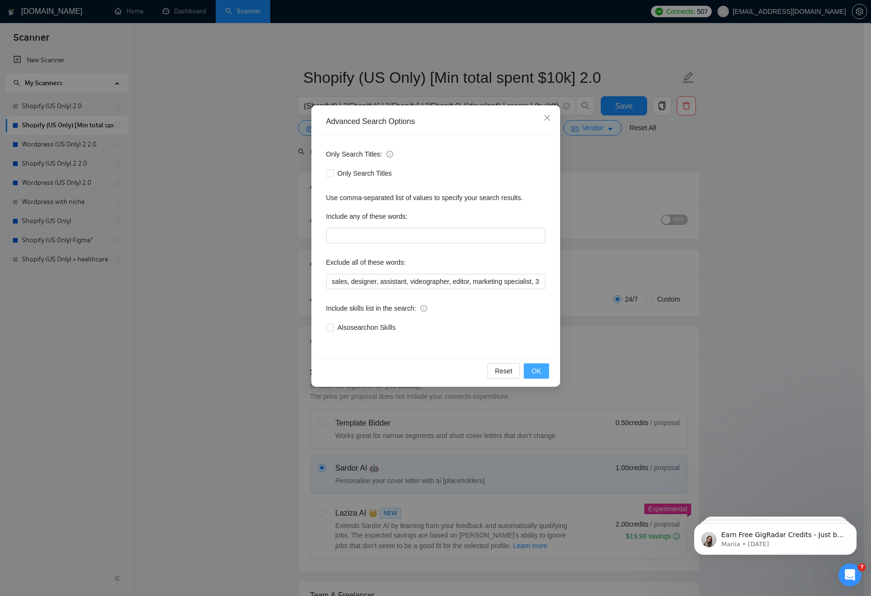
click at [538, 372] on span "OK" at bounding box center [536, 370] width 10 height 11
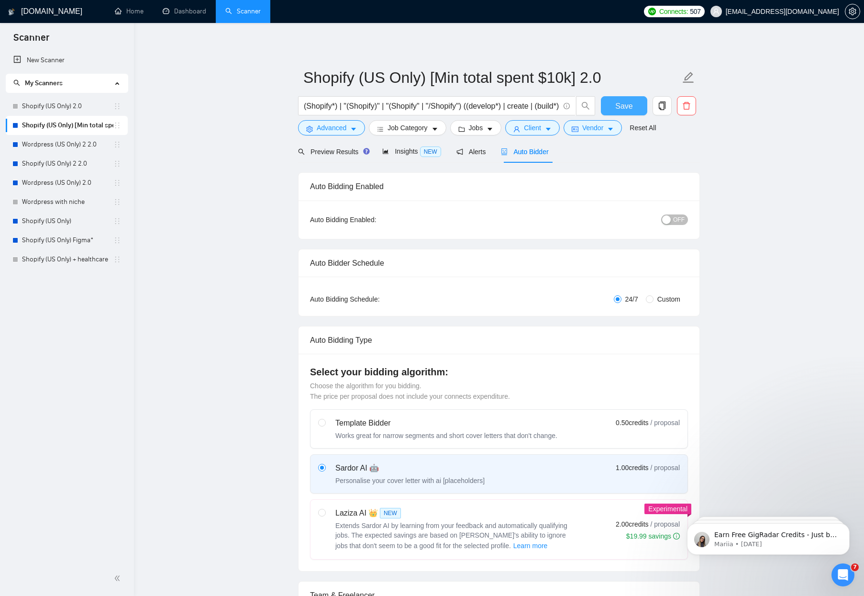
click at [616, 99] on button "Save" at bounding box center [624, 105] width 46 height 19
checkbox input "true"
click at [43, 108] on link "Shopify (US Only) 2.0" at bounding box center [67, 106] width 91 height 19
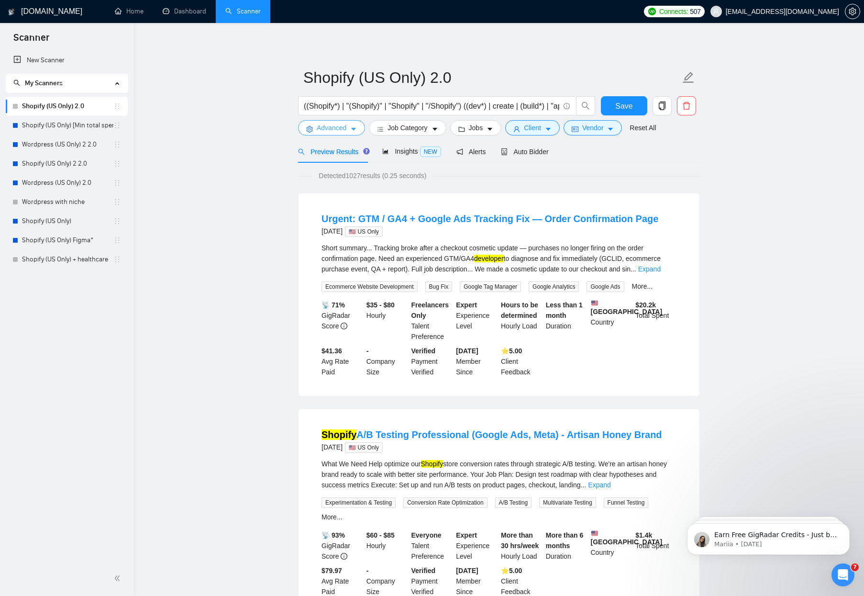
click at [327, 130] on span "Advanced" at bounding box center [332, 127] width 30 height 11
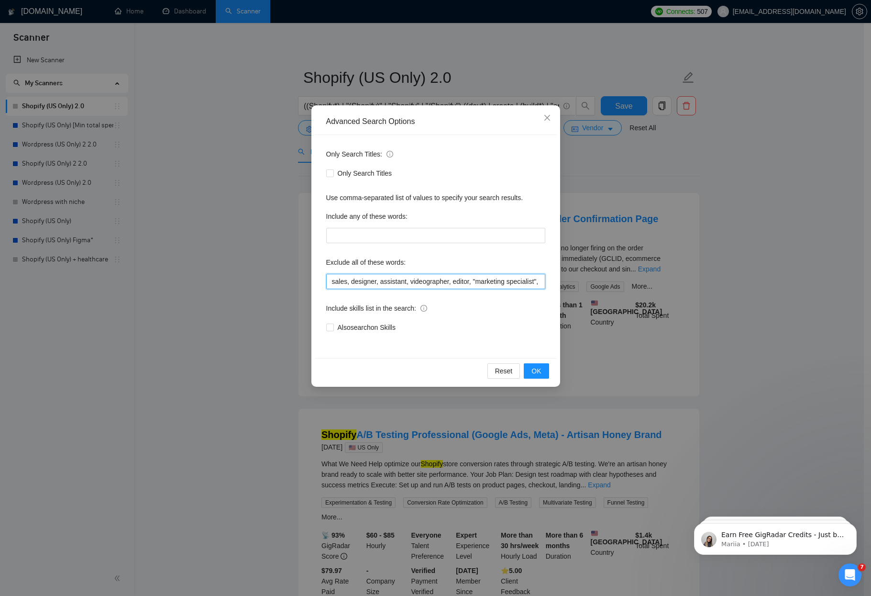
click at [452, 286] on input "sales, designer, assistant, videographer, editor, "marketing specialist", "3D M…" at bounding box center [435, 281] width 219 height 15
click at [504, 283] on input "sales, designer, assistant, videographer, editor, "marketing specialist", "3D M…" at bounding box center [435, 281] width 219 height 15
drag, startPoint x: 505, startPoint y: 283, endPoint x: 604, endPoint y: 280, distance: 99.1
click at [604, 280] on div "Advanced Search Options Only Search Titles: Only Search Titles Use comma-separa…" at bounding box center [435, 298] width 871 height 596
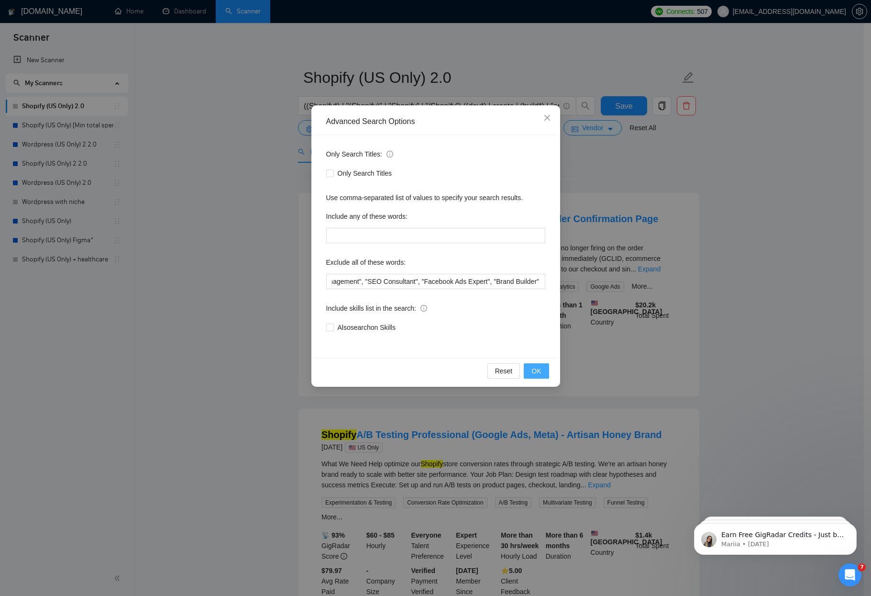
click at [535, 370] on span "OK" at bounding box center [536, 370] width 10 height 11
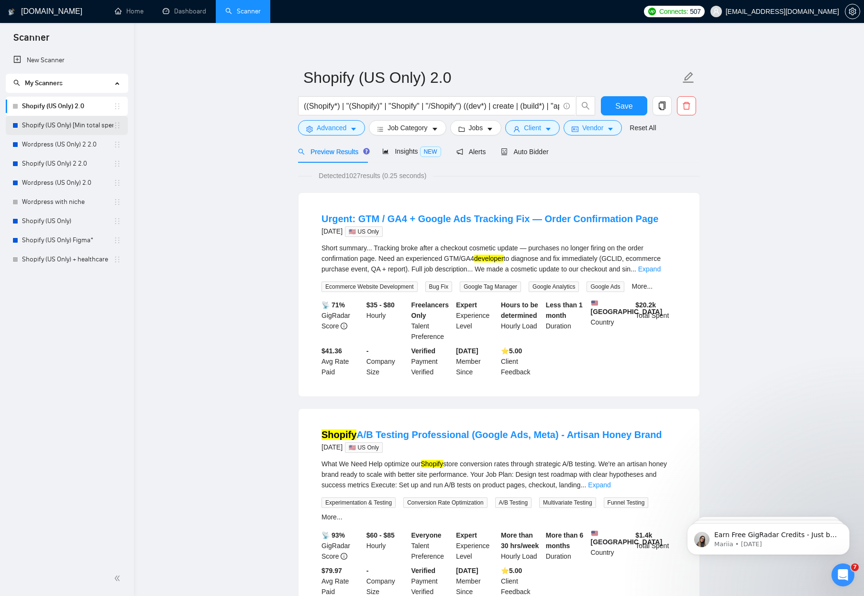
click at [66, 126] on link "Shopify (US Only) [Min total spent $10k] 2.0" at bounding box center [67, 125] width 91 height 19
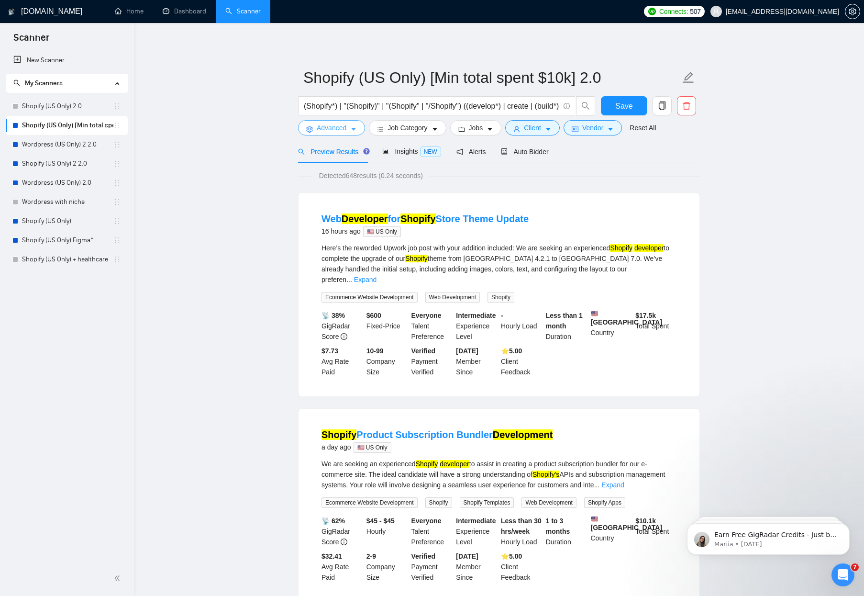
click at [339, 130] on span "Advanced" at bounding box center [332, 127] width 30 height 11
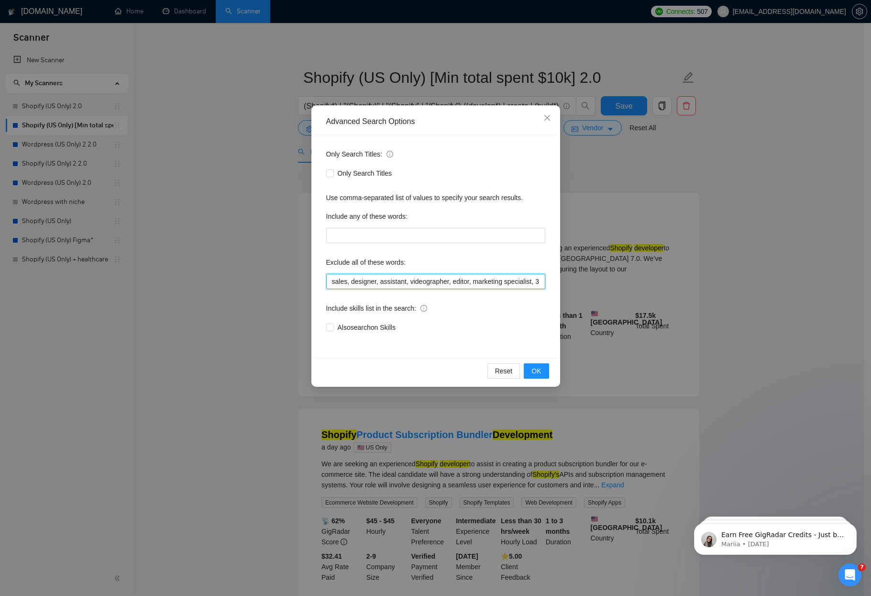
drag, startPoint x: 527, startPoint y: 285, endPoint x: 547, endPoint y: 284, distance: 19.6
click at [547, 284] on div "Only Search Titles: Only Search Titles Use comma-separated list of values to sp…" at bounding box center [436, 246] width 242 height 223
drag, startPoint x: 519, startPoint y: 284, endPoint x: 615, endPoint y: 282, distance: 96.2
click at [615, 282] on div "Advanced Search Options Only Search Titles: Only Search Titles Use comma-separa…" at bounding box center [435, 298] width 871 height 596
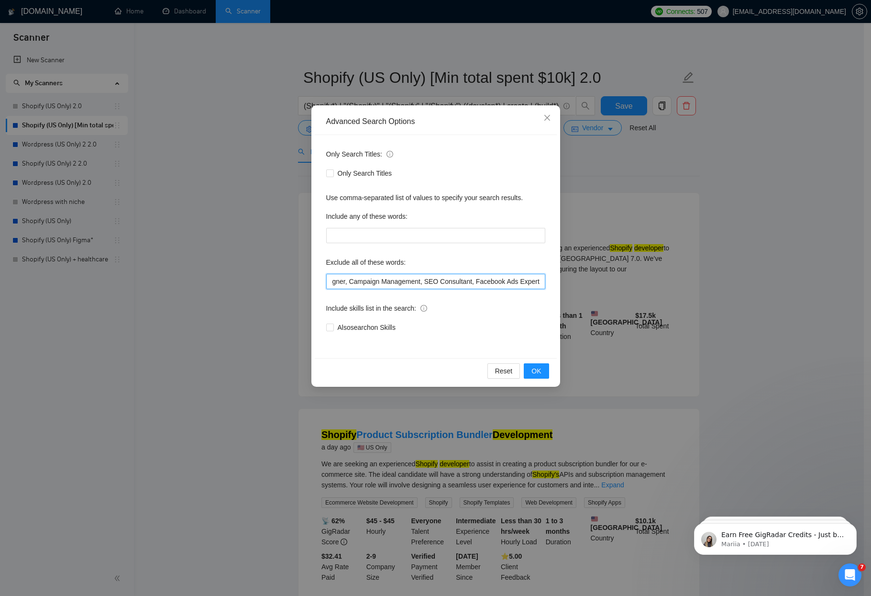
click at [521, 283] on input "sales, designer, assistant, videographer, editor, marketing specialist, 3D Mode…" at bounding box center [435, 281] width 219 height 15
drag, startPoint x: 420, startPoint y: 285, endPoint x: 439, endPoint y: 287, distance: 19.8
click at [420, 285] on input "sales, designer, assistant, videographer, editor, marketing specialist, 3D Mode…" at bounding box center [435, 281] width 219 height 15
paste input ""marketing specialist", "3D Modeling", photographer, "email marketing", "market…"
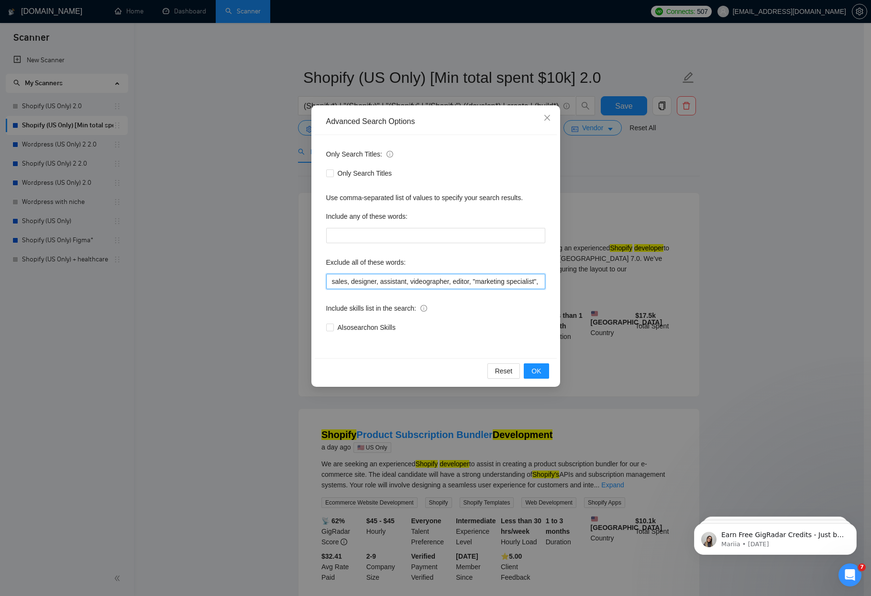
scroll to position [0, 495]
type input "sales, designer, assistant, videographer, editor, "marketing specialist", "3D M…"
click at [539, 375] on span "OK" at bounding box center [536, 370] width 10 height 11
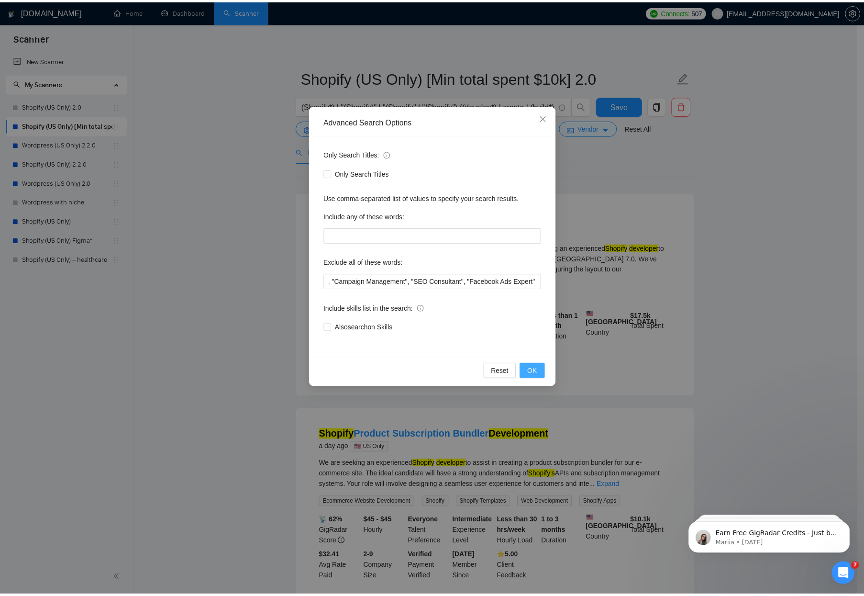
scroll to position [0, 0]
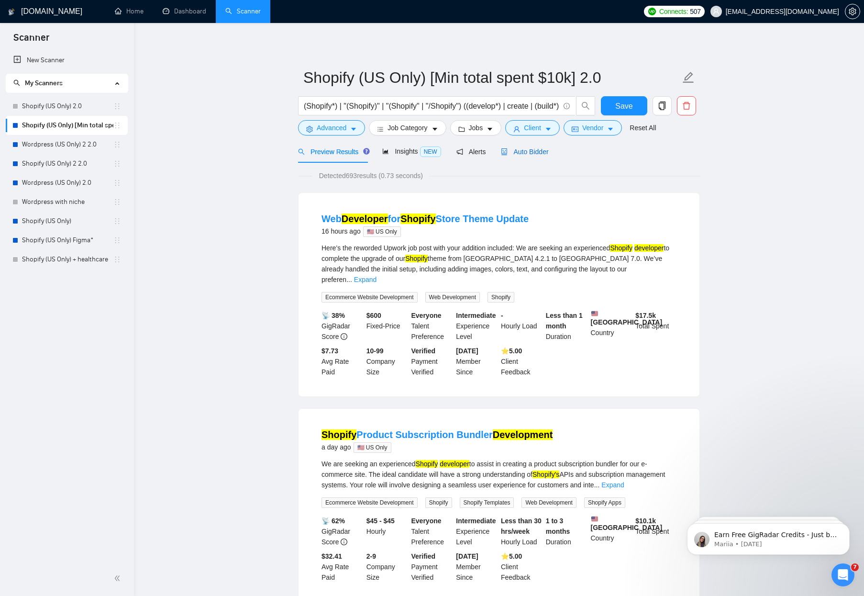
click at [543, 156] on div "Auto Bidder" at bounding box center [524, 151] width 47 height 11
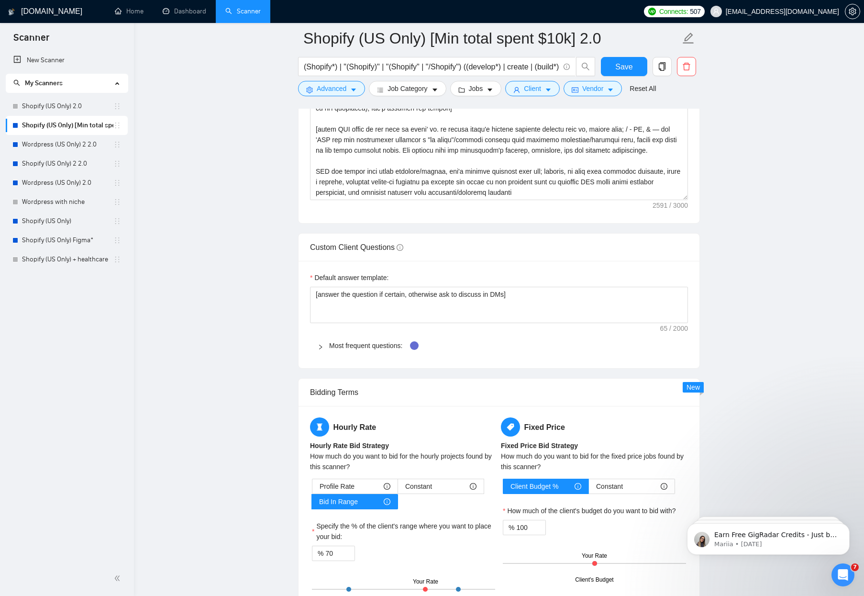
scroll to position [1518, 0]
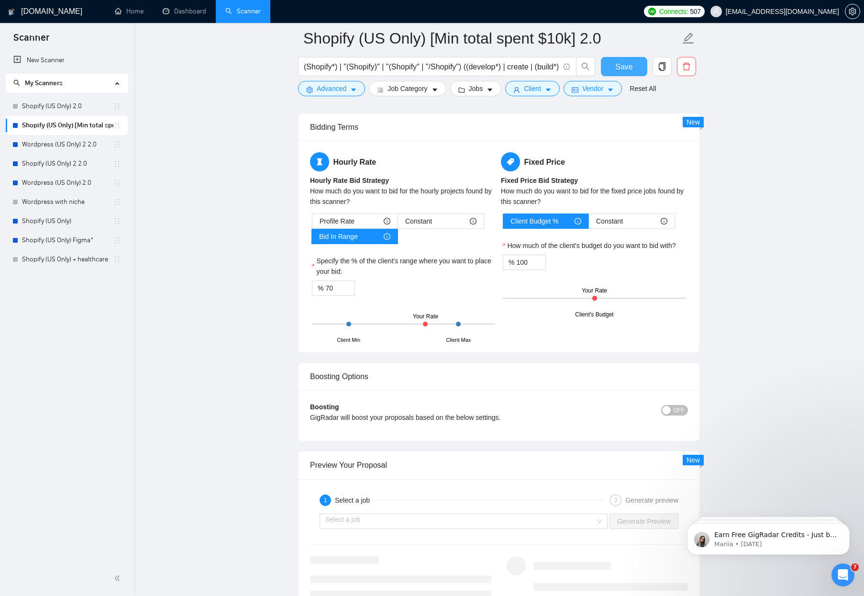
click at [622, 66] on span "Save" at bounding box center [623, 67] width 17 height 12
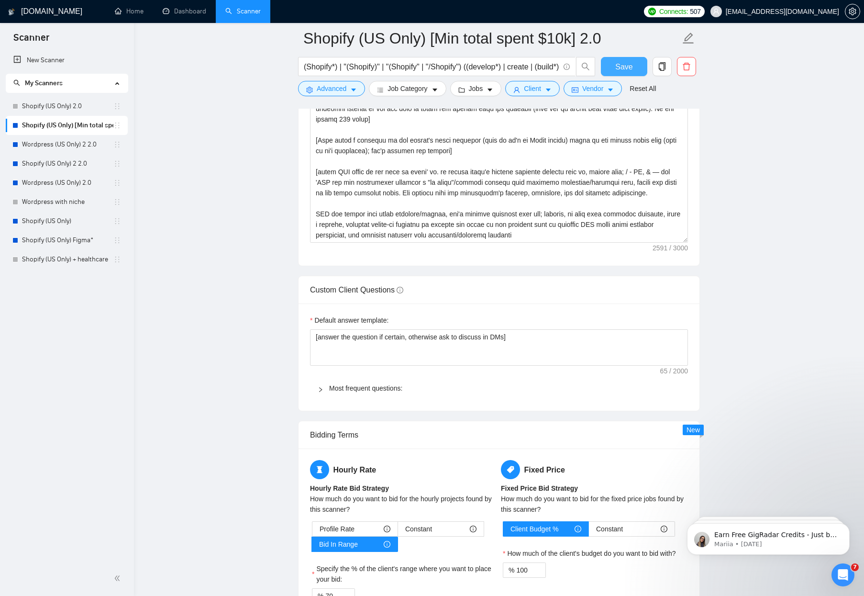
scroll to position [1057, 0]
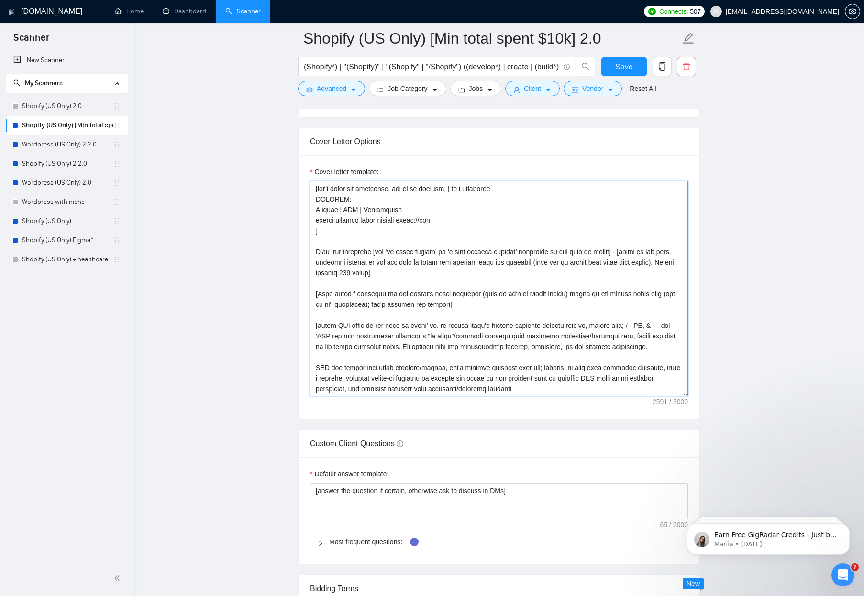
click at [434, 255] on textarea "Cover letter template:" at bounding box center [499, 288] width 378 height 215
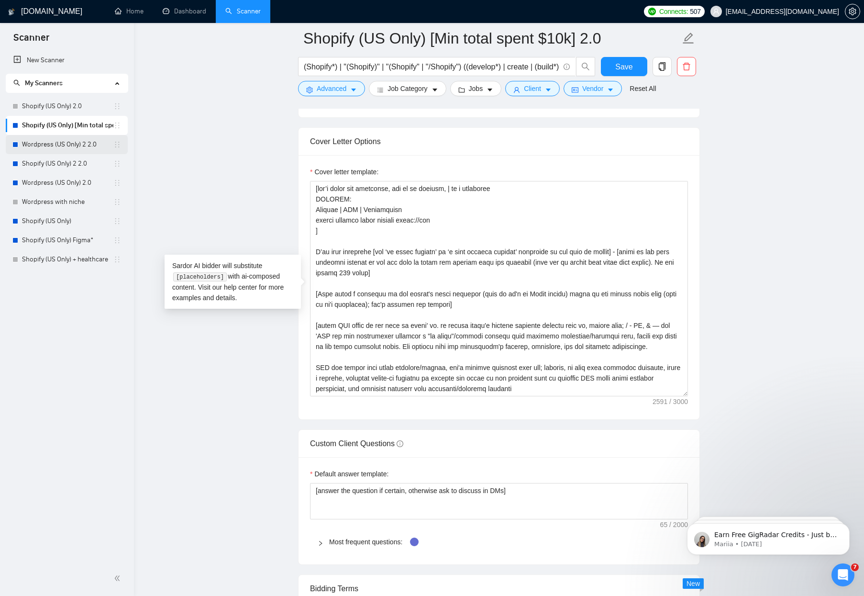
click at [53, 141] on link "Wordpress (US Only) 2 2.0" at bounding box center [67, 144] width 91 height 19
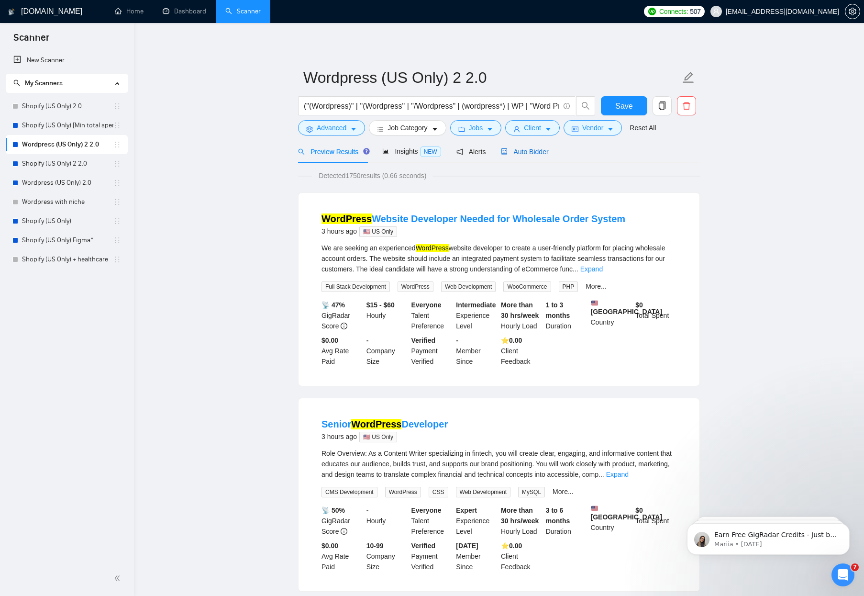
click at [535, 155] on span "Auto Bidder" at bounding box center [524, 152] width 47 height 8
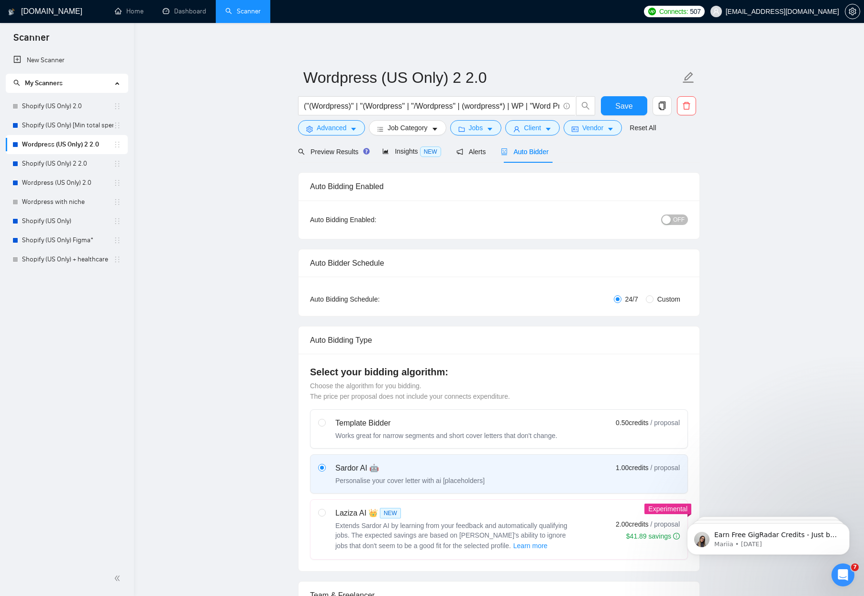
checkbox input "true"
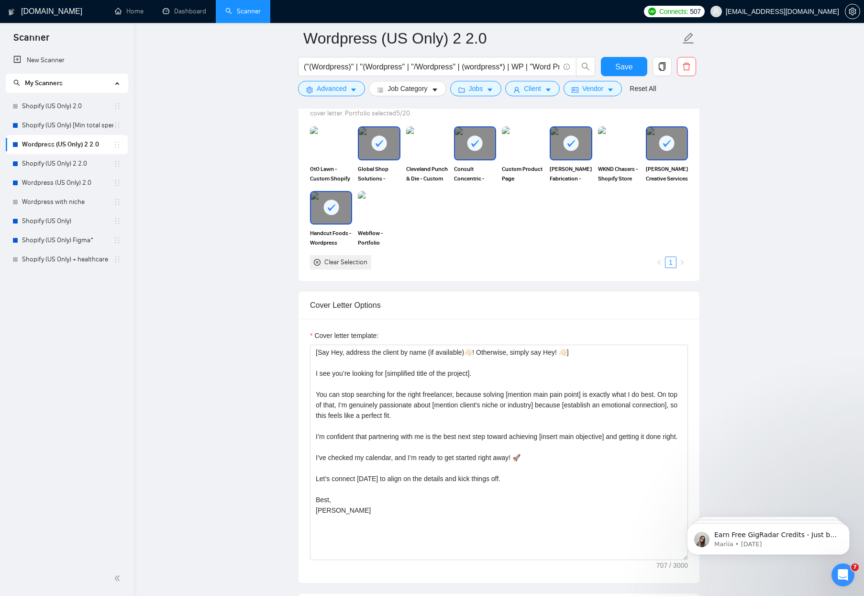
scroll to position [899, 0]
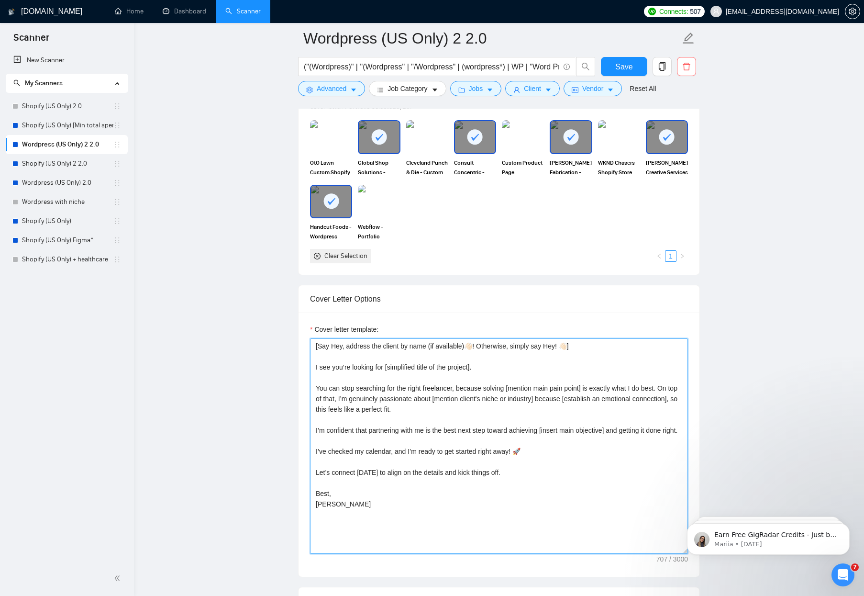
click at [400, 394] on textarea "[Say Hey, address the client by name (if available)👋🏻! Otherwise, simply say He…" at bounding box center [499, 445] width 378 height 215
paste textarea "don’t write the following, use it as context, | is a separator PRJPOOL: Project…"
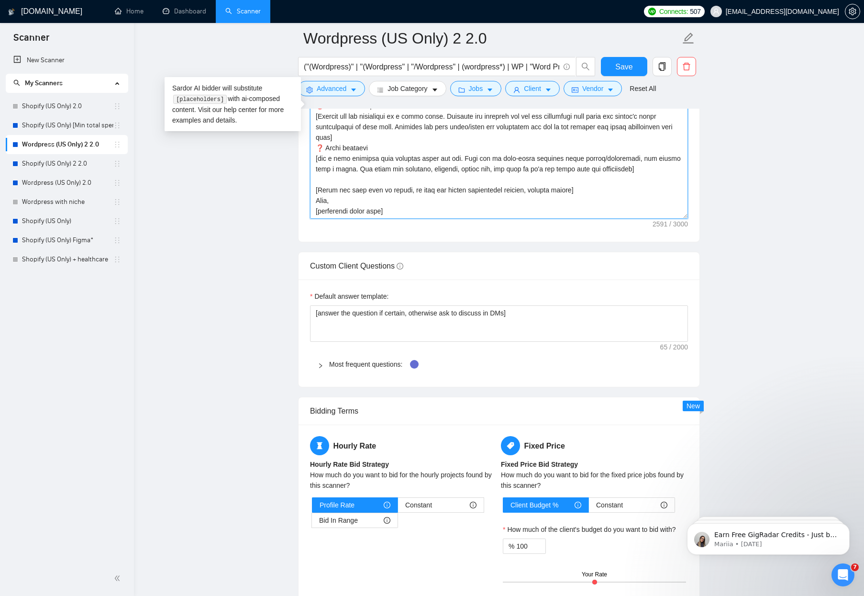
scroll to position [1333, 0]
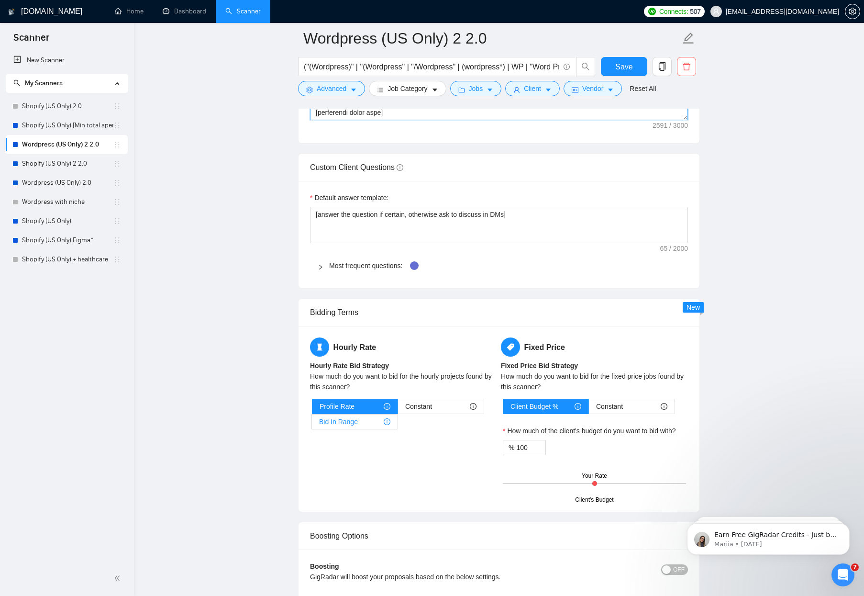
type textarea "[don’t write the following, use it as context, | is a separator PRJPOOL: Projec…"
click at [364, 422] on div "Bid In Range" at bounding box center [354, 421] width 71 height 14
click at [312, 424] on input "Bid In Range" at bounding box center [312, 424] width 0 height 0
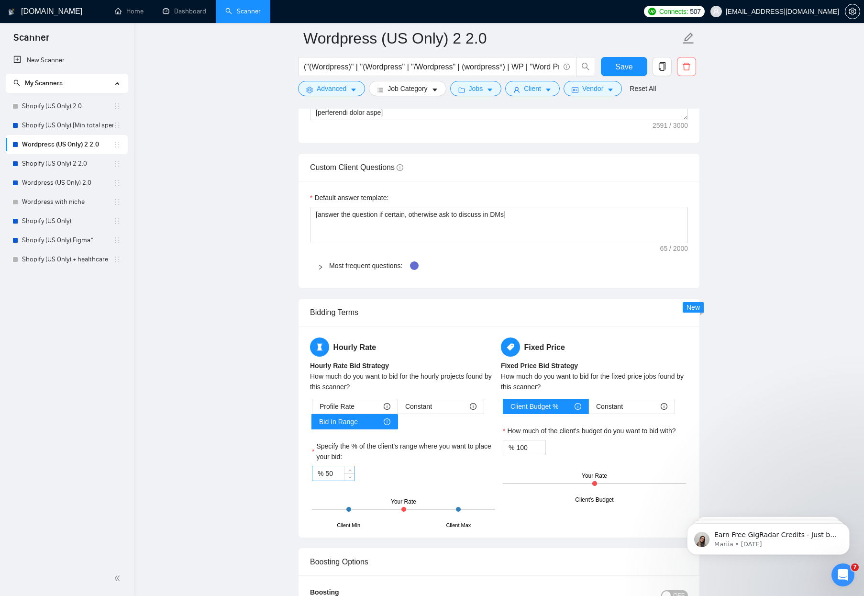
click at [339, 472] on input "50" at bounding box center [339, 473] width 29 height 14
type input "70"
click at [194, 444] on main "Wordpress (US Only) 2 2.0 ("(Wordpress)" | "(Wordpress" | "/Wordpress" | (wordp…" at bounding box center [498, 153] width 699 height 2894
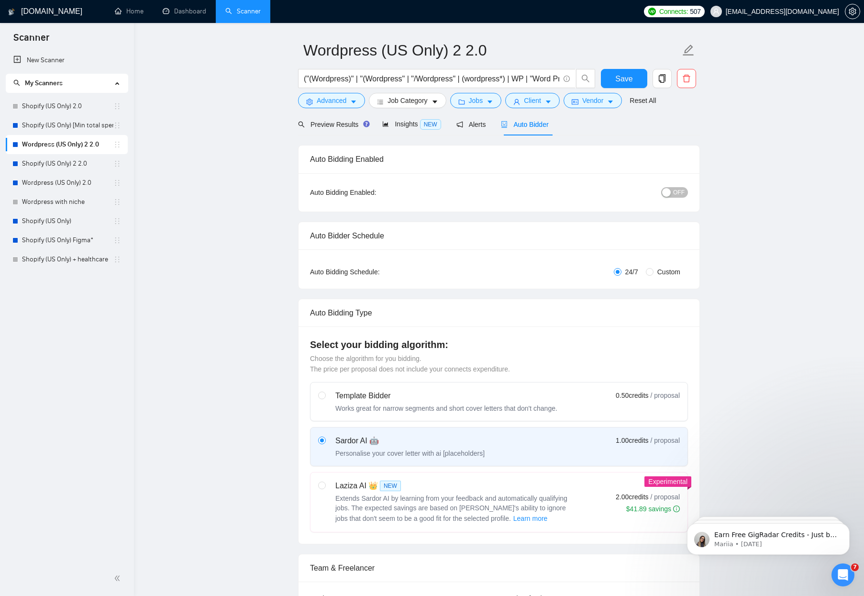
scroll to position [0, 0]
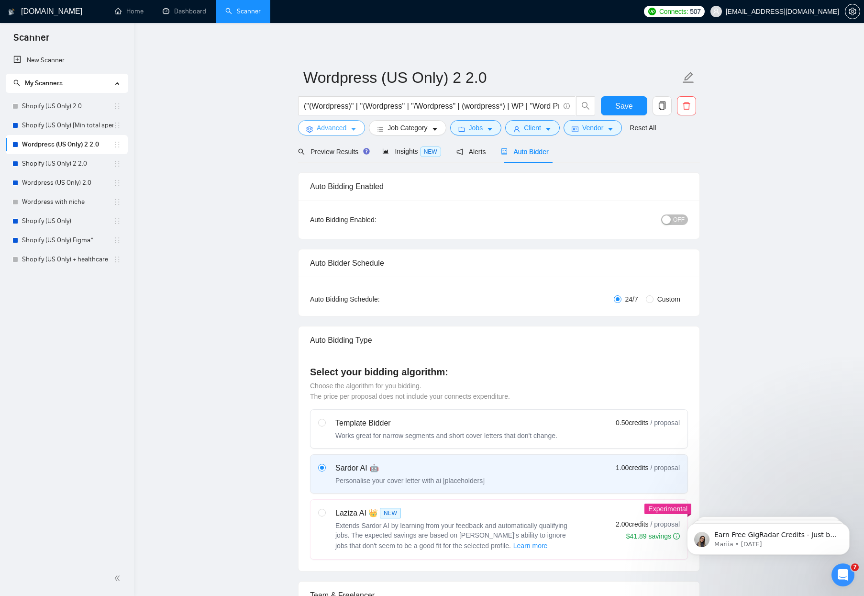
click at [339, 132] on span "Advanced" at bounding box center [332, 127] width 30 height 11
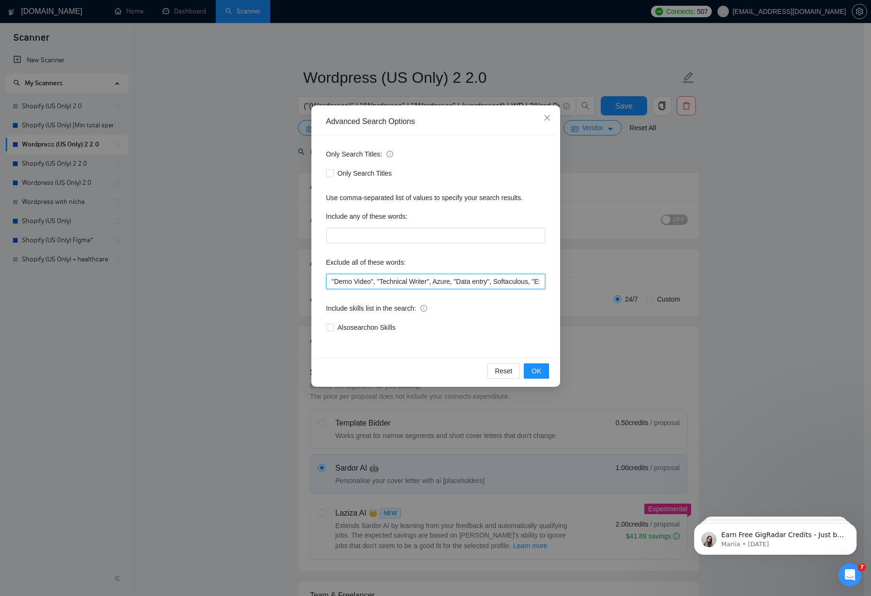
click at [490, 287] on input ""Demo Video", "Technical Writer", Azure, "Data entry", Softaculous, "Excel Trac…" at bounding box center [435, 281] width 219 height 15
click at [540, 372] on span "OK" at bounding box center [536, 370] width 10 height 11
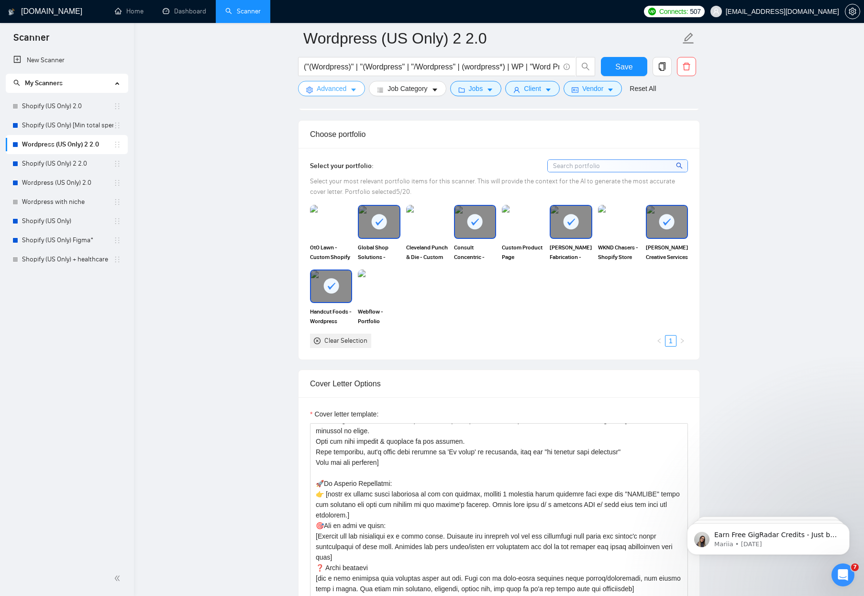
scroll to position [1001, 0]
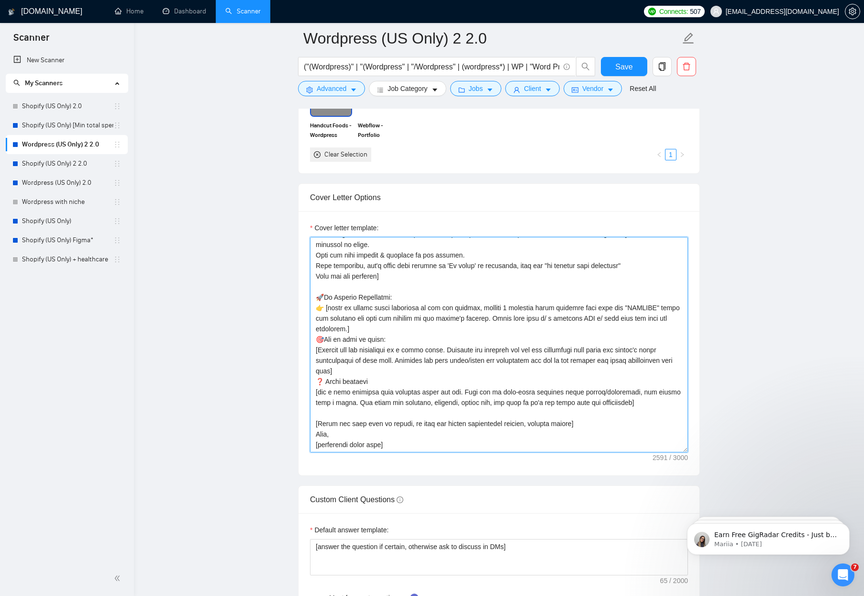
click at [456, 365] on textarea "Cover letter template:" at bounding box center [499, 344] width 378 height 215
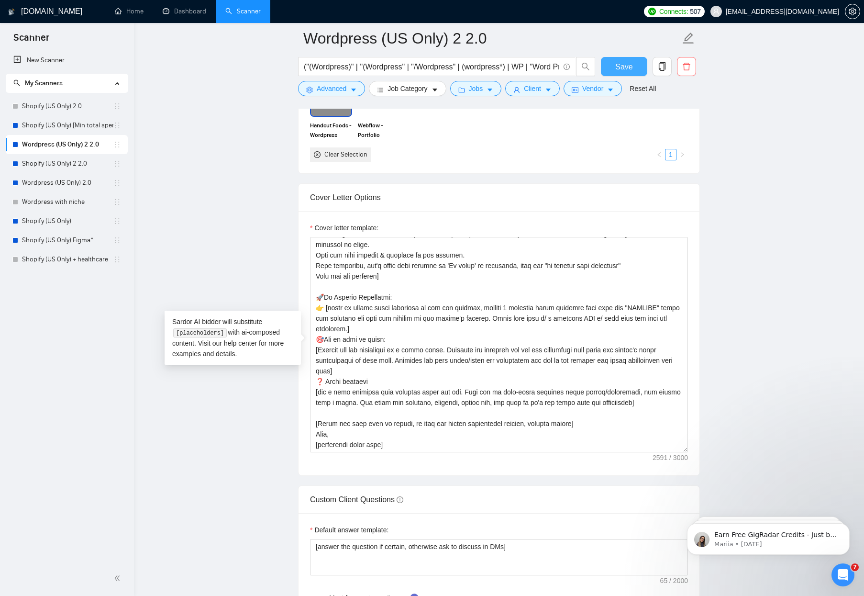
click at [637, 72] on button "Save" at bounding box center [624, 66] width 46 height 19
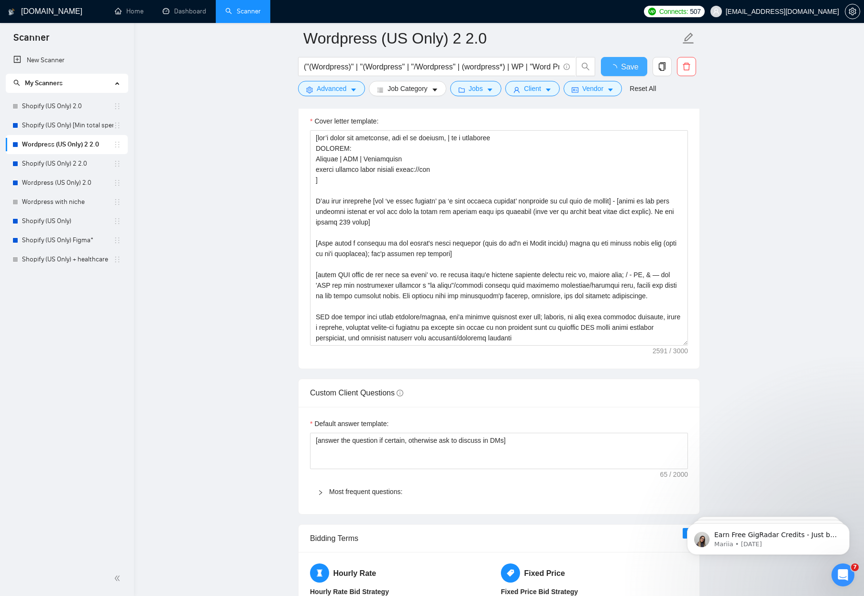
checkbox input "true"
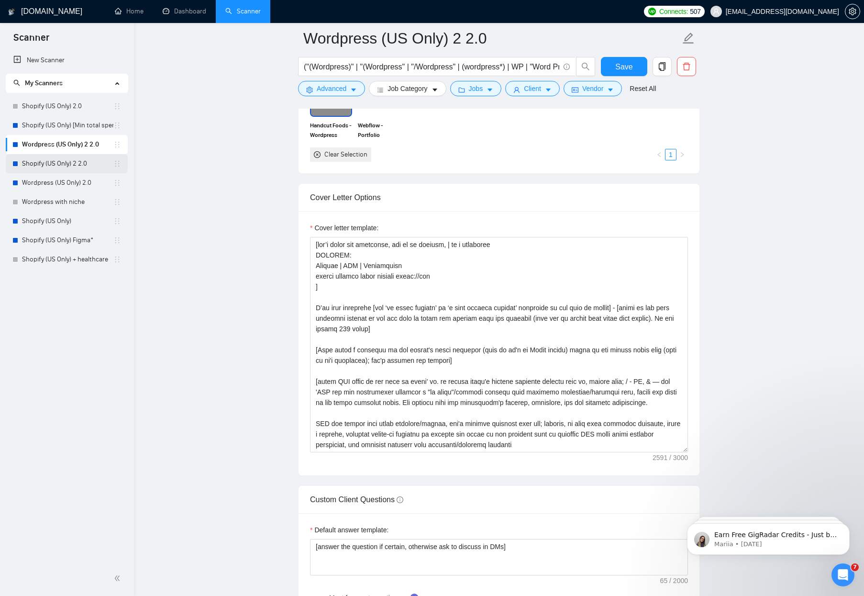
click at [54, 165] on link "Shopify (US Only) 2 2.0" at bounding box center [67, 163] width 91 height 19
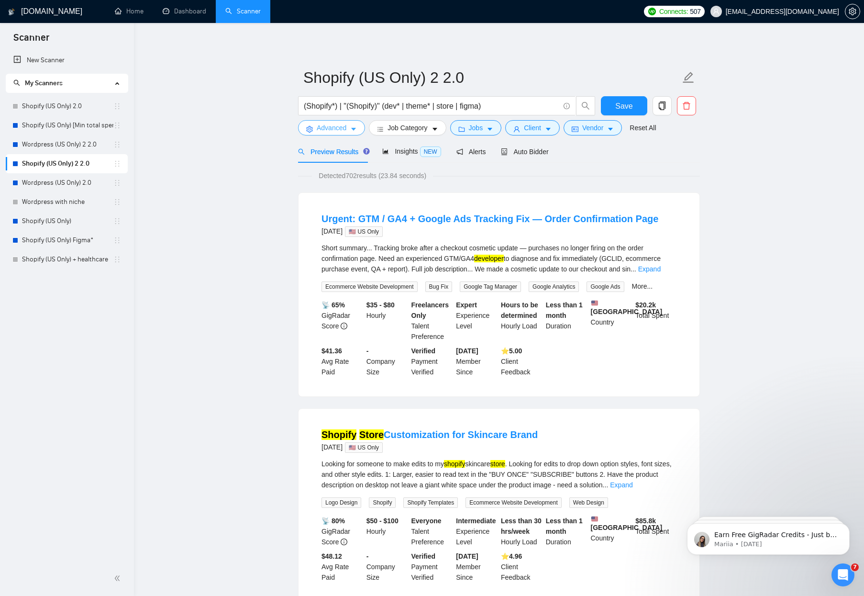
click at [344, 132] on span "Advanced" at bounding box center [332, 127] width 30 height 11
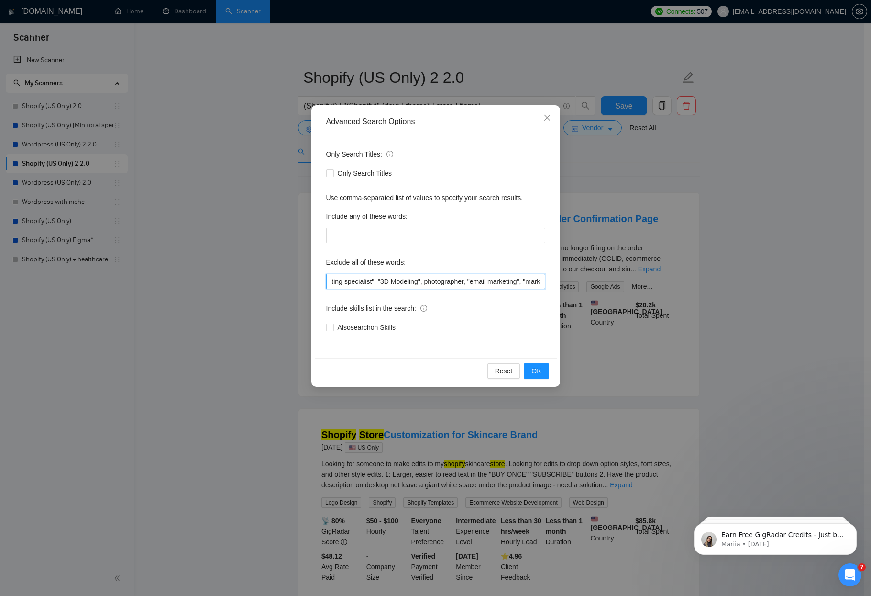
scroll to position [0, 546]
drag, startPoint x: 497, startPoint y: 282, endPoint x: 601, endPoint y: 283, distance: 104.3
click at [601, 283] on div "Advanced Search Options Only Search Titles: Only Search Titles Use comma-separa…" at bounding box center [435, 298] width 871 height 596
click at [532, 370] on span "OK" at bounding box center [536, 370] width 10 height 11
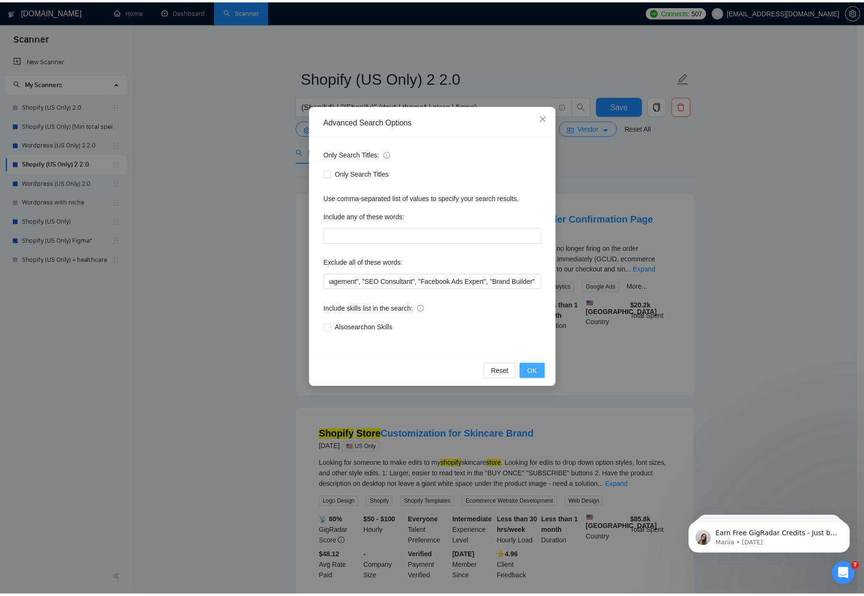
scroll to position [0, 0]
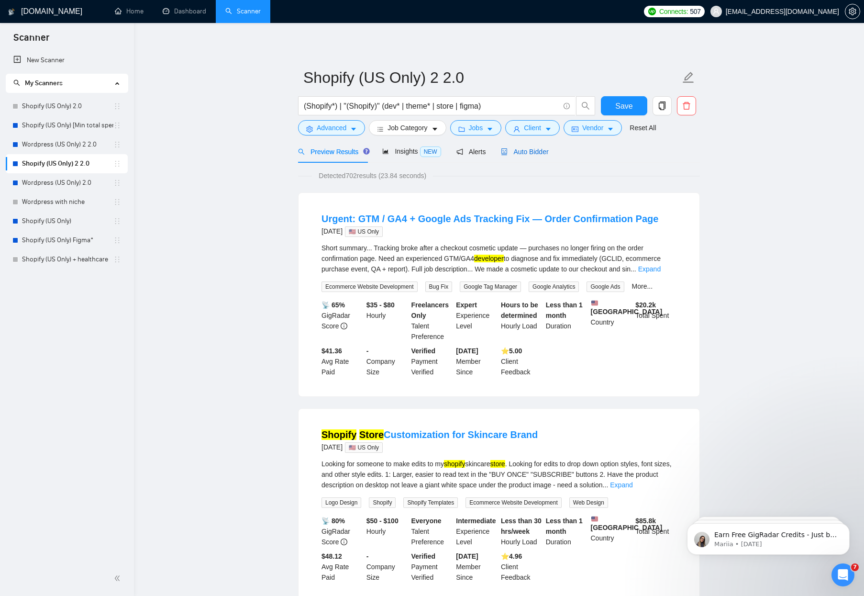
click at [519, 153] on span "Auto Bidder" at bounding box center [524, 152] width 47 height 8
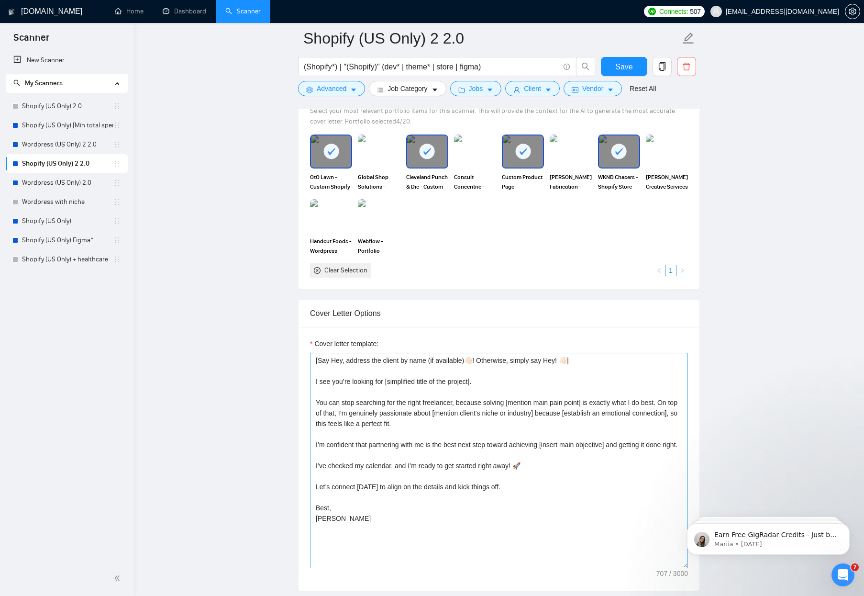
scroll to position [925, 0]
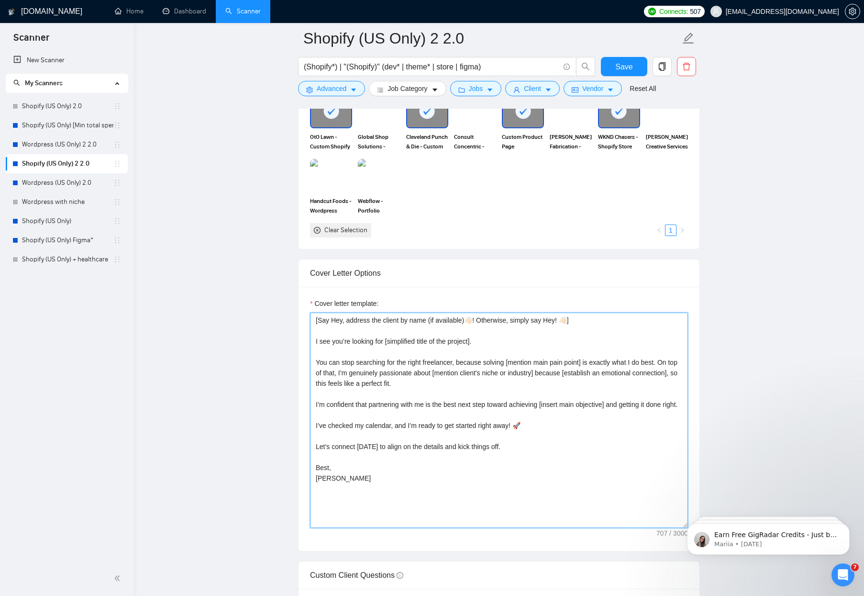
click at [487, 419] on textarea "[Say Hey, address the client by name (if available)👋🏻! Otherwise, simply say He…" at bounding box center [499, 419] width 378 height 215
paste textarea "don’t write the following, use it as context, | is a separator PRJPOOL: Project…"
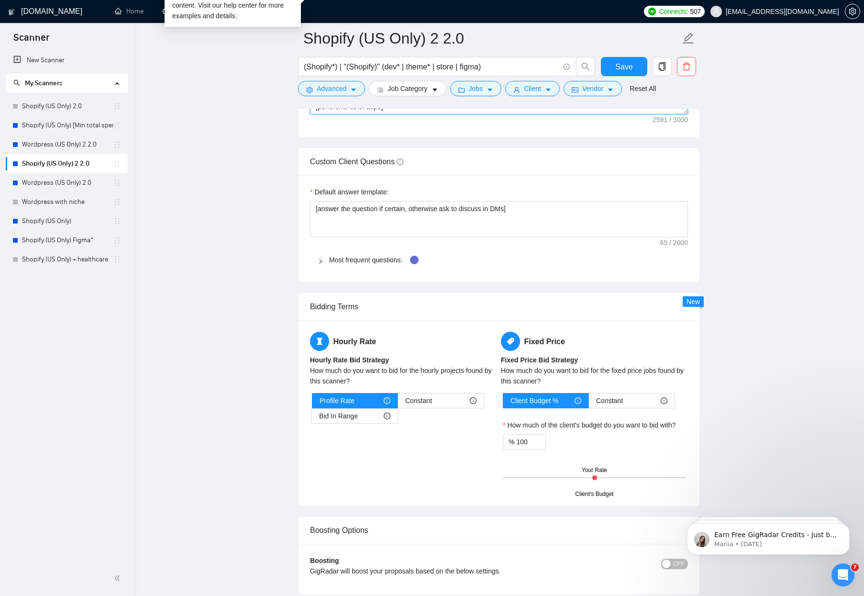
scroll to position [1388, 0]
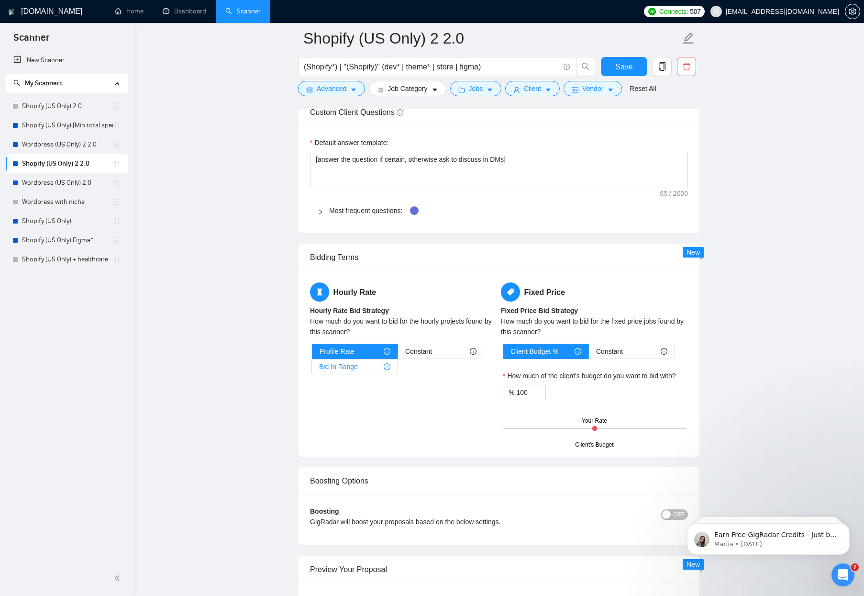
type textarea "[don’t write the following, use it as context, | is a separator PRJPOOL: Projec…"
click at [349, 365] on span "Bid In Range" at bounding box center [338, 366] width 39 height 14
click at [312, 369] on input "Bid In Range" at bounding box center [312, 369] width 0 height 0
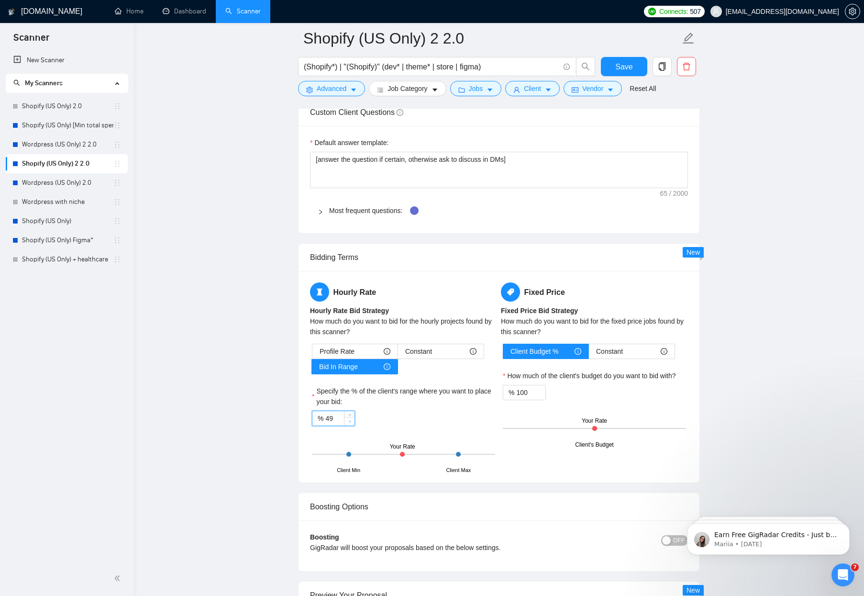
click at [347, 422] on span "down" at bounding box center [350, 422] width 6 height 6
type input "70"
click at [138, 394] on div "GigRadar.io Home Dashboard Scanner Connects: 507 hello@devinthebox.com Shopify …" at bounding box center [499, 115] width 730 height 3006
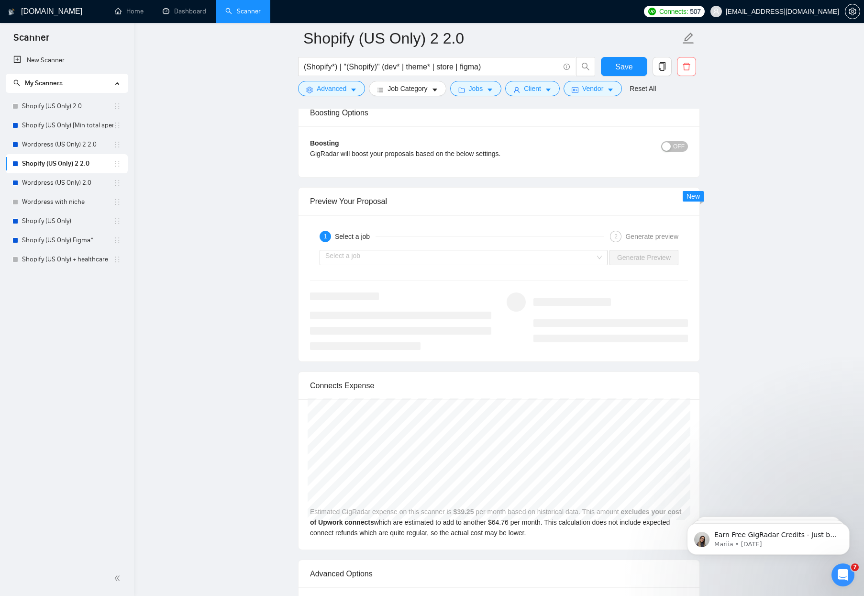
scroll to position [0, 0]
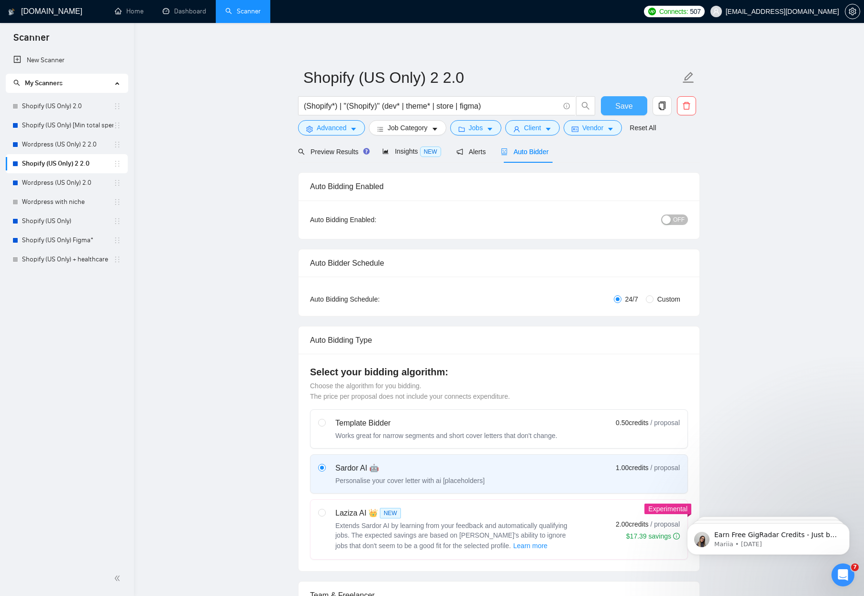
click at [623, 110] on span "Save" at bounding box center [623, 106] width 17 height 12
checkbox input "true"
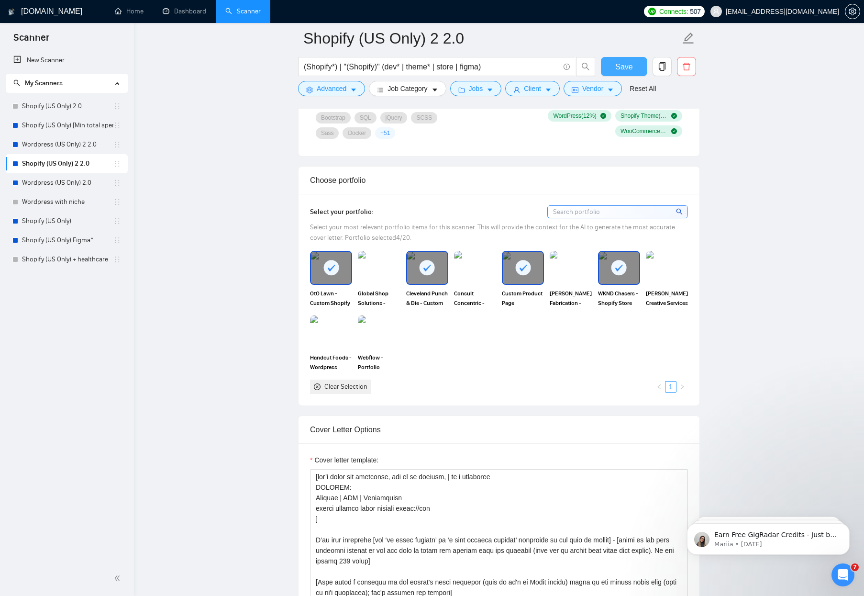
scroll to position [1081, 0]
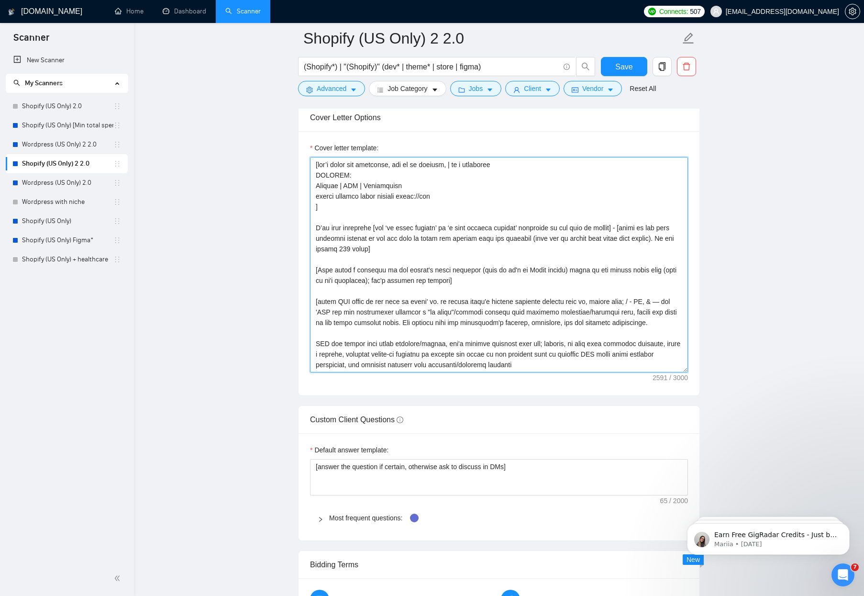
click at [483, 305] on textarea "Cover letter template:" at bounding box center [499, 264] width 378 height 215
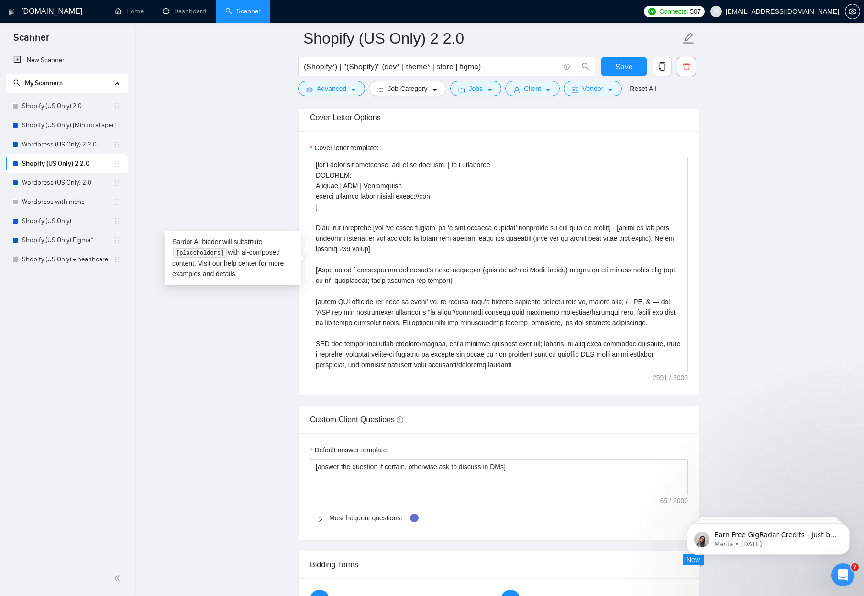
click at [229, 188] on main "Shopify (US Only) 2 2.0 (Shopify*) | "(Shopify)" (dev* | theme* | store | figma…" at bounding box center [498, 405] width 699 height 2894
click at [36, 179] on link "Wordpress (US Only) 2.0" at bounding box center [67, 182] width 91 height 19
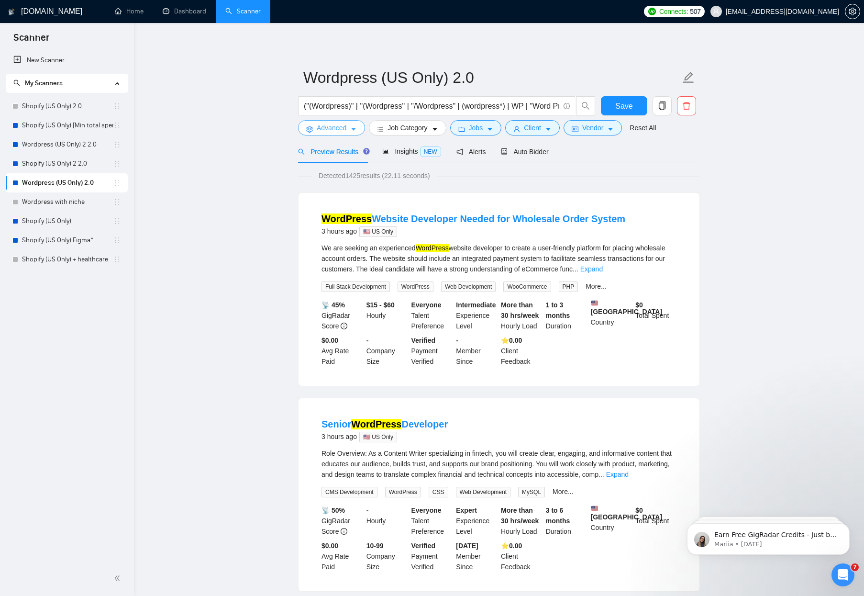
click at [338, 126] on span "Advanced" at bounding box center [332, 127] width 30 height 11
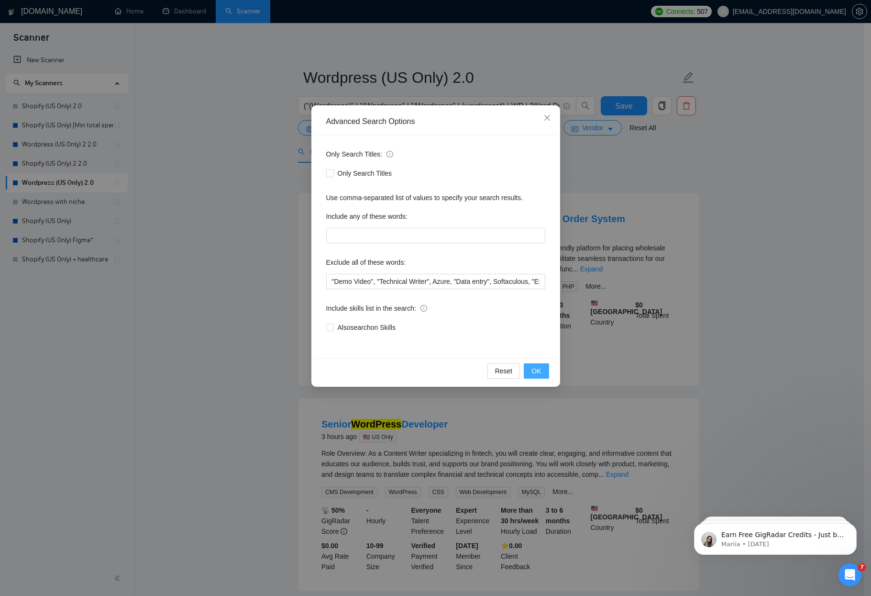
click at [524, 369] on button "OK" at bounding box center [536, 370] width 25 height 15
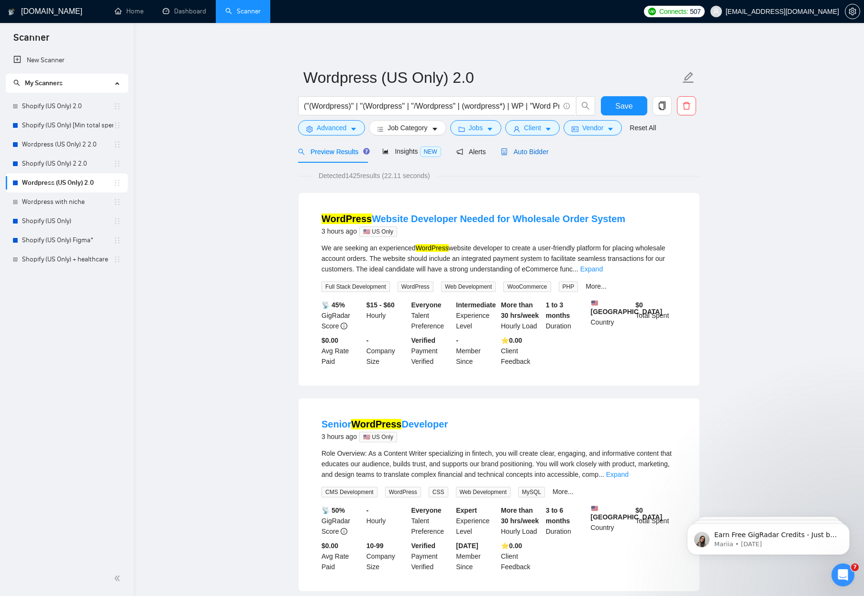
click at [514, 153] on span "Auto Bidder" at bounding box center [524, 152] width 47 height 8
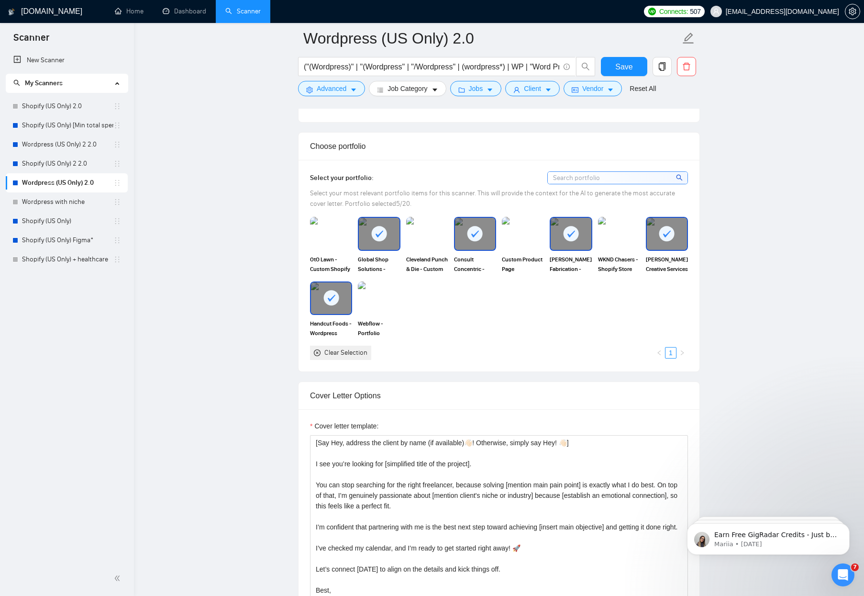
scroll to position [1020, 0]
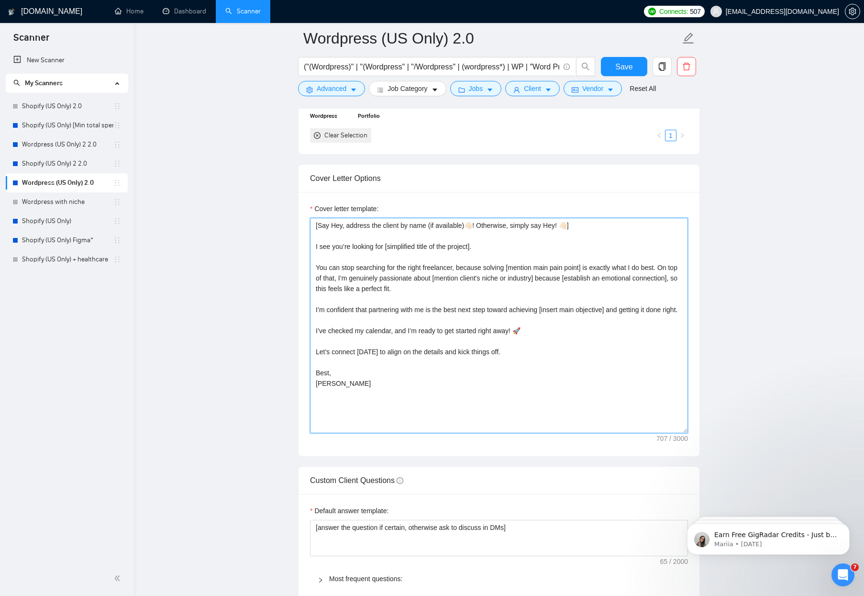
click at [476, 341] on textarea "[Say Hey, address the client by name (if available)👋🏻! Otherwise, simply say He…" at bounding box center [499, 325] width 378 height 215
paste textarea "don’t write the following, use it as context, | is a separator PRJPOOL: Project…"
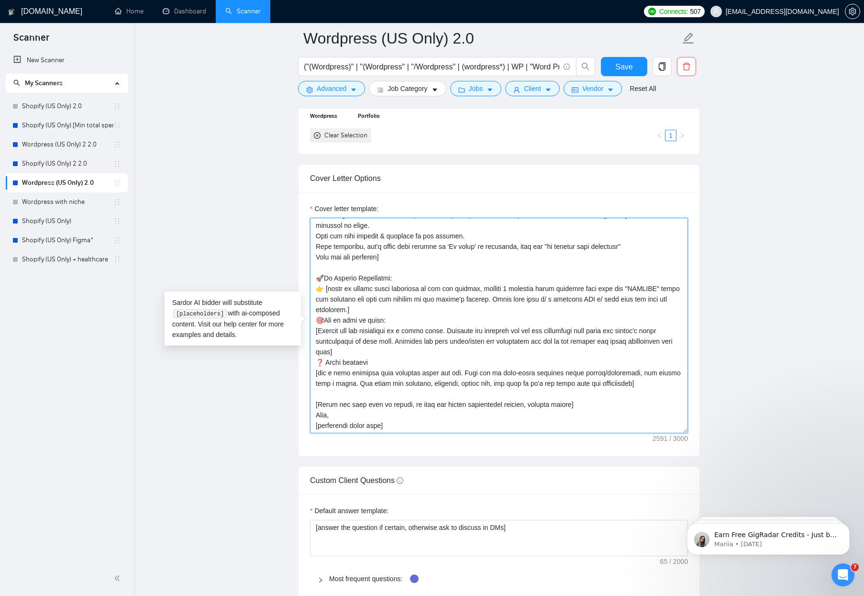
scroll to position [803, 0]
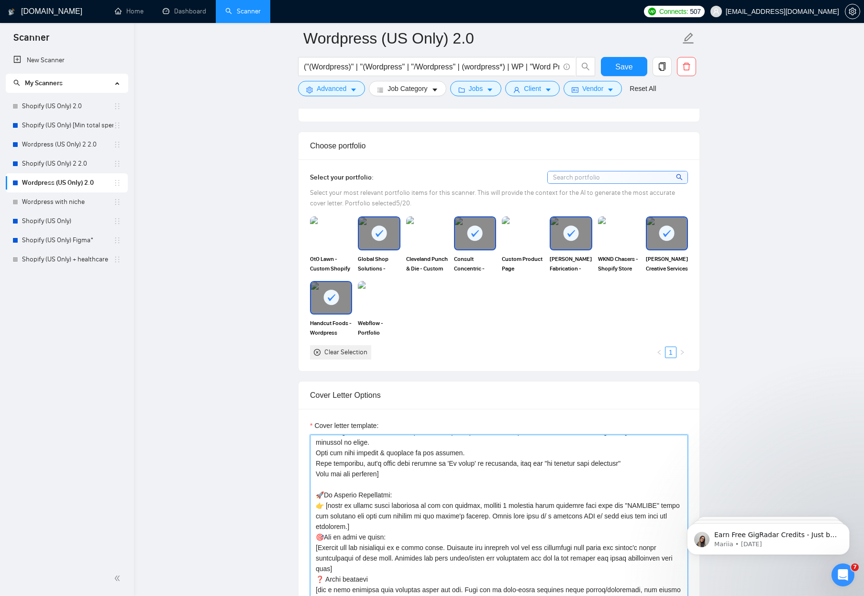
type textarea "[don’t write the following, use it as context, | is a separator PRJPOOL: Projec…"
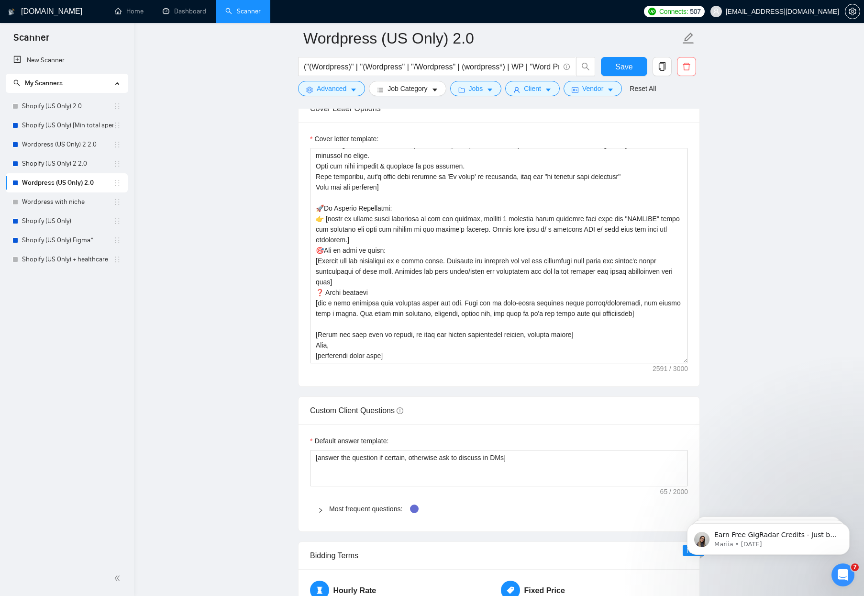
scroll to position [1292, 0]
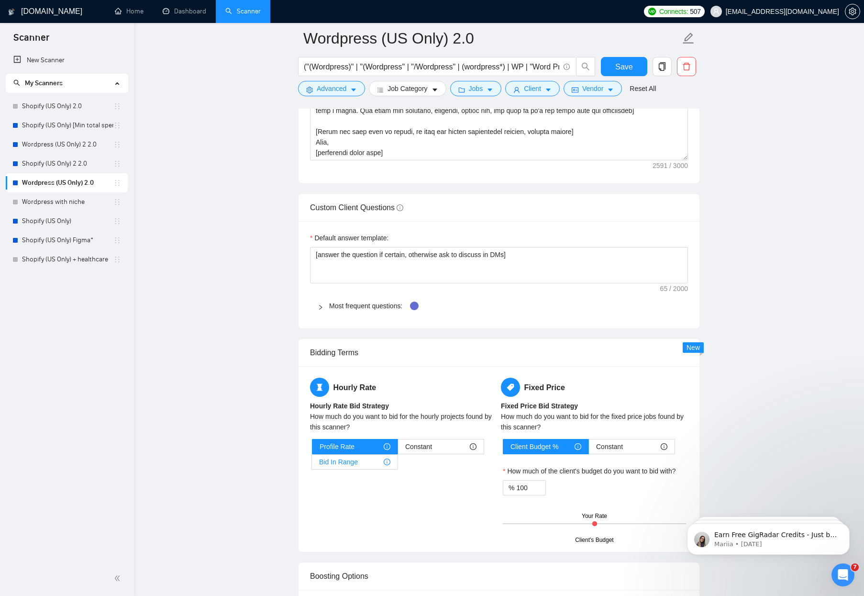
click at [355, 458] on span "Bid In Range" at bounding box center [338, 461] width 39 height 14
click at [312, 464] on input "Bid In Range" at bounding box center [312, 464] width 0 height 0
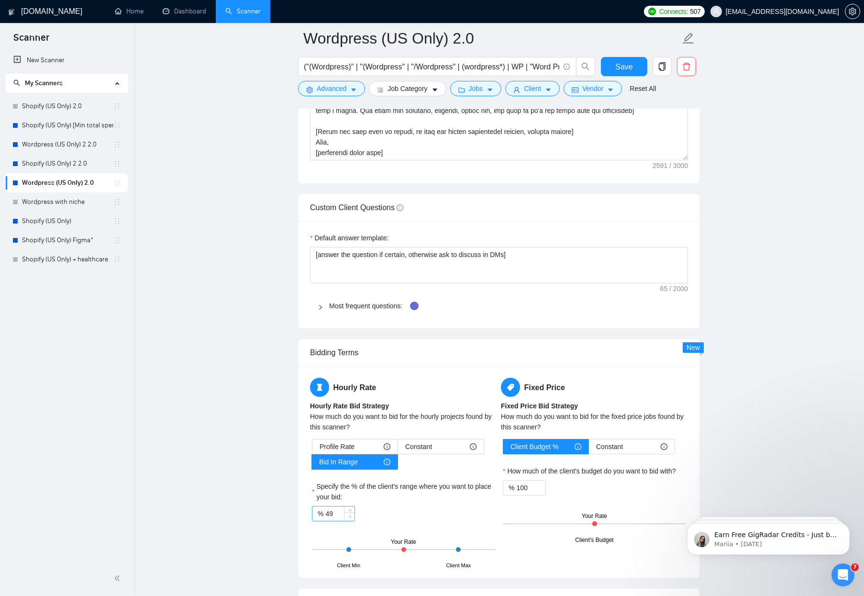
click at [345, 516] on span "Decrease Value" at bounding box center [349, 516] width 11 height 9
type input "70"
click at [213, 414] on main "Wordpress (US Only) 2.0 ("(Wordpress)" | "(Wordpress" | "/Wordpress" | (wordpre…" at bounding box center [498, 192] width 699 height 2893
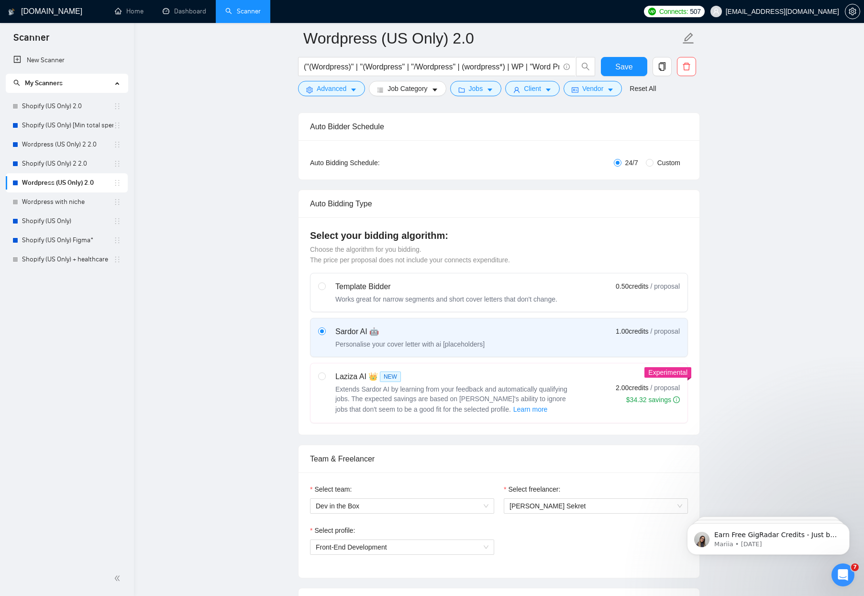
scroll to position [0, 0]
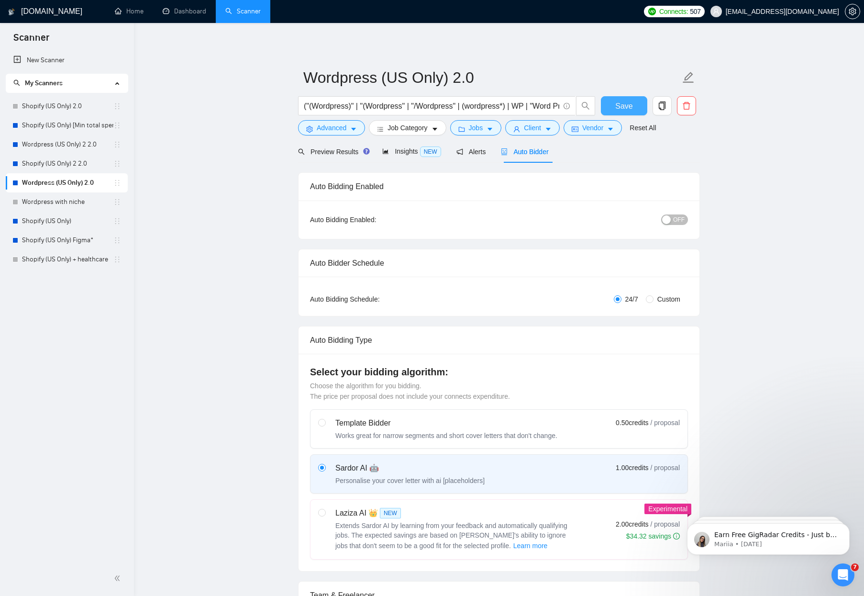
click at [623, 109] on span "Save" at bounding box center [623, 106] width 17 height 12
click at [346, 154] on span "Preview Results" at bounding box center [332, 152] width 69 height 8
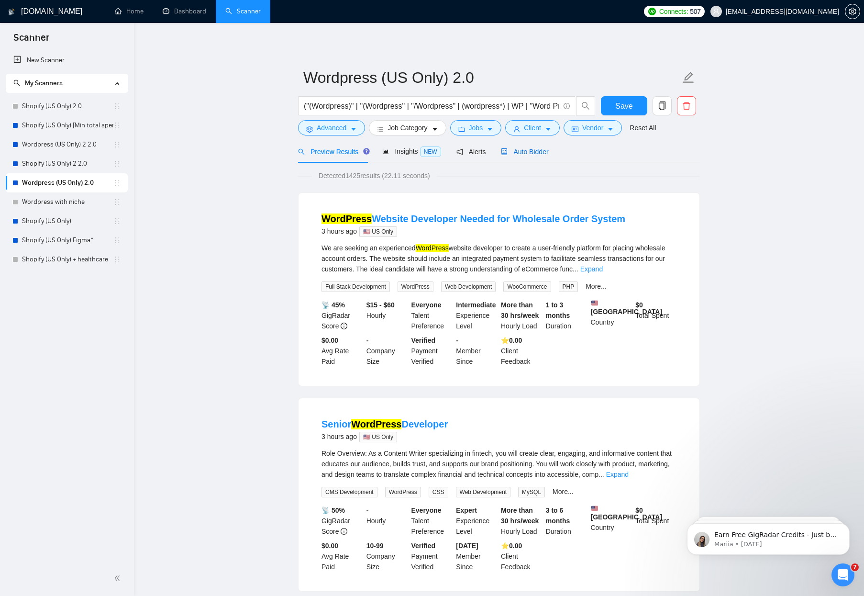
click at [548, 152] on span "Auto Bidder" at bounding box center [524, 152] width 47 height 8
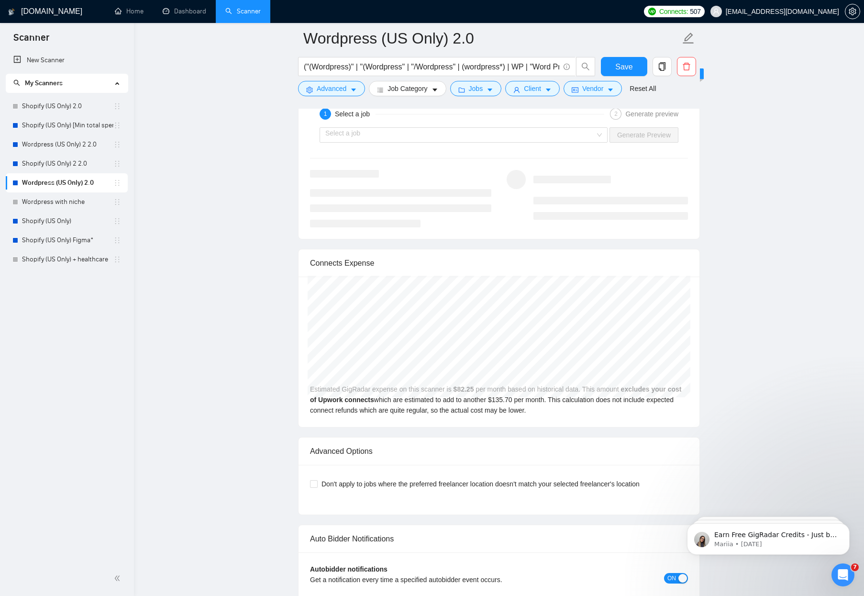
scroll to position [1787, 0]
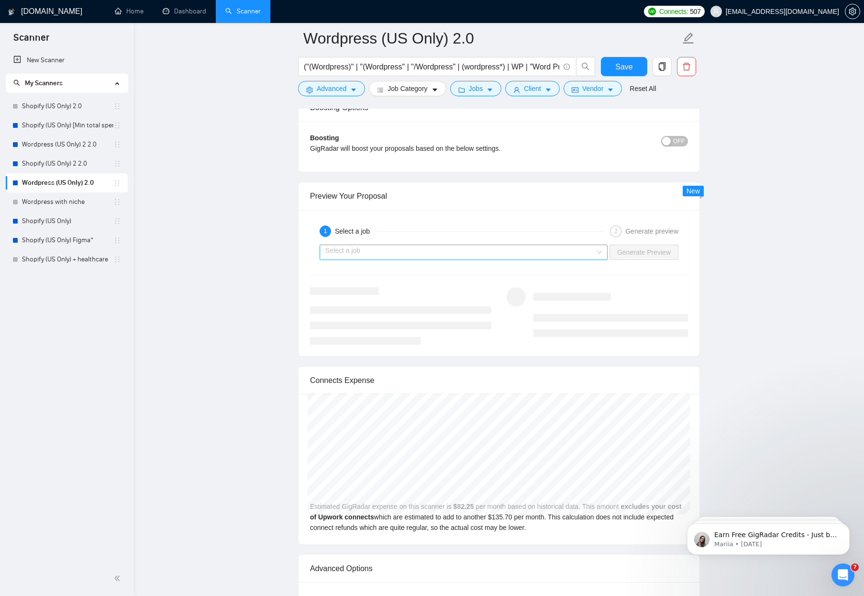
click at [539, 254] on input "search" at bounding box center [460, 252] width 270 height 14
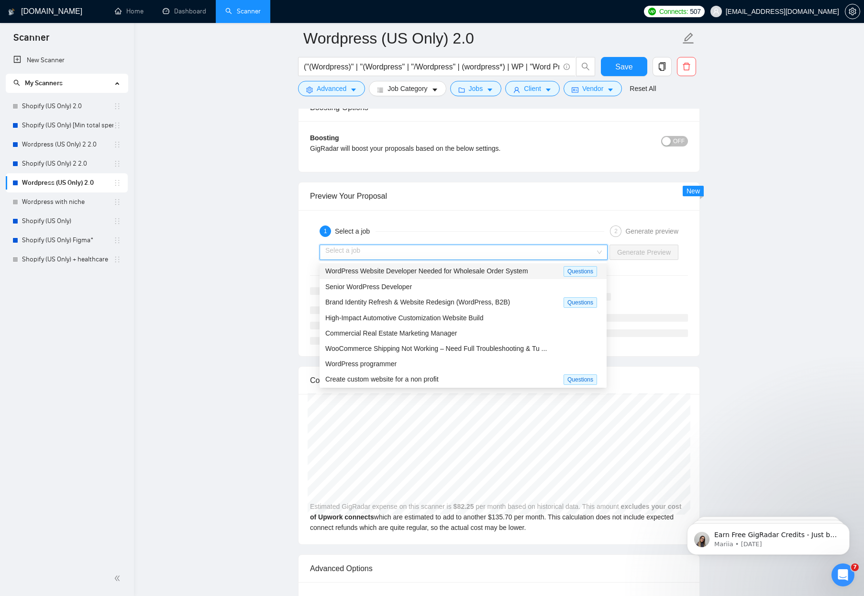
click at [420, 273] on span "WordPress Website Developer Needed for Wholesale Order System" at bounding box center [426, 271] width 203 height 8
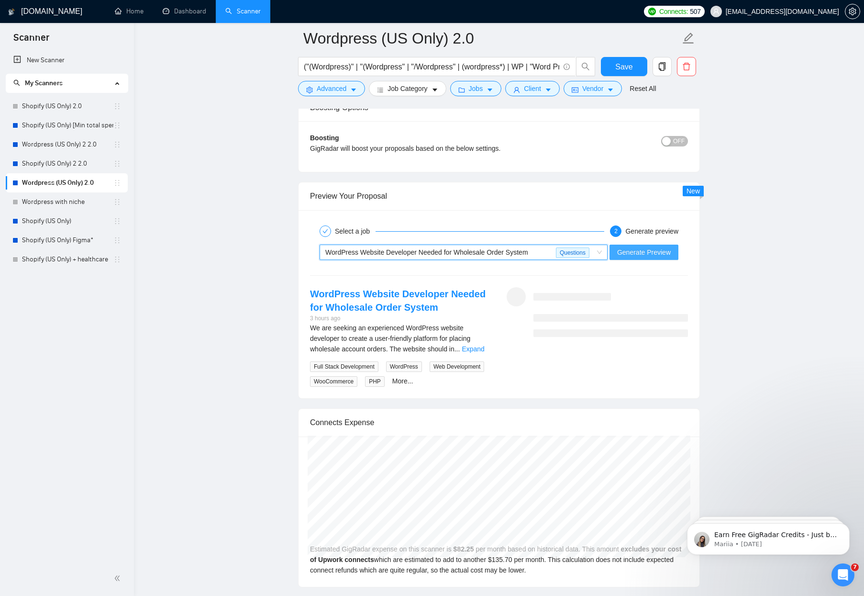
click at [634, 254] on span "Generate Preview" at bounding box center [644, 252] width 54 height 11
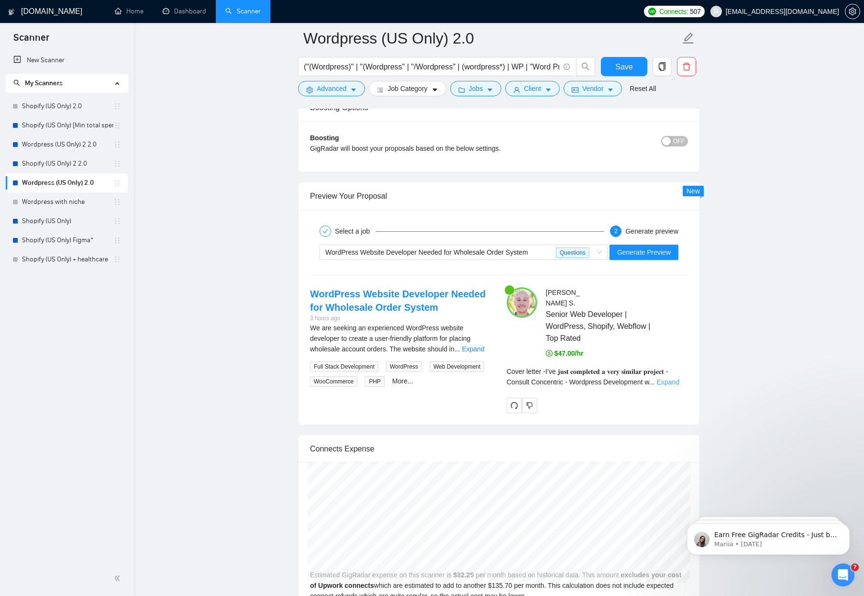
click at [671, 378] on link "Expand" at bounding box center [667, 382] width 22 height 8
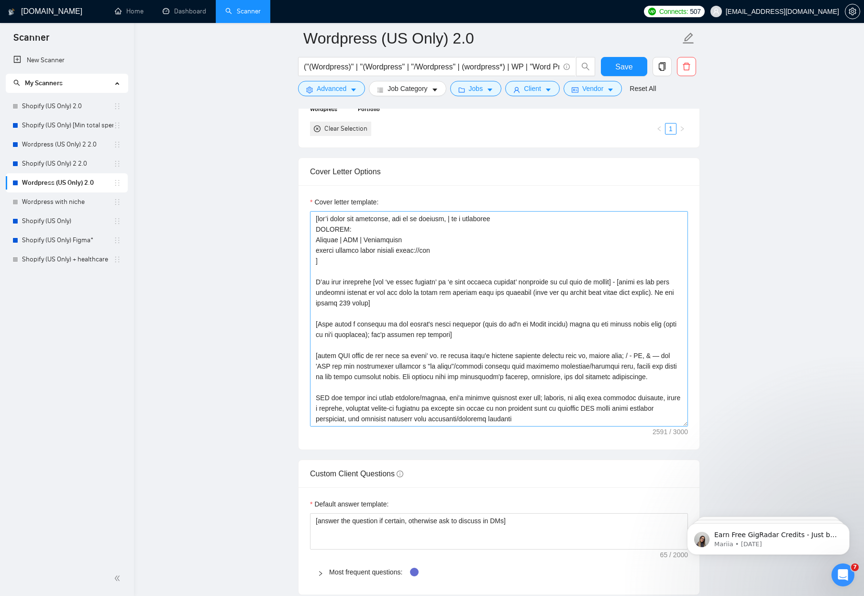
scroll to position [908, 0]
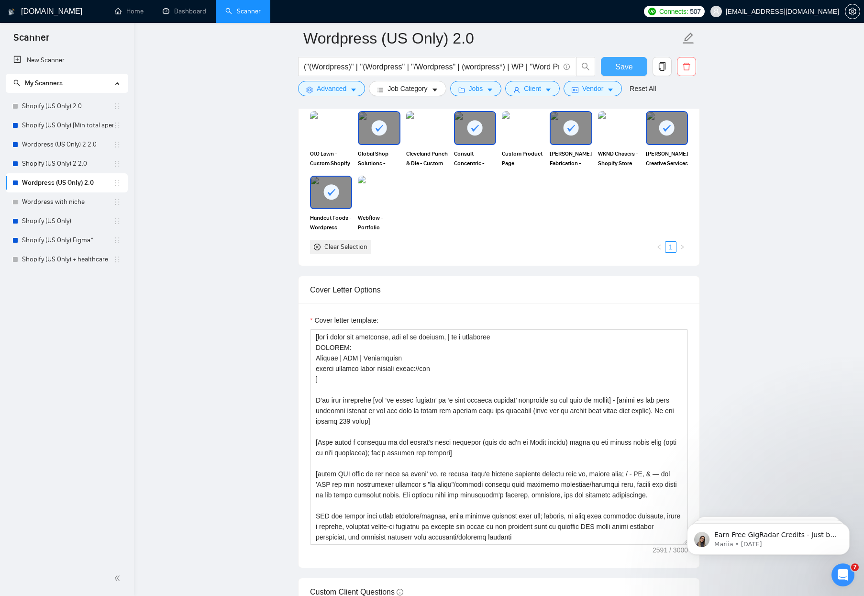
click at [611, 60] on button "Save" at bounding box center [624, 66] width 46 height 19
click at [46, 103] on link "Shopify (US Only) 2.0" at bounding box center [67, 106] width 91 height 19
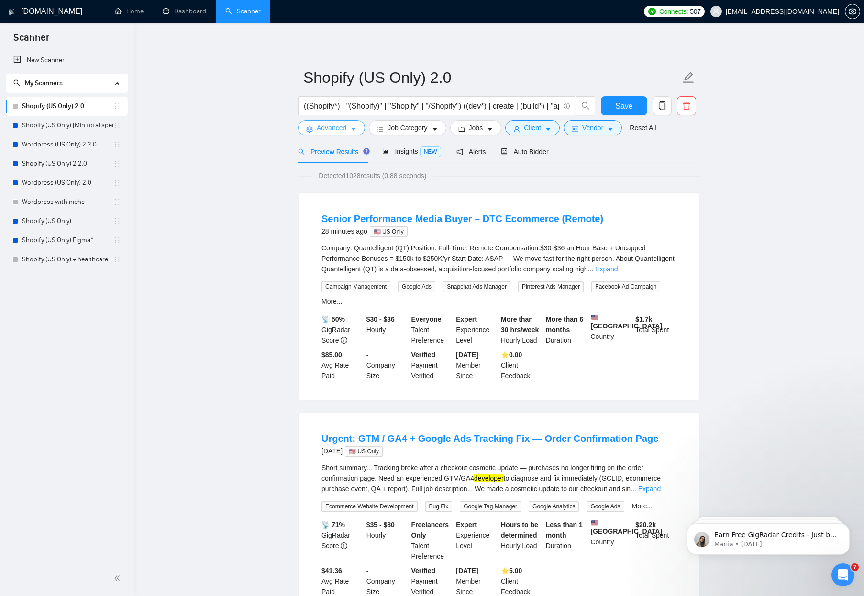
click at [331, 127] on span "Advanced" at bounding box center [332, 127] width 30 height 11
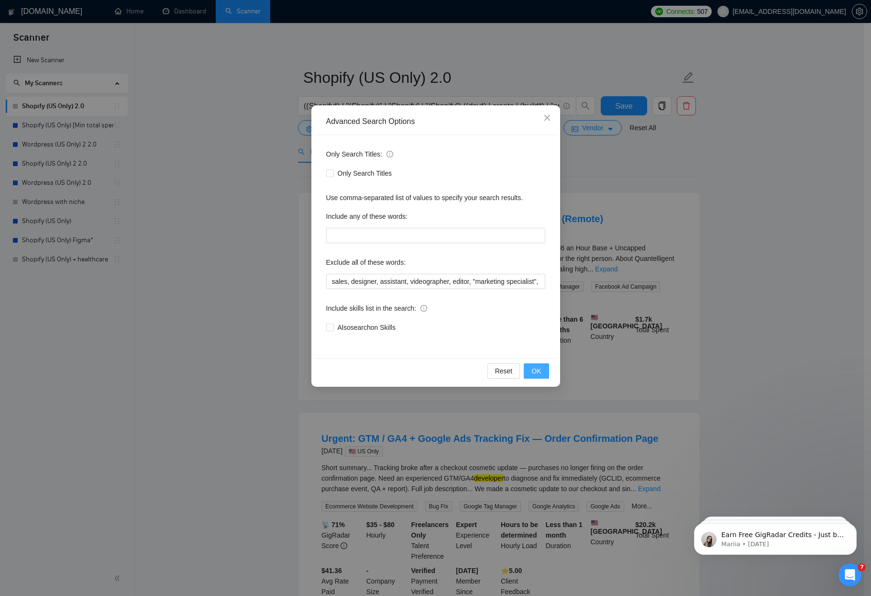
click at [534, 369] on span "OK" at bounding box center [536, 370] width 10 height 11
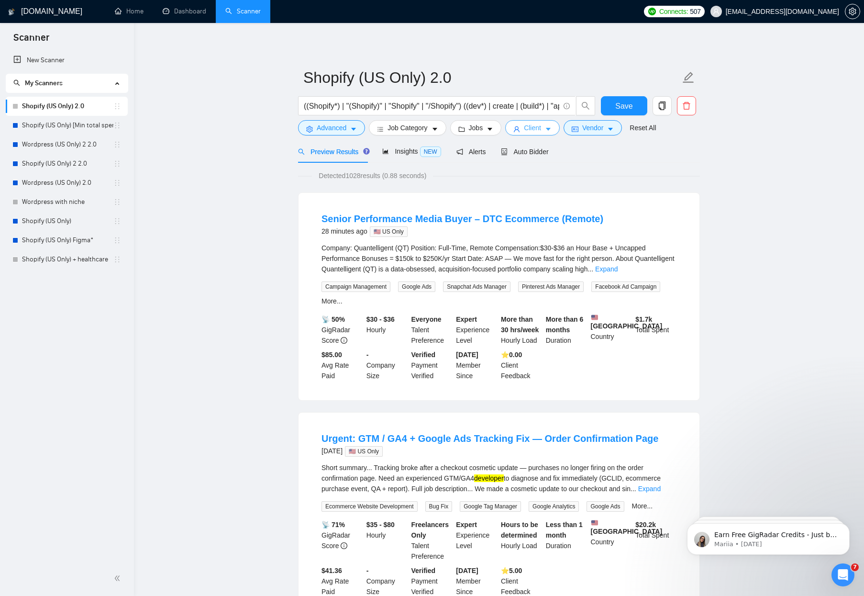
click at [524, 130] on button "Client" at bounding box center [532, 127] width 55 height 15
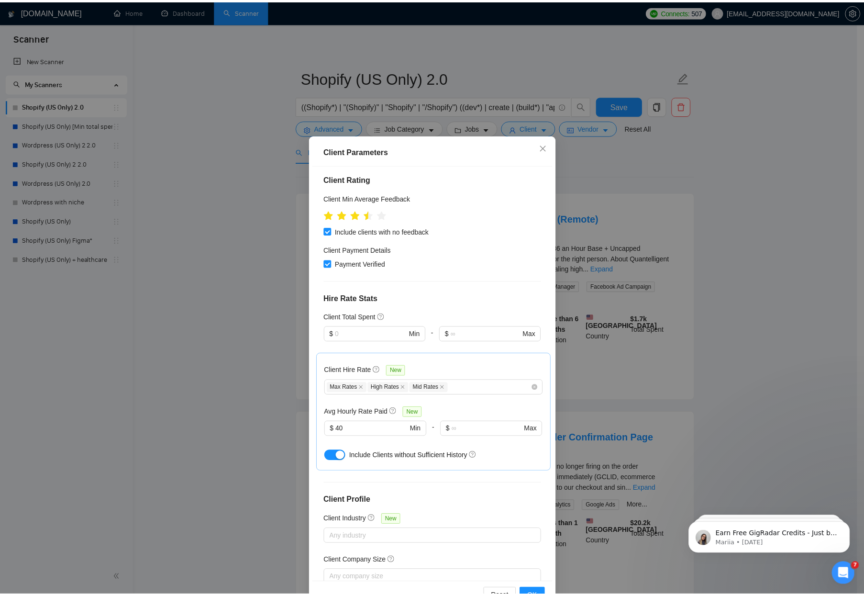
scroll to position [125, 0]
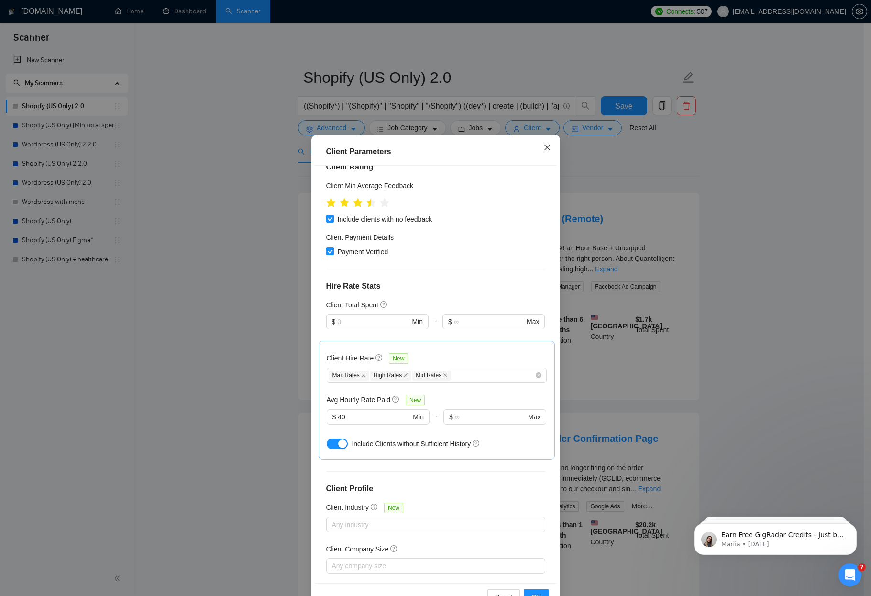
click at [539, 149] on span "Close" at bounding box center [547, 148] width 26 height 26
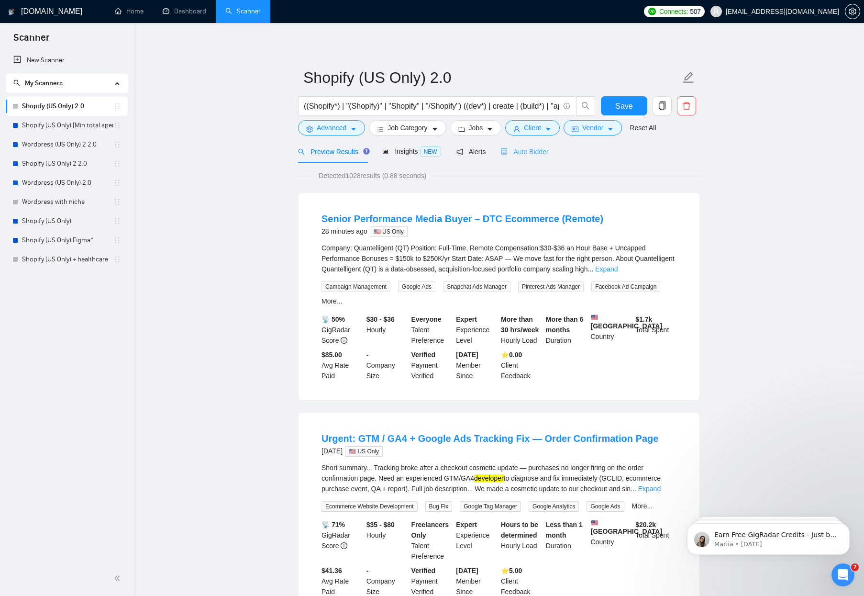
click at [530, 159] on div "Auto Bidder" at bounding box center [524, 151] width 47 height 22
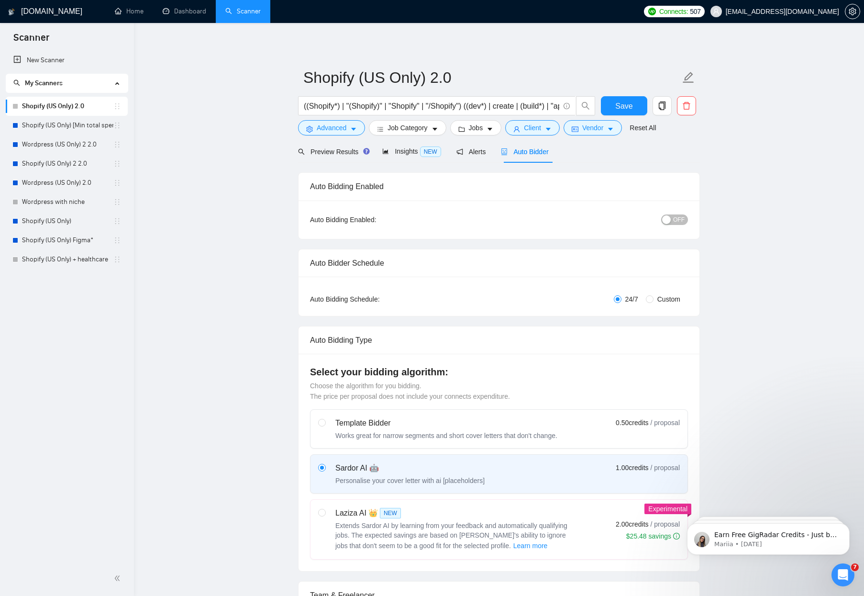
click at [667, 221] on div "button" at bounding box center [666, 219] width 9 height 9
click at [607, 105] on button "Save" at bounding box center [624, 105] width 46 height 19
click at [73, 131] on link "Shopify (US Only) [Min total spent $10k] 2.0" at bounding box center [67, 125] width 91 height 19
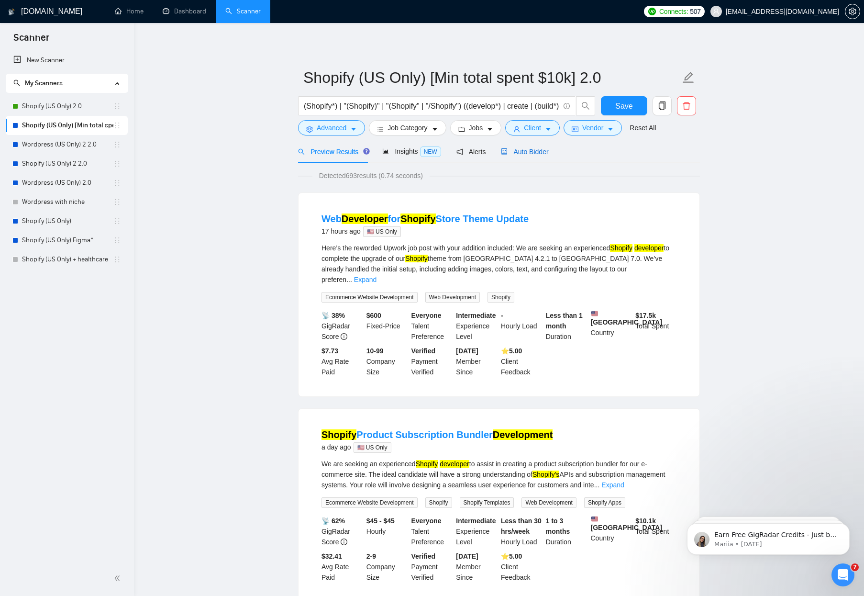
click at [531, 151] on span "Auto Bidder" at bounding box center [524, 152] width 47 height 8
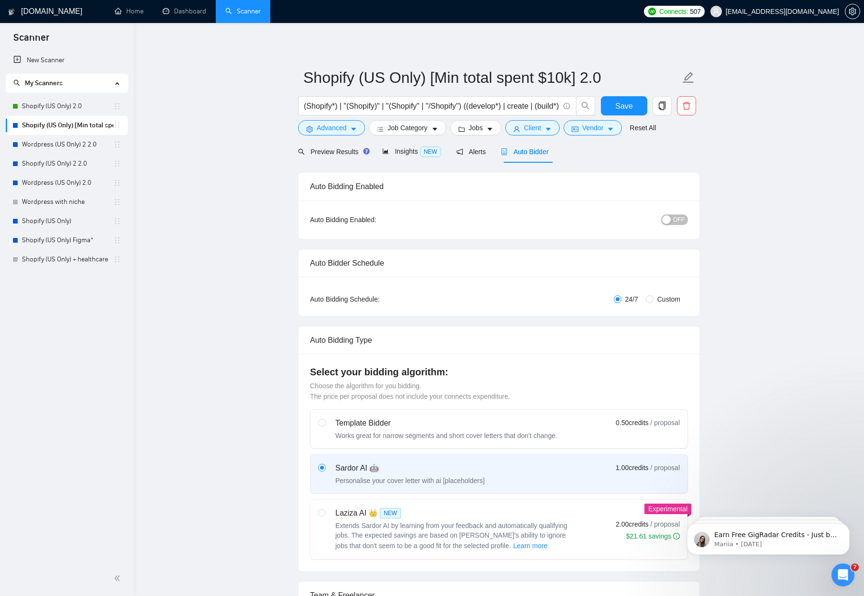
click at [671, 220] on button "OFF" at bounding box center [674, 219] width 27 height 11
click at [613, 108] on button "Save" at bounding box center [624, 105] width 46 height 19
click at [57, 148] on link "Wordpress (US Only) 2 2.0" at bounding box center [67, 144] width 91 height 19
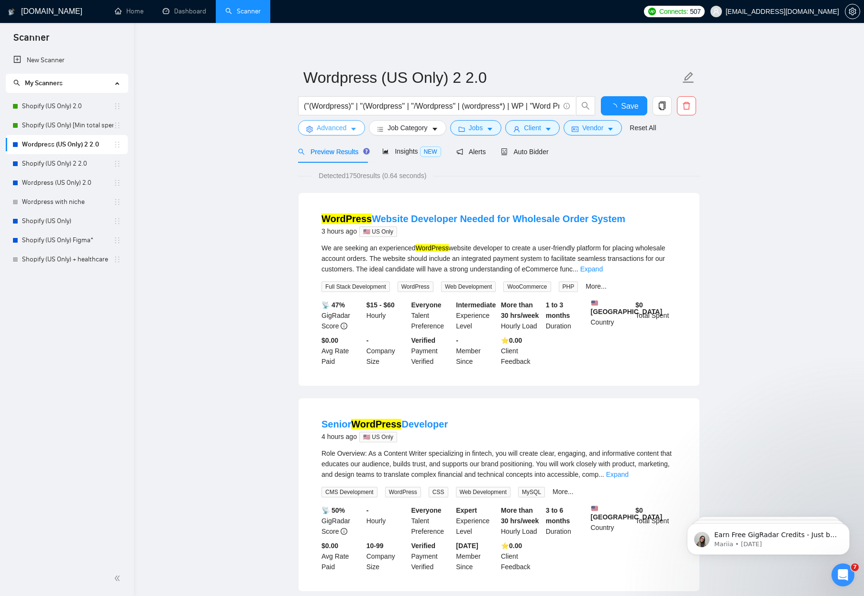
click at [344, 132] on span "Advanced" at bounding box center [332, 127] width 30 height 11
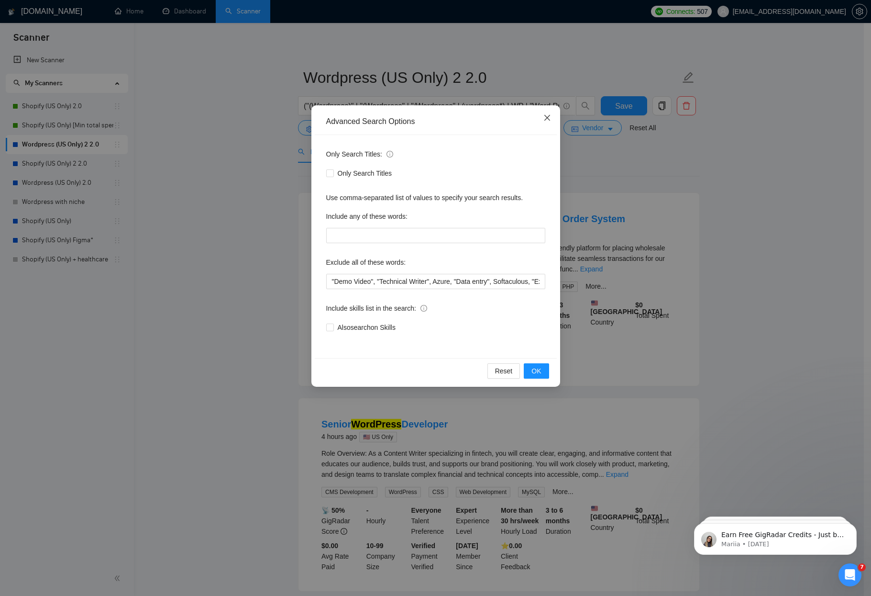
click at [549, 116] on icon "close" at bounding box center [547, 118] width 6 height 6
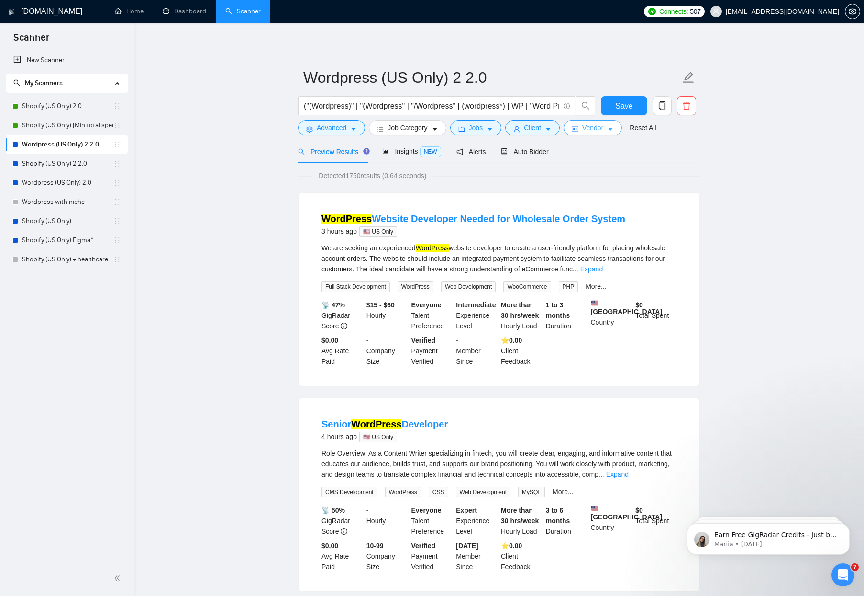
click at [603, 132] on span "Vendor" at bounding box center [592, 127] width 21 height 11
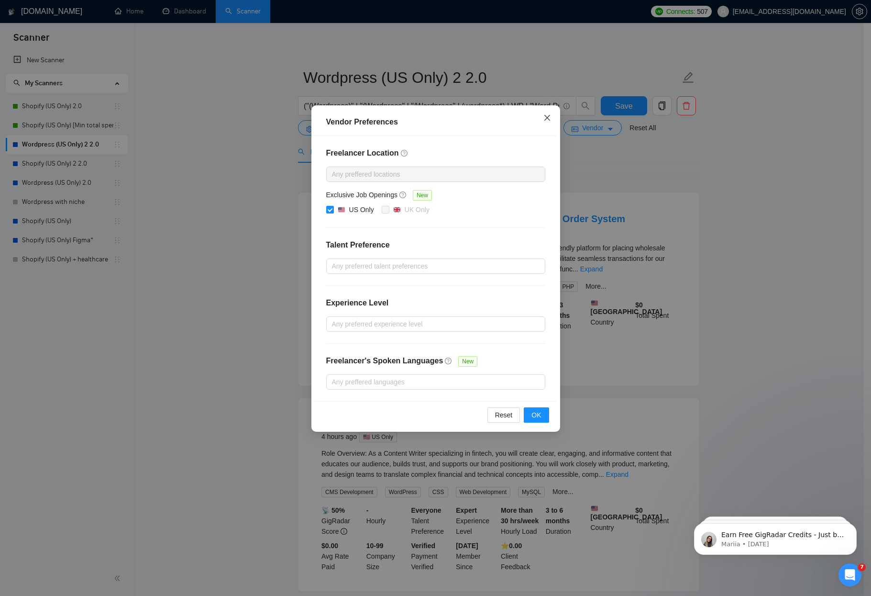
click at [552, 114] on span "Close" at bounding box center [547, 118] width 26 height 26
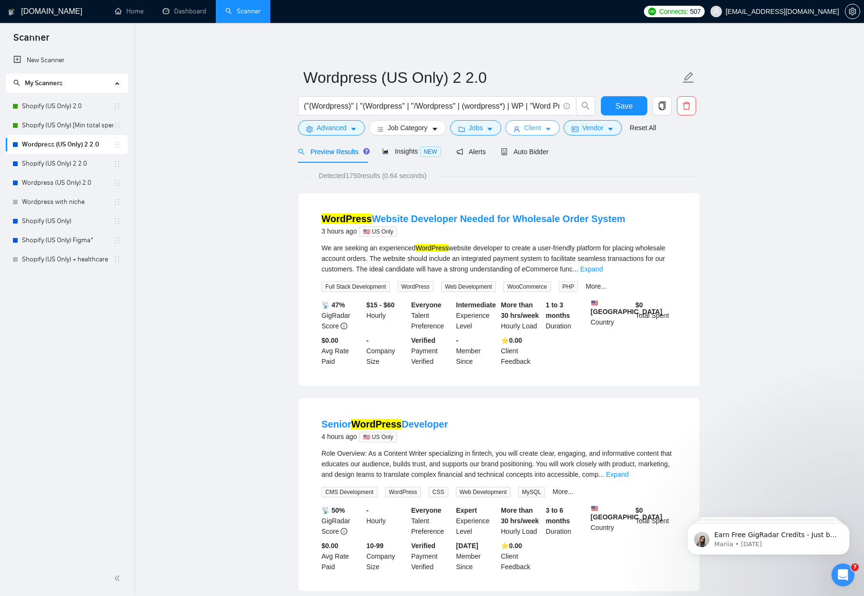
click at [547, 125] on button "Client" at bounding box center [532, 127] width 55 height 15
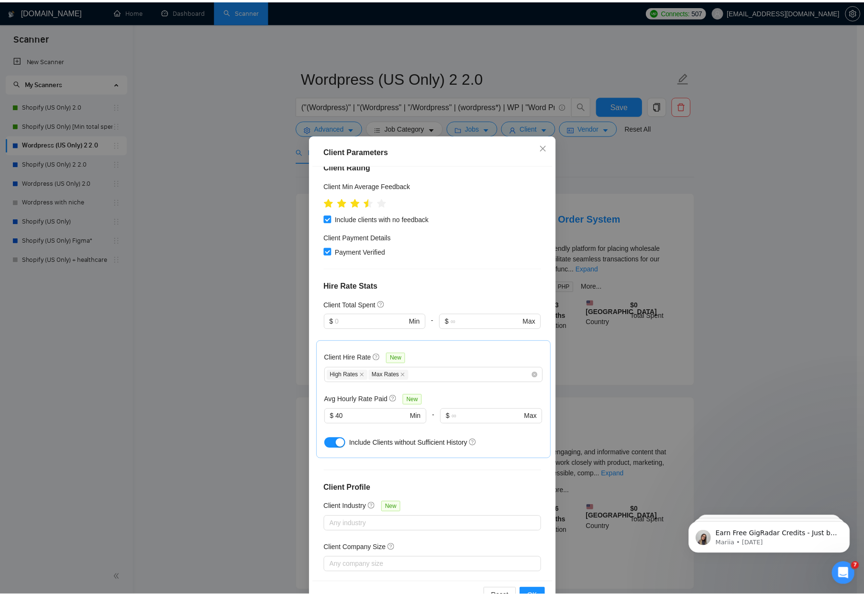
scroll to position [180, 0]
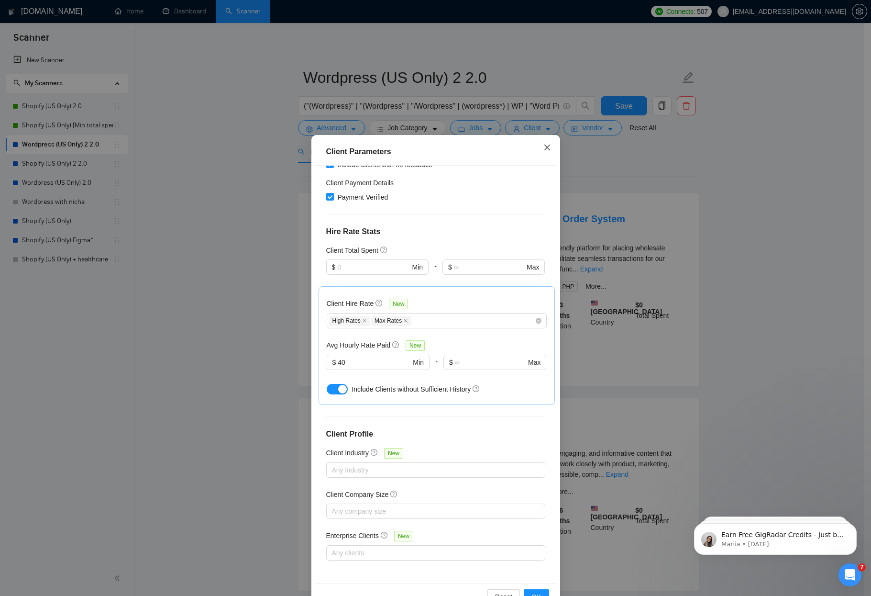
click at [545, 148] on icon "close" at bounding box center [547, 148] width 8 height 8
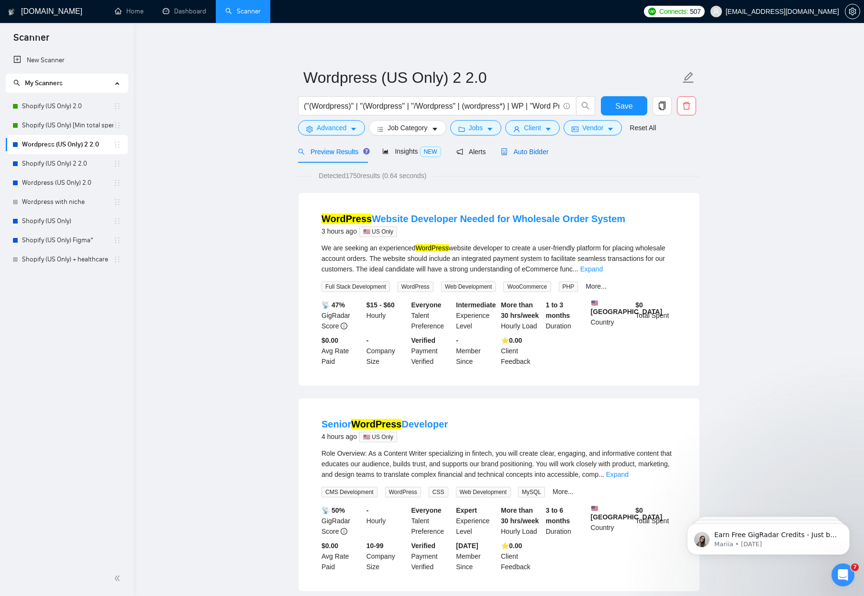
click at [529, 155] on span "Auto Bidder" at bounding box center [524, 152] width 47 height 8
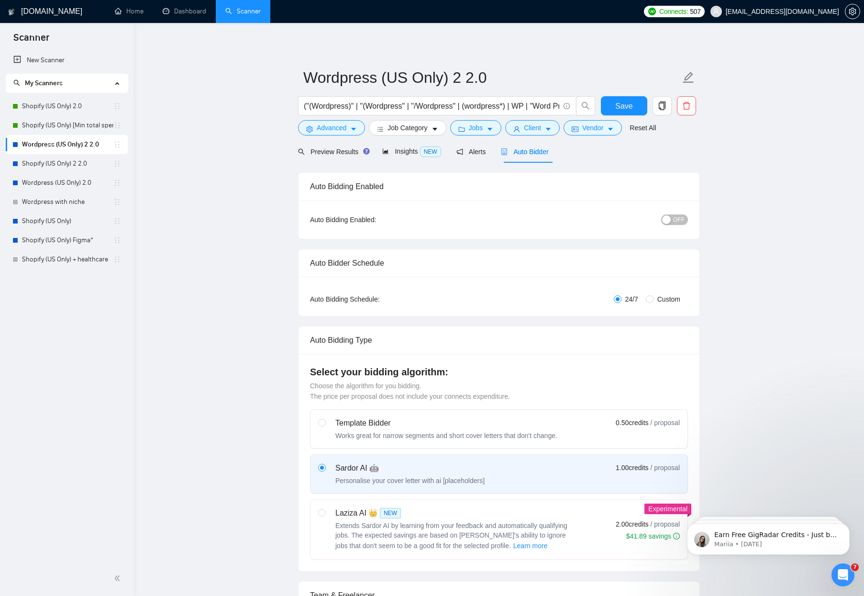
checkbox input "true"
click at [669, 219] on div "button" at bounding box center [666, 219] width 9 height 9
click at [615, 108] on button "Save" at bounding box center [624, 105] width 46 height 19
click at [481, 153] on span "Alerts" at bounding box center [471, 152] width 30 height 8
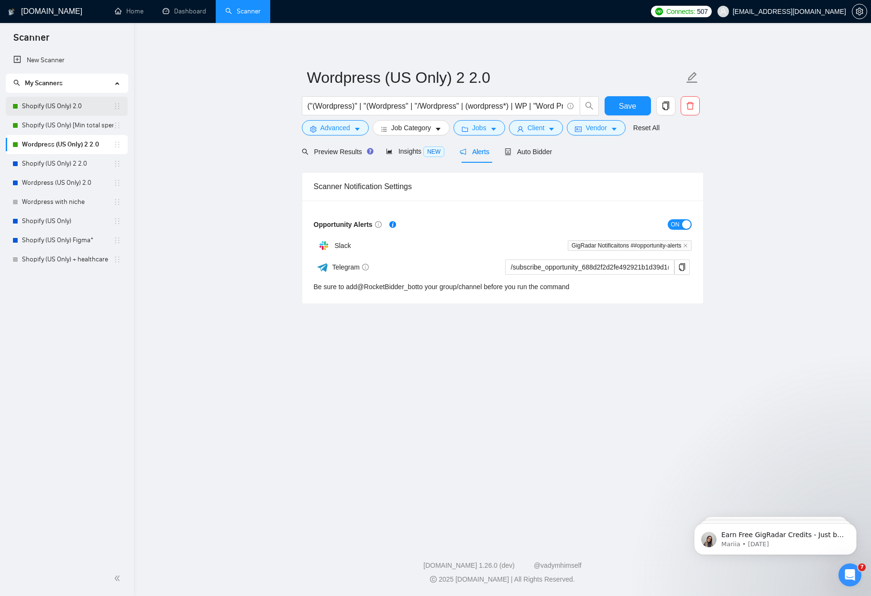
click at [55, 110] on link "Shopify (US Only) 2.0" at bounding box center [67, 106] width 91 height 19
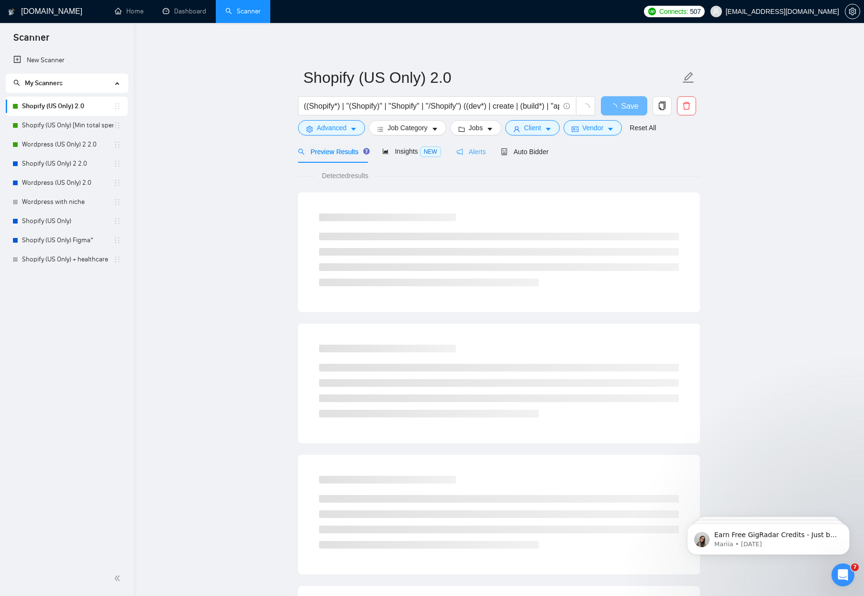
click at [474, 145] on div "Alerts" at bounding box center [471, 151] width 30 height 22
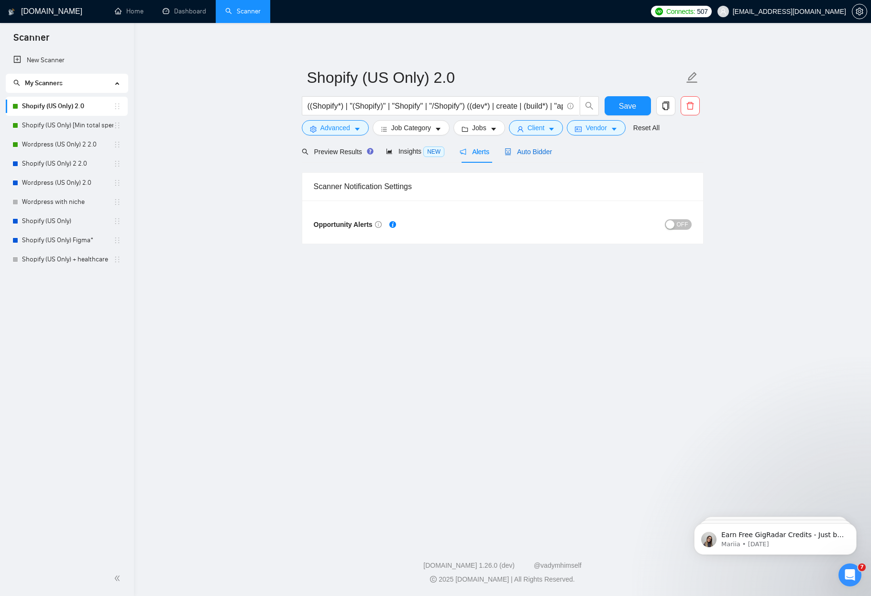
click at [541, 154] on span "Auto Bidder" at bounding box center [528, 152] width 47 height 8
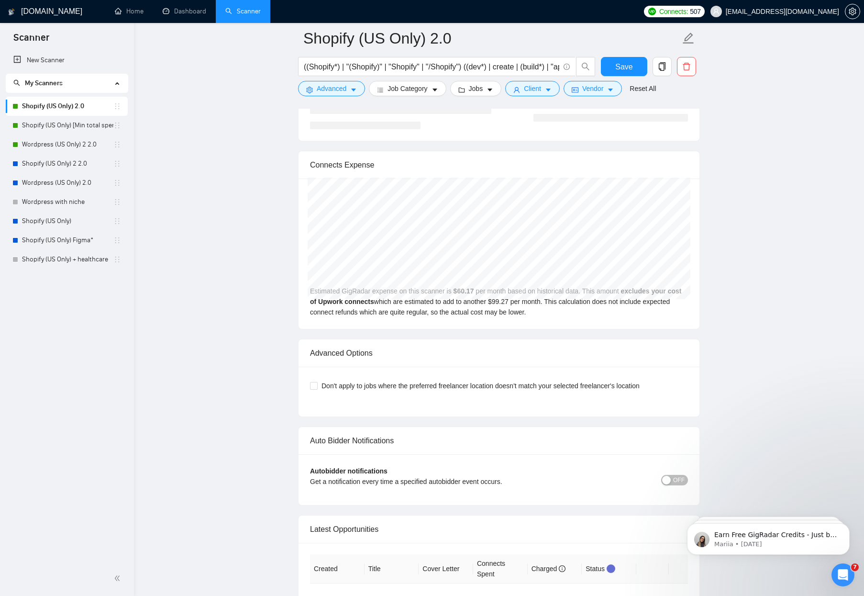
scroll to position [2155, 0]
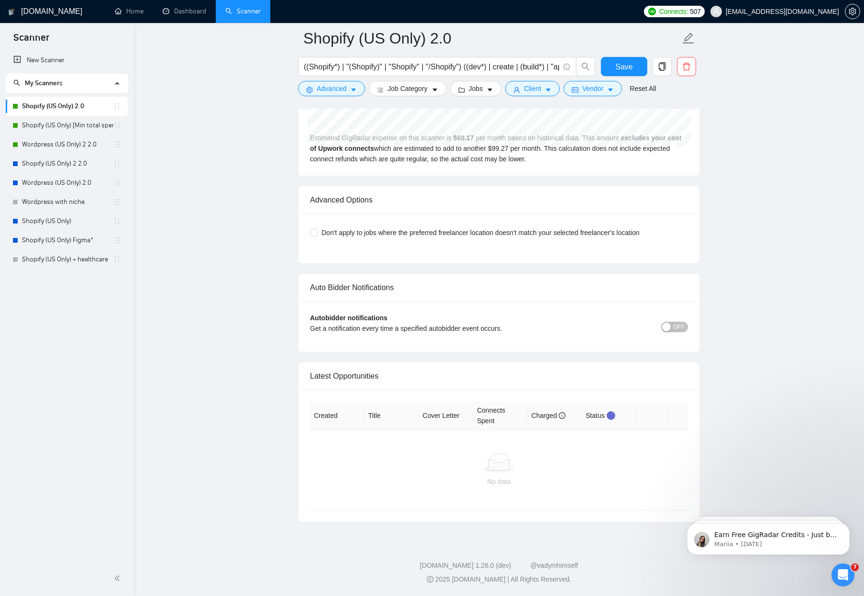
click at [674, 327] on span "OFF" at bounding box center [678, 326] width 11 height 11
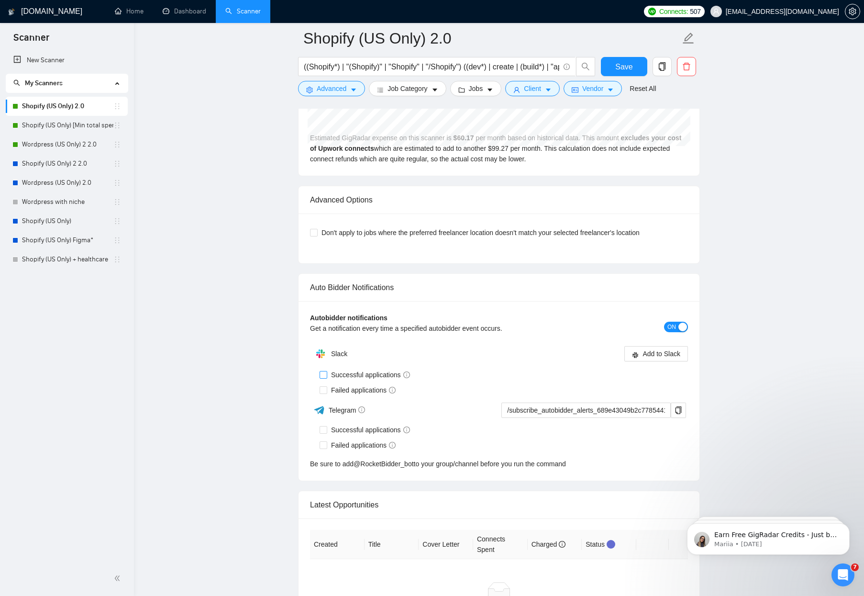
click at [331, 371] on span "Successful applications" at bounding box center [370, 374] width 87 height 11
click at [326, 371] on input "Successful applications" at bounding box center [323, 374] width 7 height 7
checkbox input "true"
click at [326, 387] on input "Failed applications" at bounding box center [323, 389] width 7 height 7
checkbox input "true"
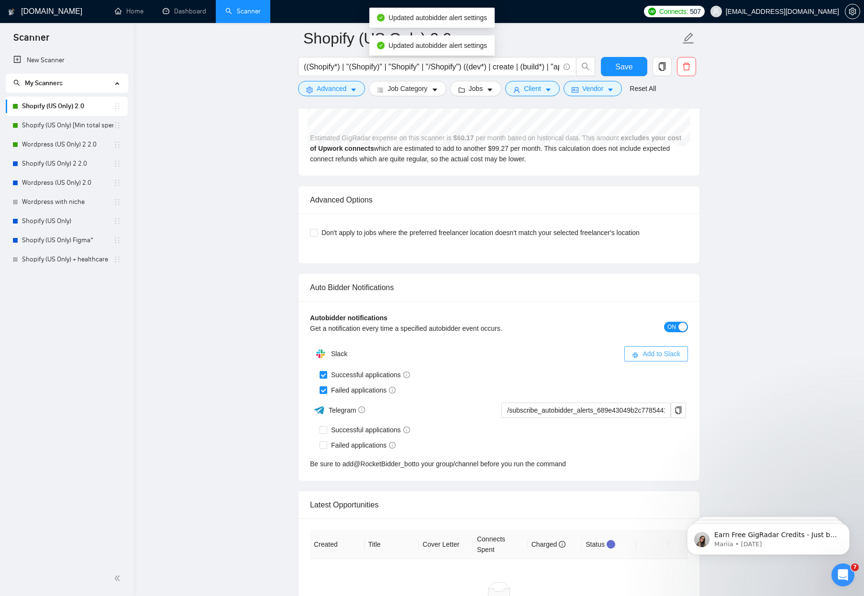
click at [651, 356] on span "Add to Slack" at bounding box center [661, 353] width 38 height 11
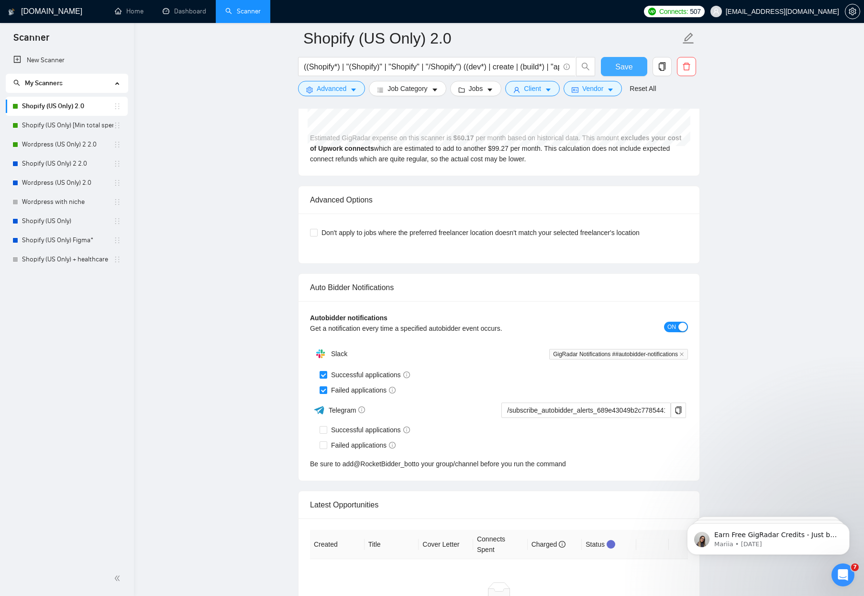
click at [615, 62] on span "Save" at bounding box center [623, 67] width 17 height 12
click at [64, 125] on link "Shopify (US Only) [Min total spent $10k] 2.0" at bounding box center [67, 125] width 91 height 19
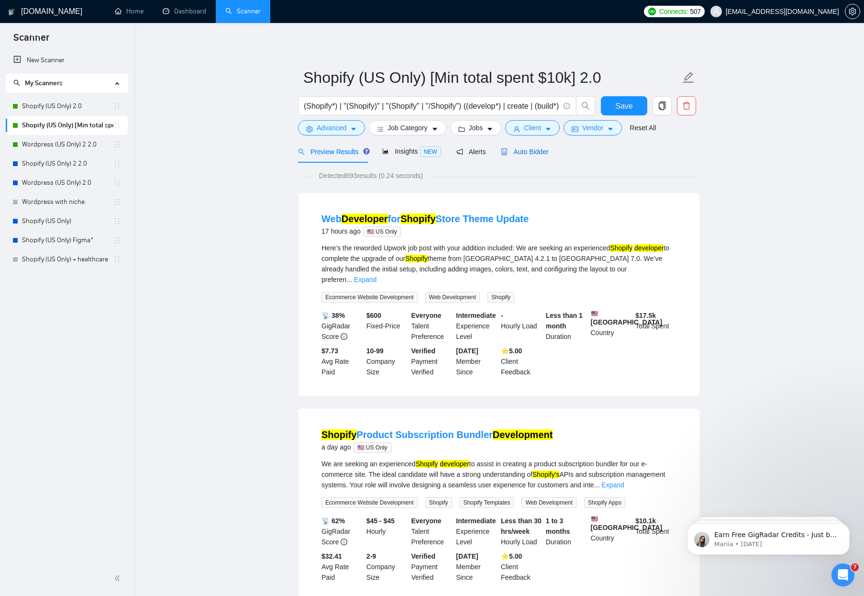
click at [533, 153] on span "Auto Bidder" at bounding box center [524, 152] width 47 height 8
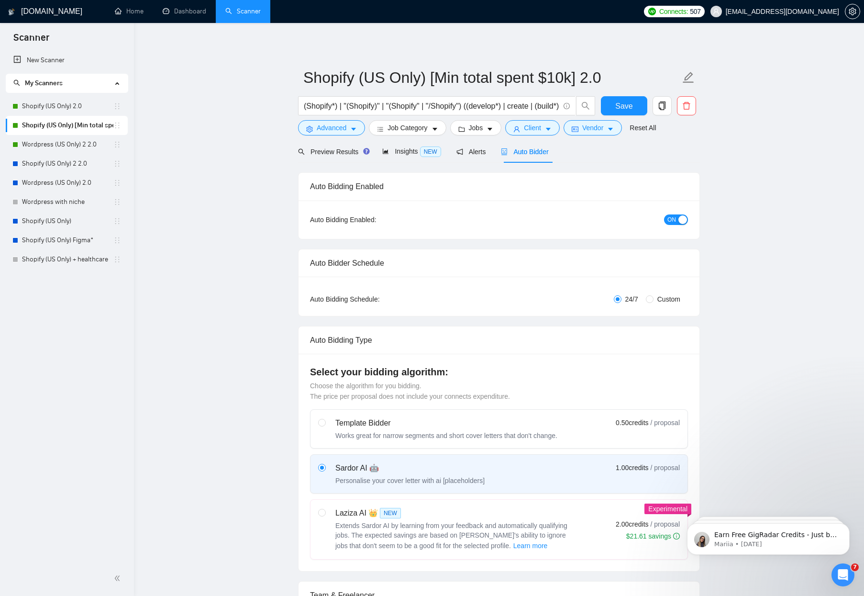
checkbox input "true"
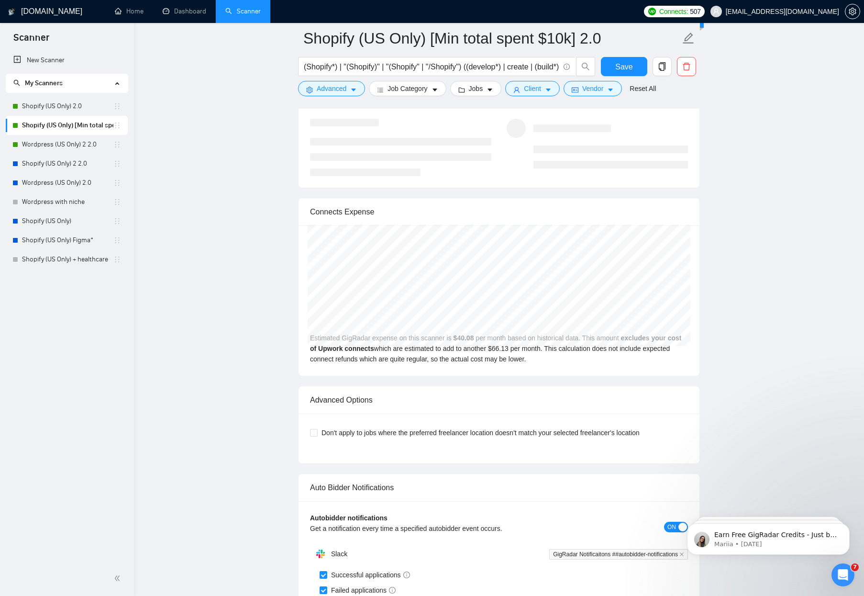
scroll to position [2072, 0]
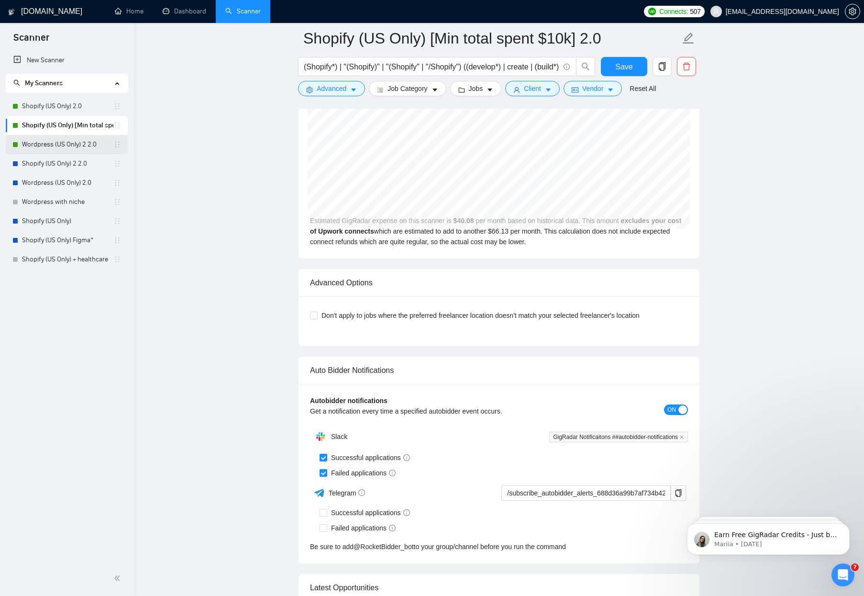
click at [66, 145] on link "Wordpress (US Only) 2 2.0" at bounding box center [67, 144] width 91 height 19
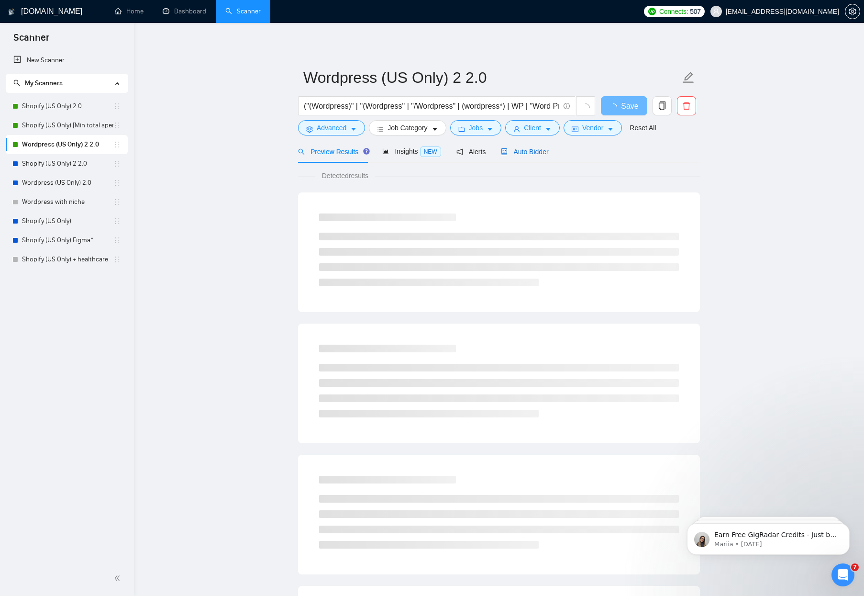
click at [548, 152] on span "Auto Bidder" at bounding box center [524, 152] width 47 height 8
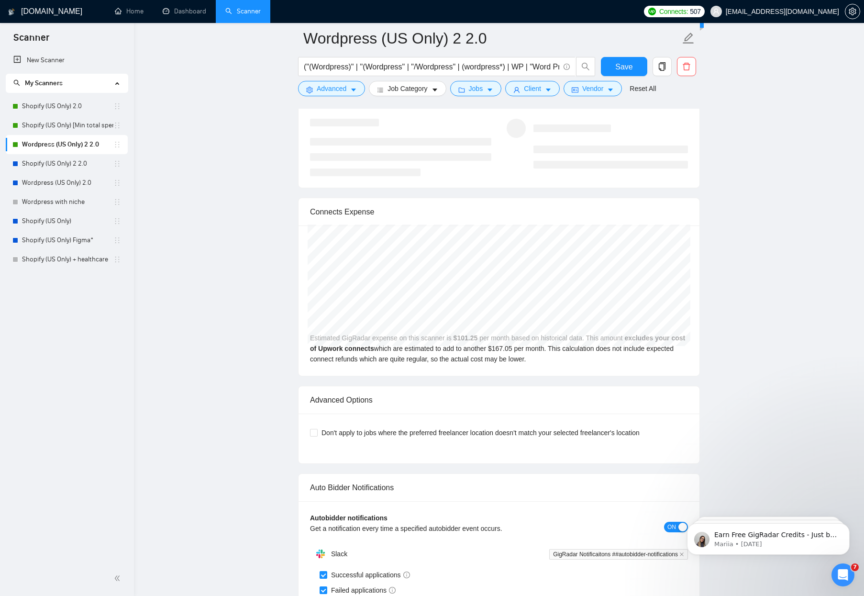
scroll to position [2071, 0]
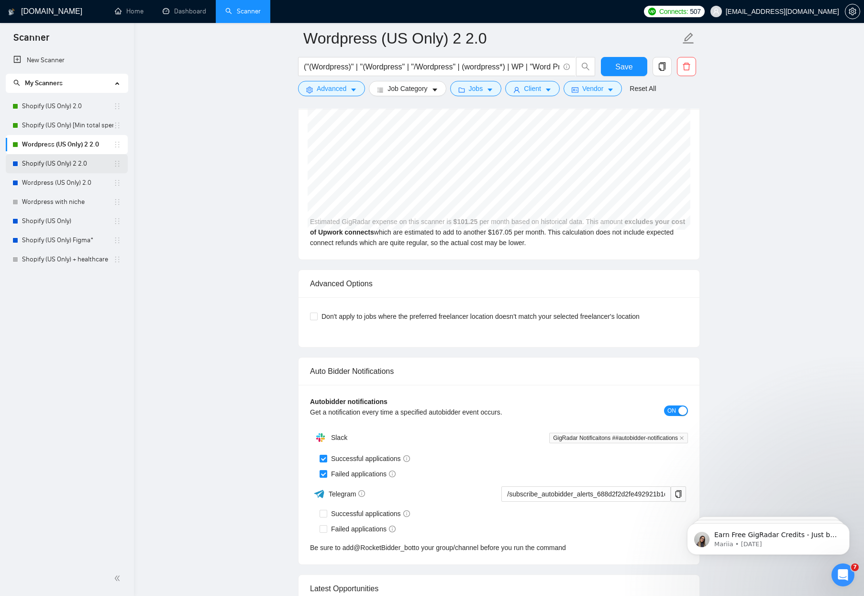
click at [78, 162] on link "Shopify (US Only) 2 2.0" at bounding box center [67, 163] width 91 height 19
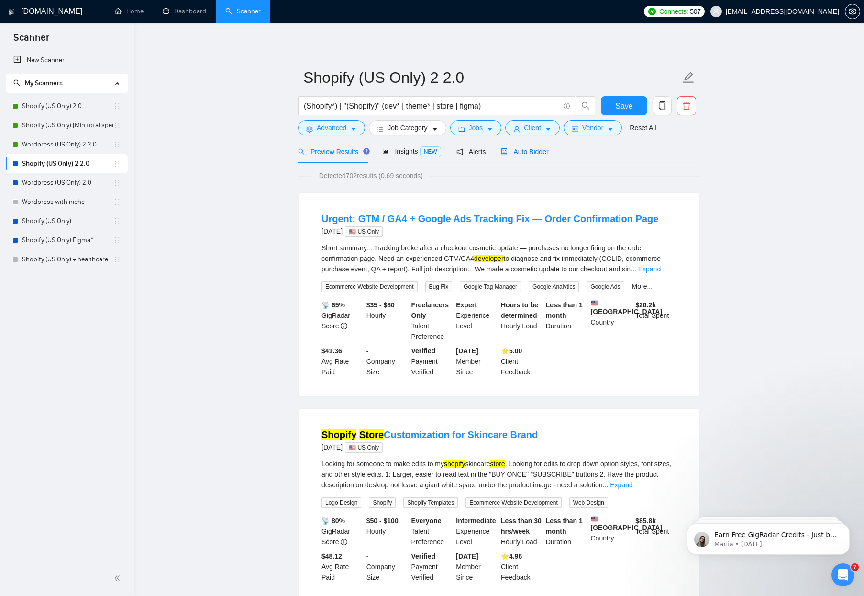
click at [544, 152] on span "Auto Bidder" at bounding box center [524, 152] width 47 height 8
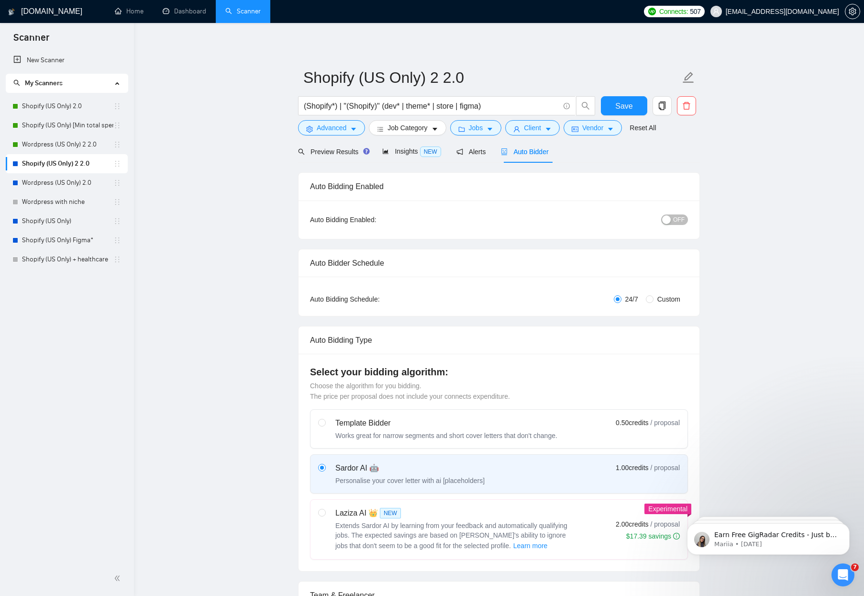
checkbox input "true"
click at [660, 214] on div "OFF" at bounding box center [625, 219] width 126 height 11
click at [673, 218] on button "OFF" at bounding box center [674, 219] width 27 height 11
click at [628, 110] on span "Save" at bounding box center [623, 106] width 17 height 12
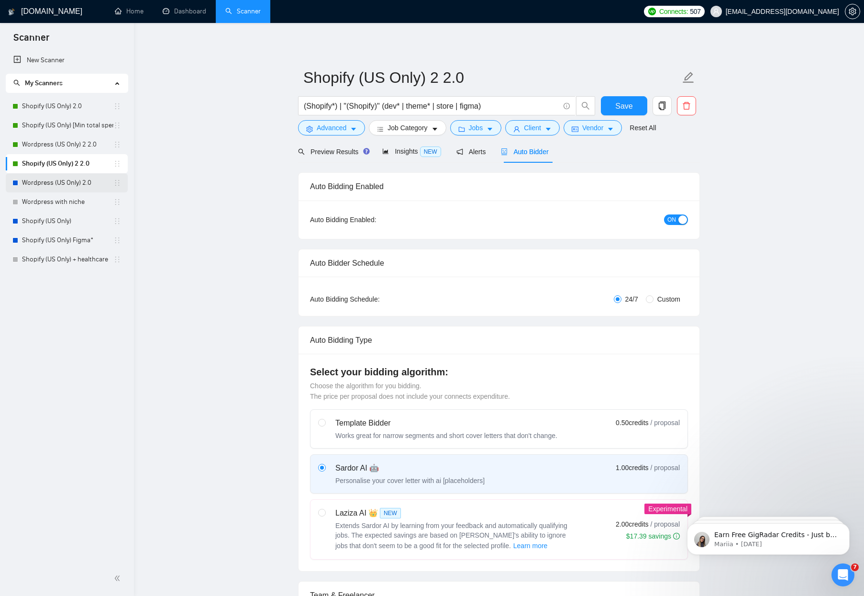
click at [65, 182] on link "Wordpress (US Only) 2.0" at bounding box center [67, 182] width 91 height 19
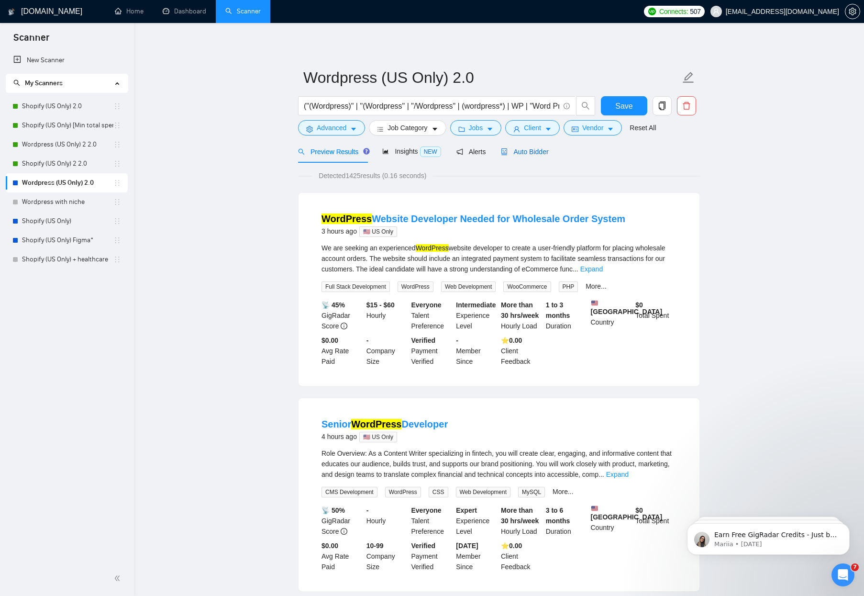
click at [541, 156] on div "Auto Bidder" at bounding box center [524, 151] width 47 height 11
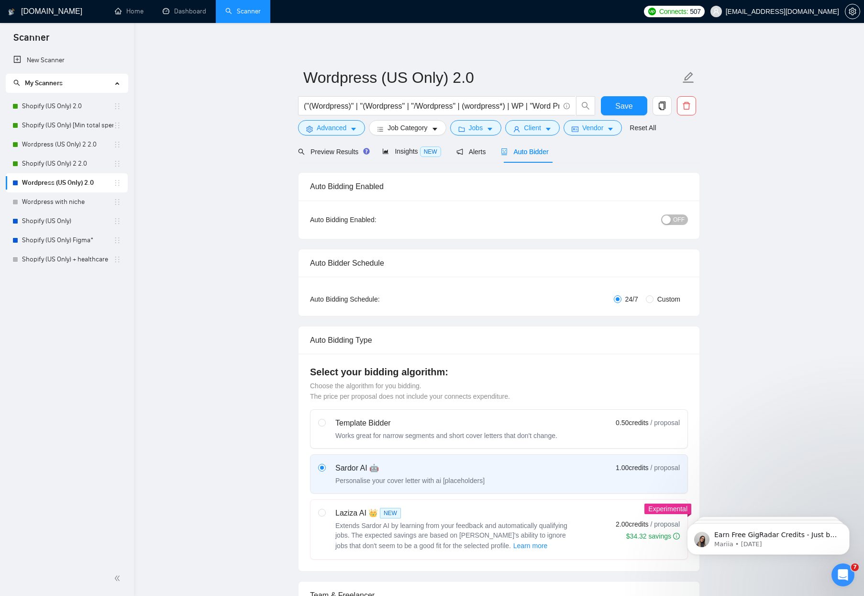
checkbox input "true"
click at [679, 220] on span "OFF" at bounding box center [678, 219] width 11 height 11
click at [629, 108] on span "Save" at bounding box center [623, 106] width 17 height 12
click at [851, 11] on icon "setting" at bounding box center [853, 12] width 8 height 8
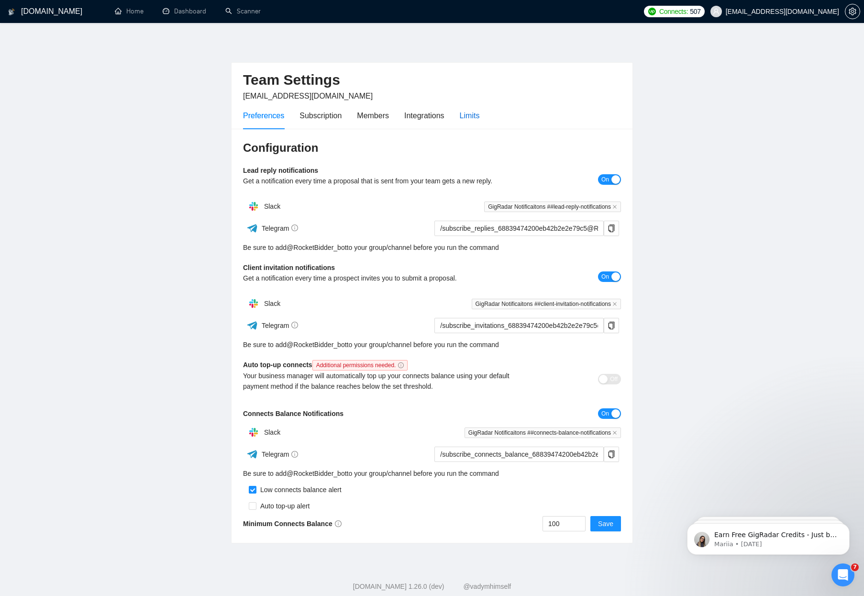
click at [479, 121] on div "Limits" at bounding box center [470, 116] width 20 height 12
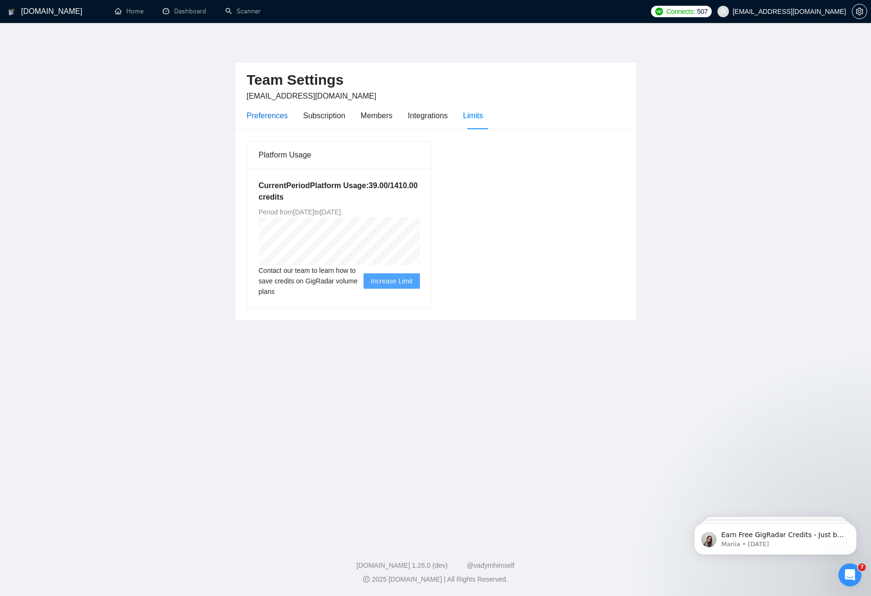
click at [268, 117] on div "Preferences" at bounding box center [267, 116] width 41 height 12
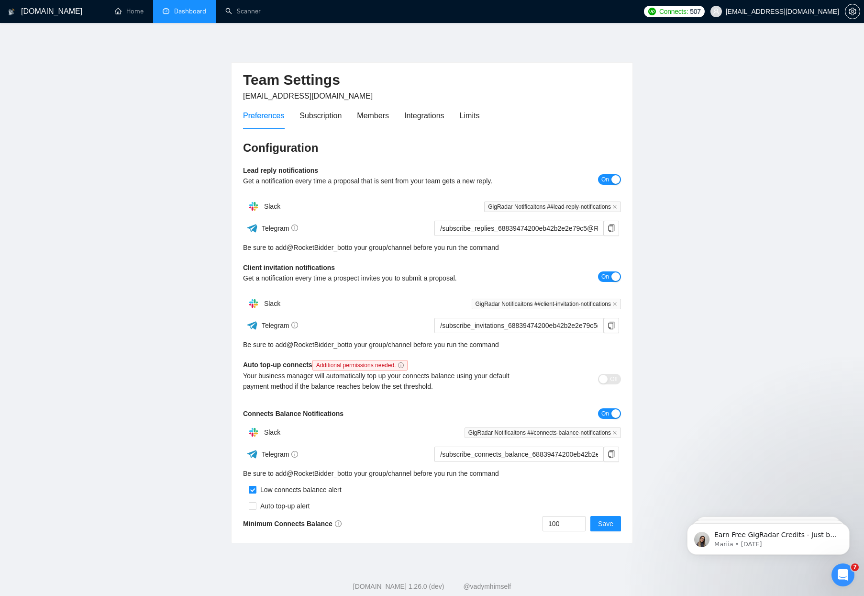
click at [178, 13] on link "Dashboard" at bounding box center [185, 11] width 44 height 8
